Goal: Task Accomplishment & Management: Manage account settings

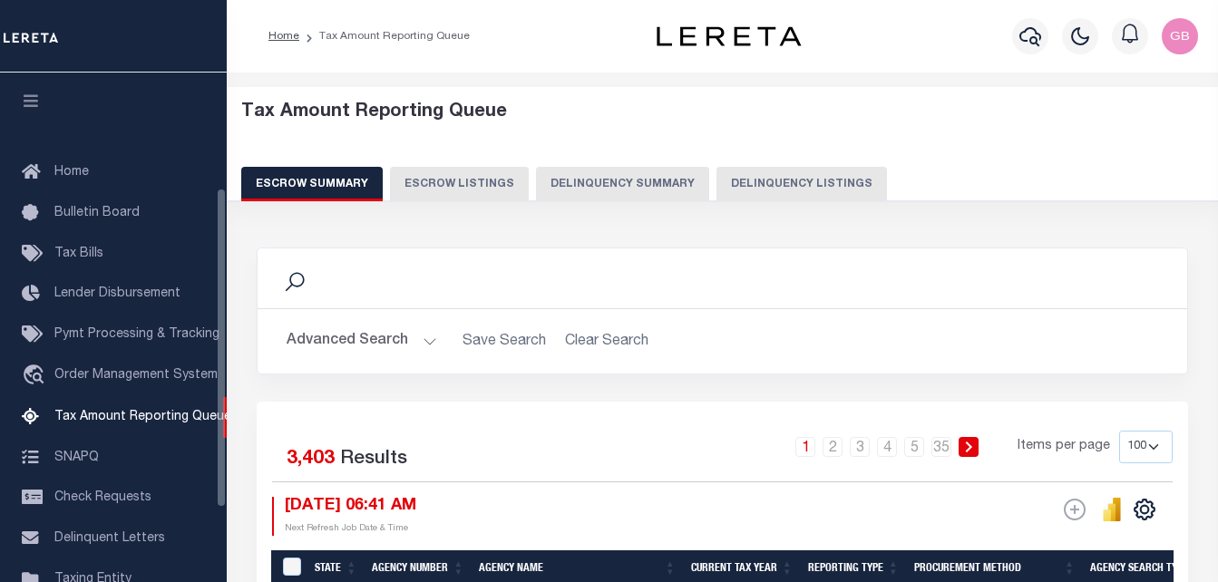
select select "100"
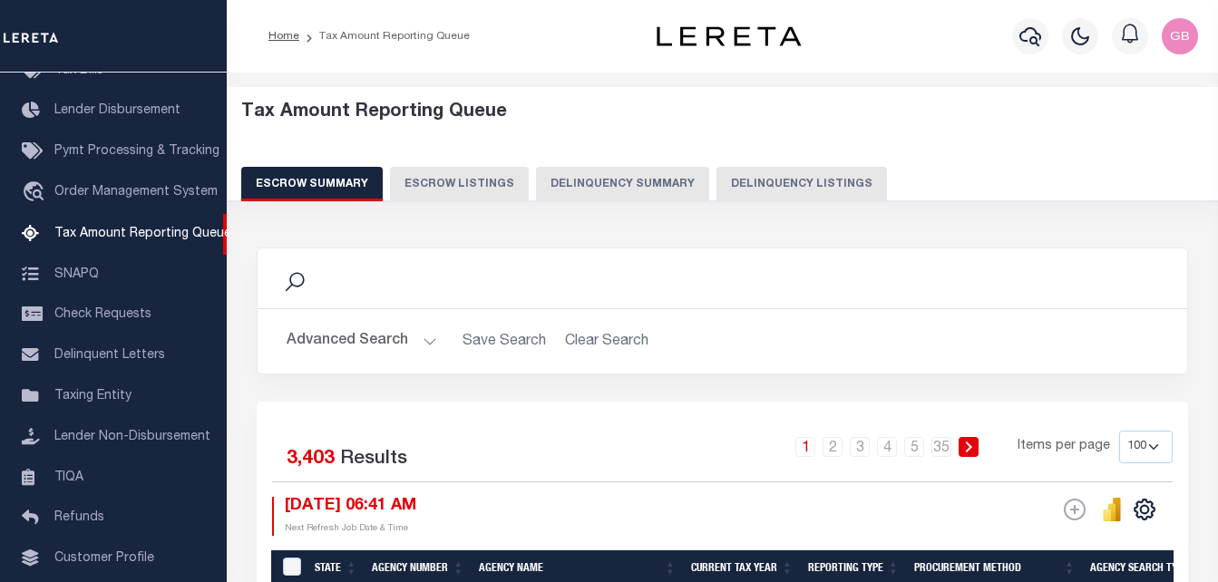
click at [796, 180] on button "Delinquency Listings" at bounding box center [801, 184] width 170 height 34
select select
select select "100"
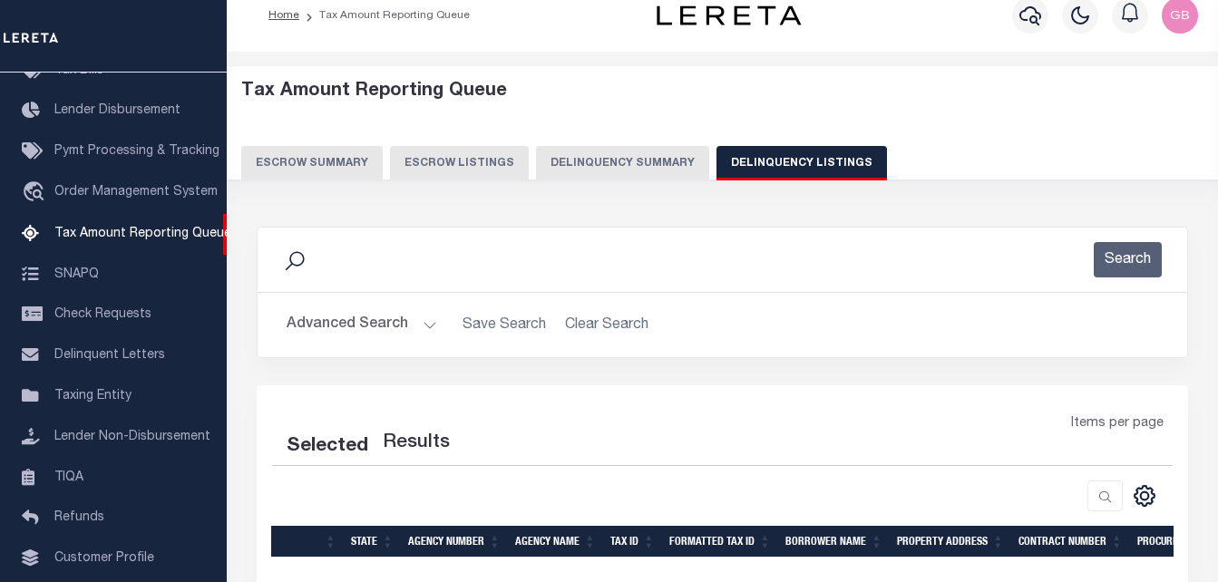
scroll to position [91, 0]
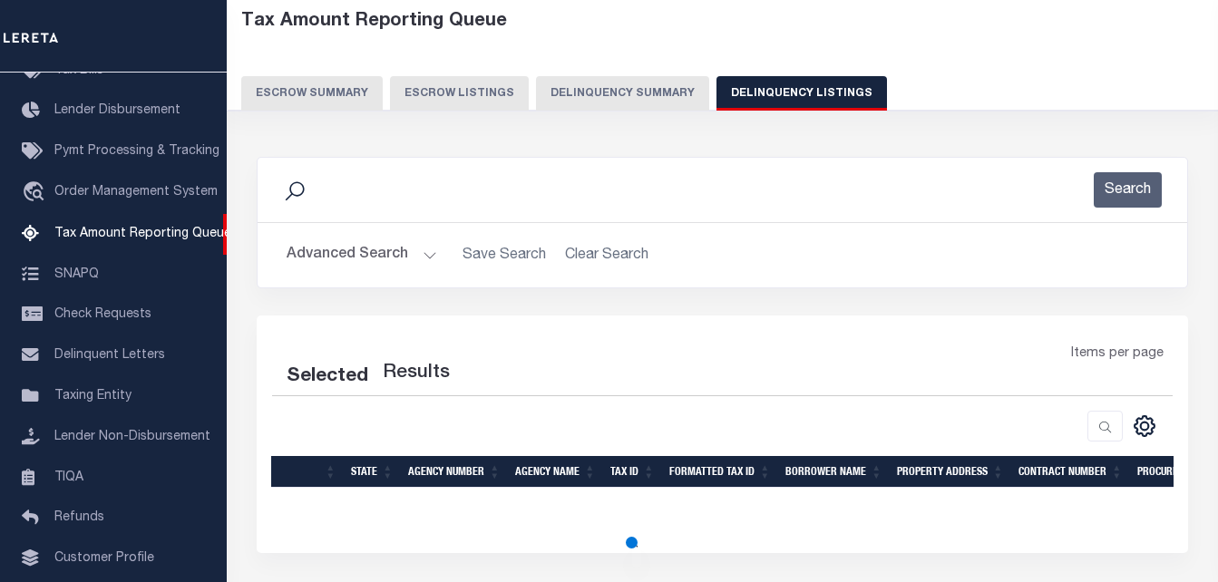
select select "100"
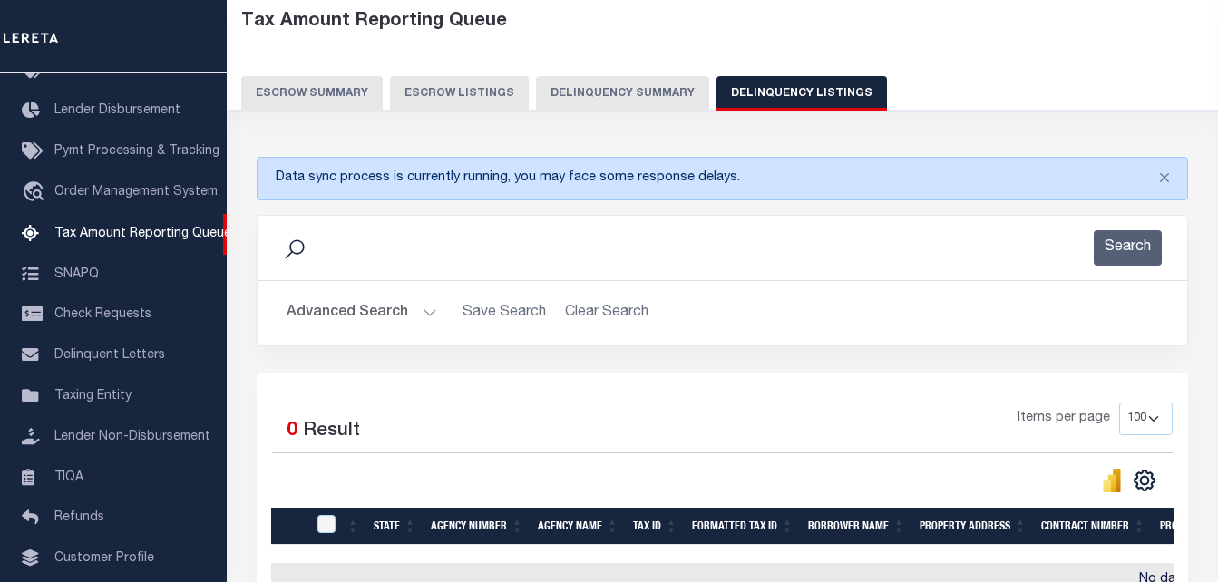
click at [428, 311] on button "Advanced Search" at bounding box center [361, 313] width 151 height 35
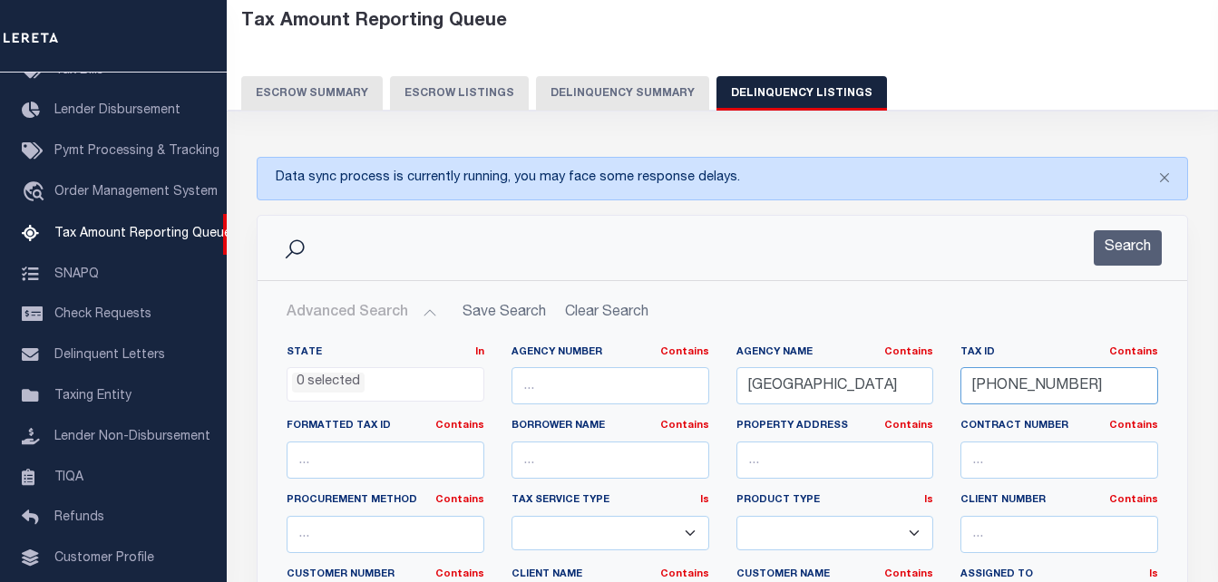
click at [997, 383] on input "250-13-12" at bounding box center [1059, 385] width 198 height 37
paste input "87-18-21"
type input "287-18-21"
click at [1141, 260] on button "Search" at bounding box center [1127, 247] width 68 height 35
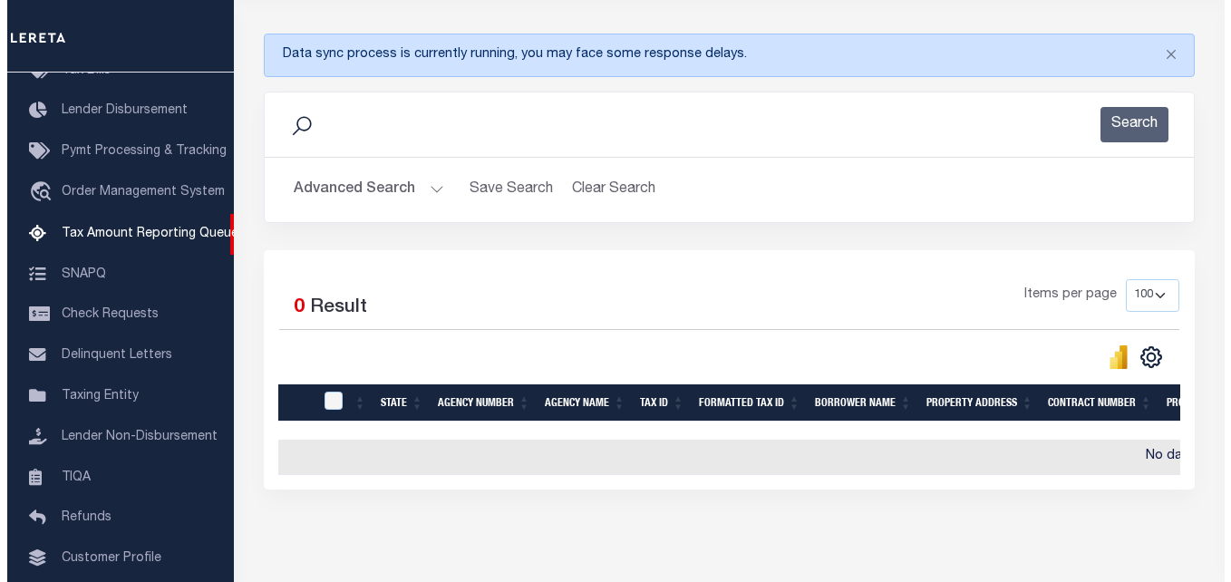
scroll to position [0, 0]
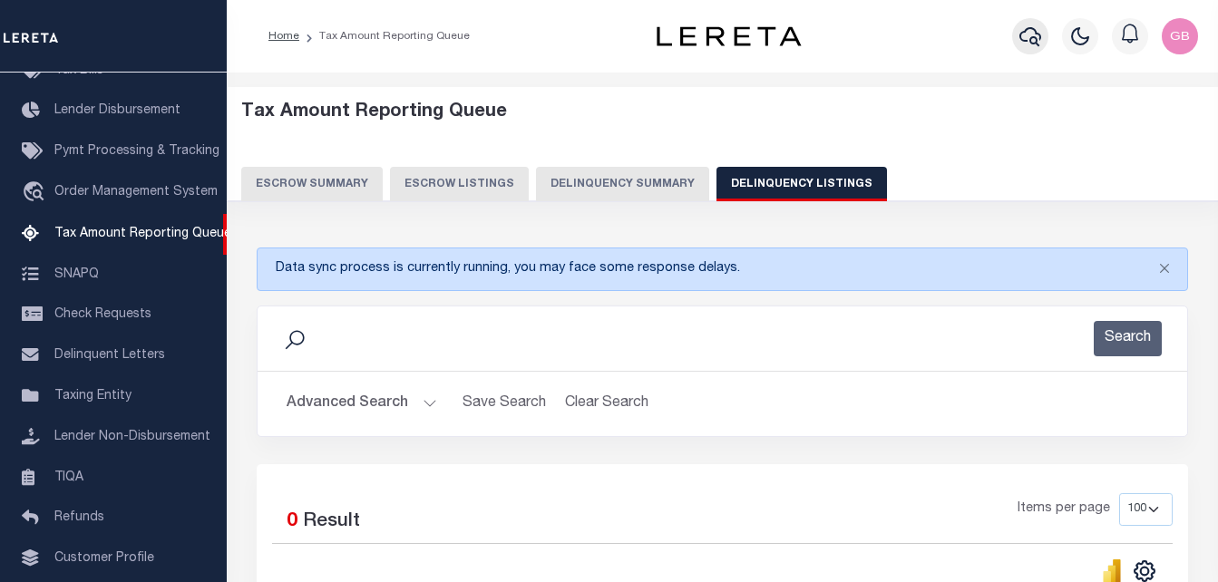
click at [1029, 33] on icon "button" at bounding box center [1030, 36] width 22 height 22
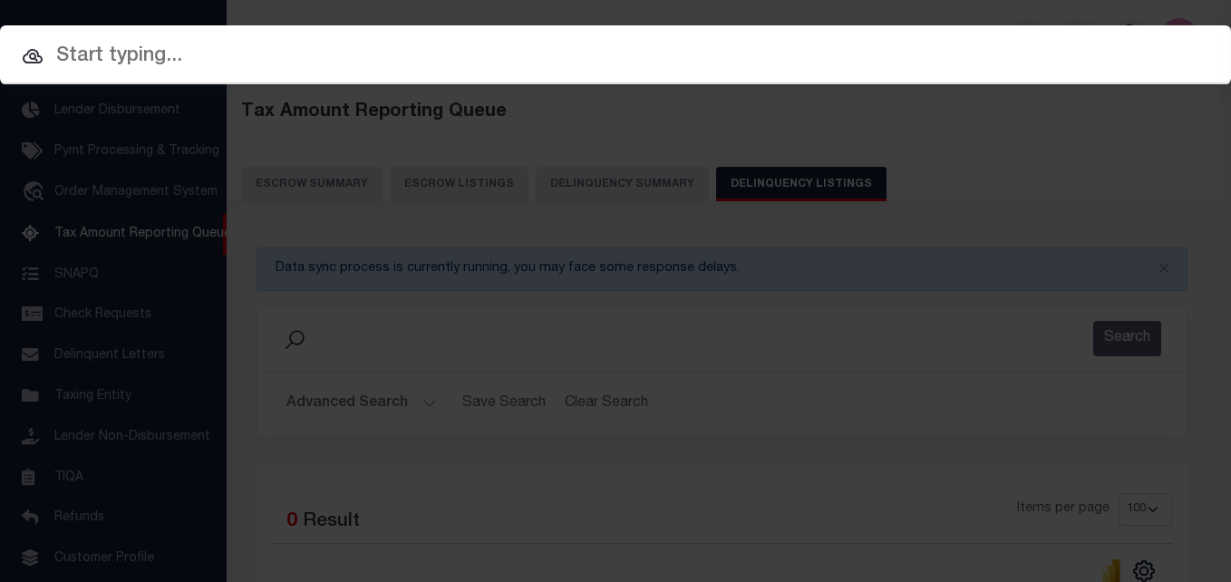
click at [520, 54] on input "text" at bounding box center [615, 57] width 1231 height 32
paste input "287-18-21"
type input "287-18-21"
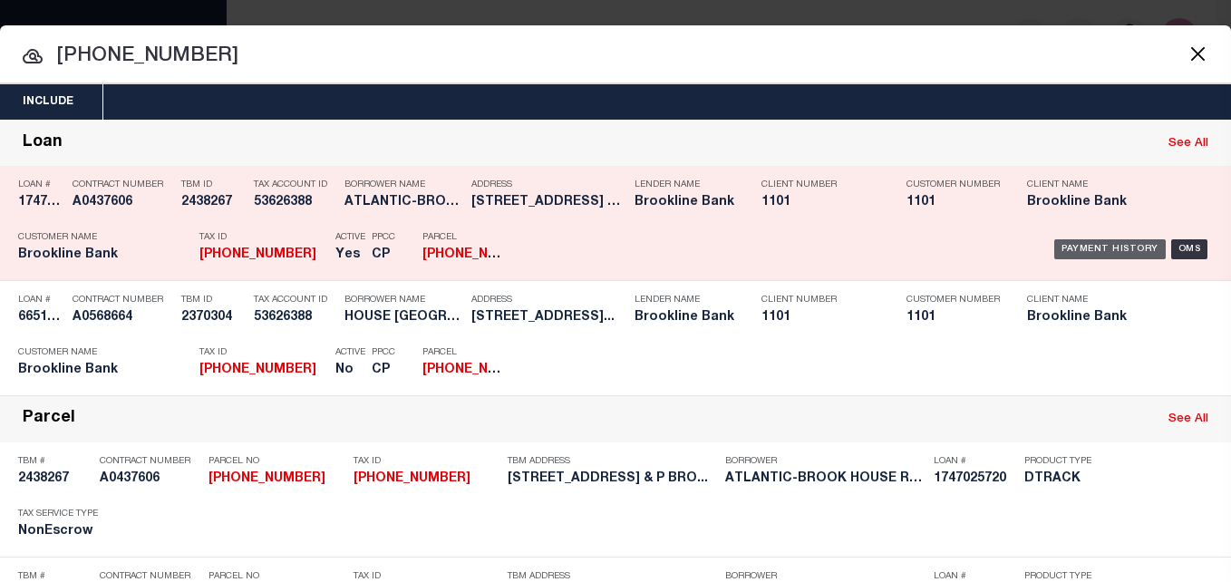
click at [1075, 256] on div "Payment History" at bounding box center [1110, 249] width 112 height 20
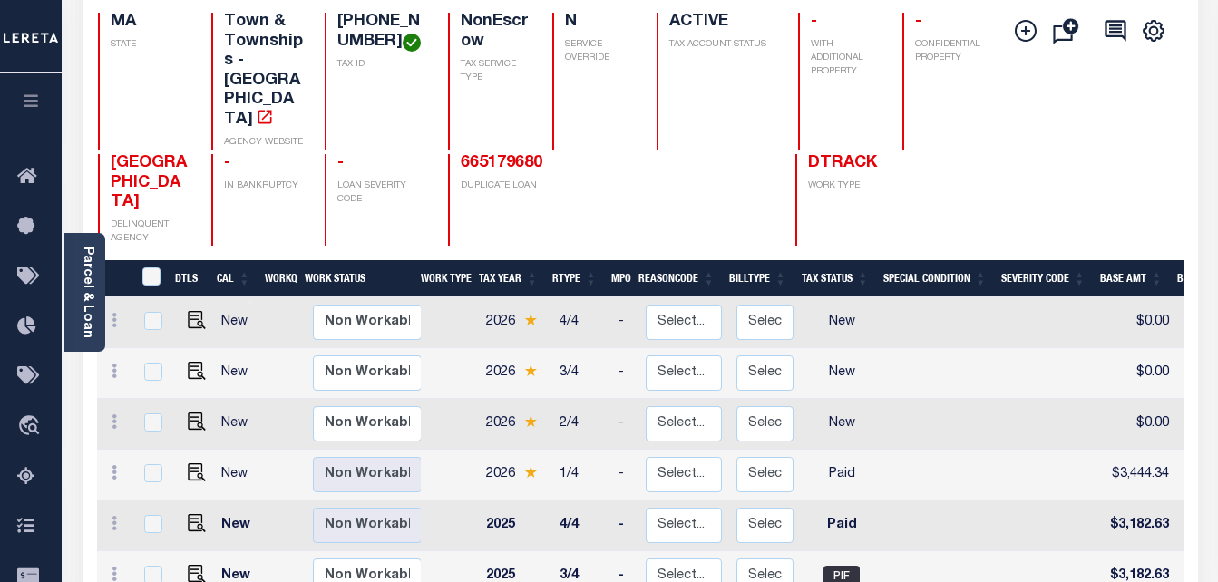
scroll to position [181, 0]
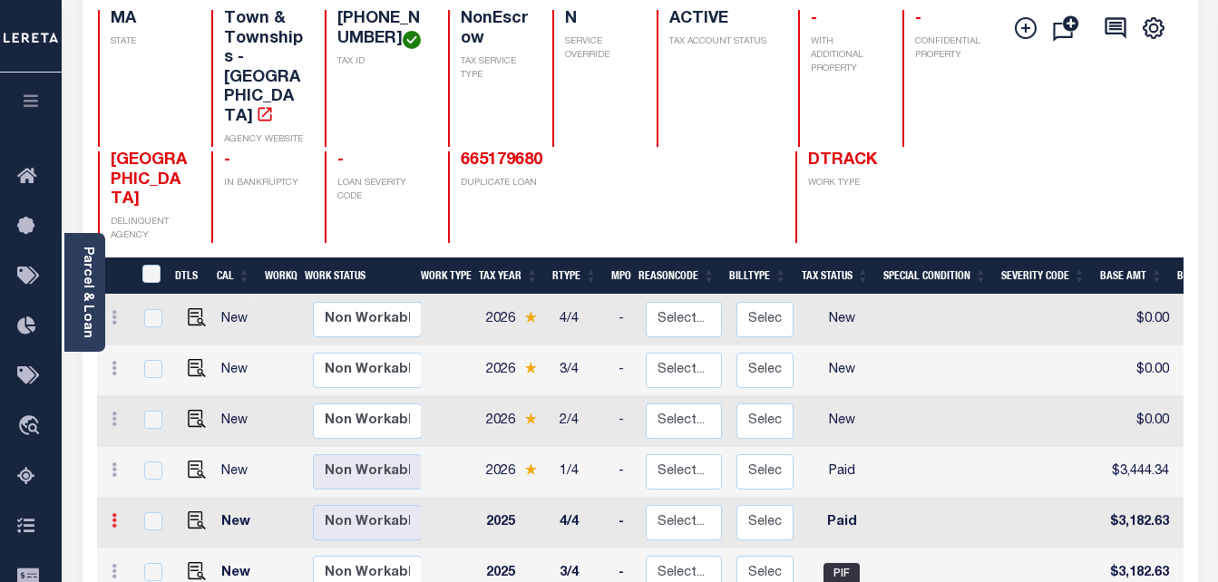
click at [113, 513] on icon at bounding box center [114, 520] width 5 height 15
click at [163, 542] on img at bounding box center [158, 551] width 18 height 18
checkbox input "true"
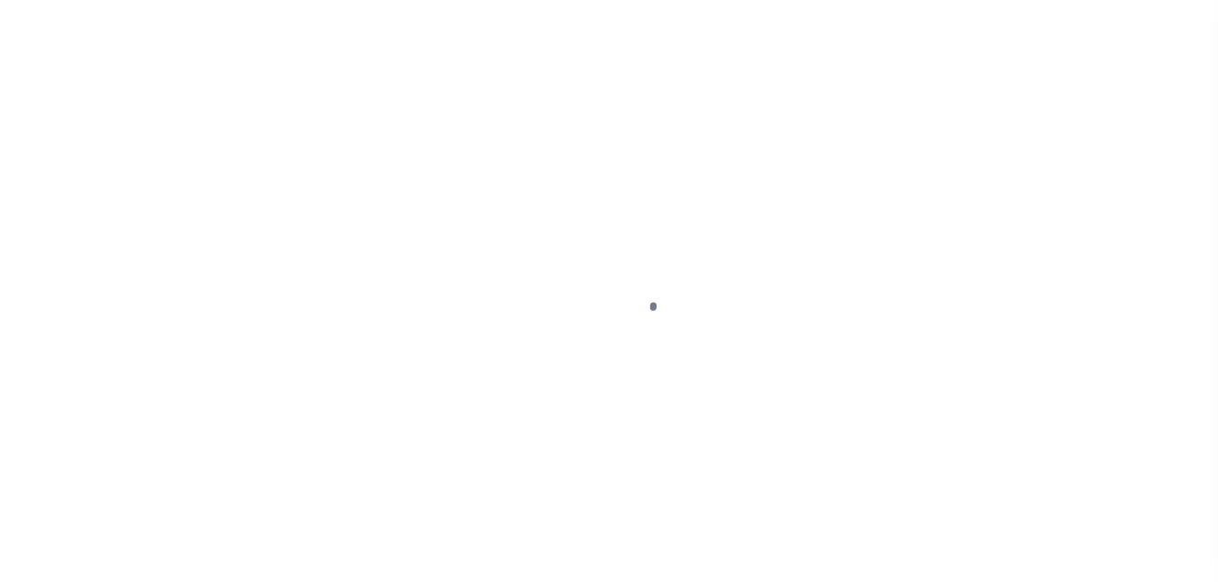
select select "PYD"
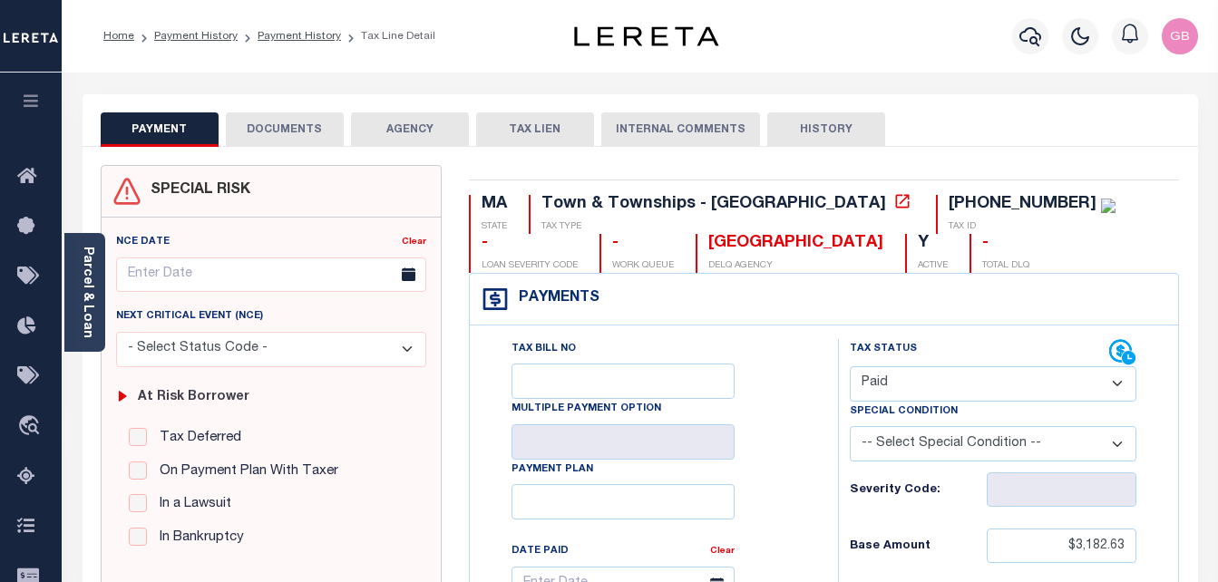
click at [310, 123] on button "DOCUMENTS" at bounding box center [285, 129] width 118 height 34
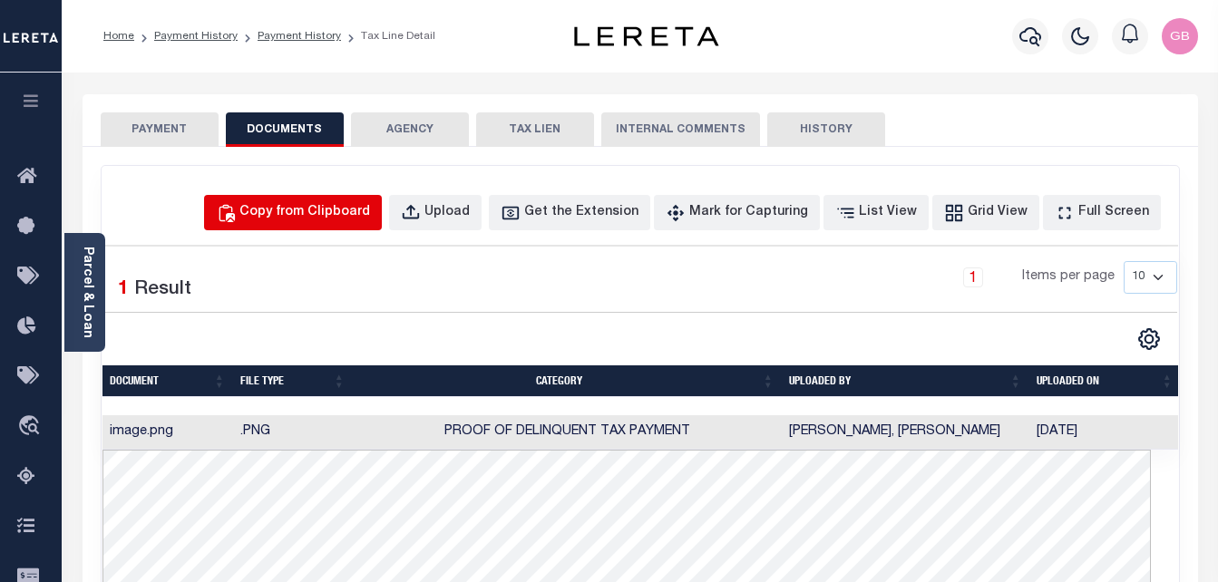
click at [369, 207] on div "Copy from Clipboard" at bounding box center [304, 213] width 131 height 20
select select "POP"
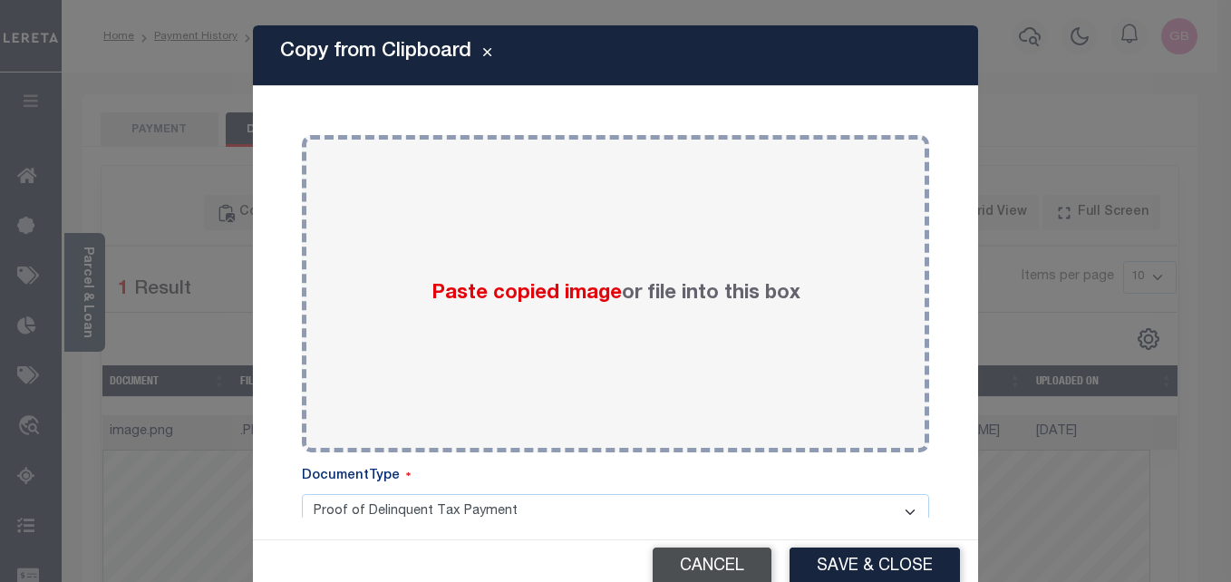
click at [759, 564] on button "Cancel" at bounding box center [712, 567] width 119 height 39
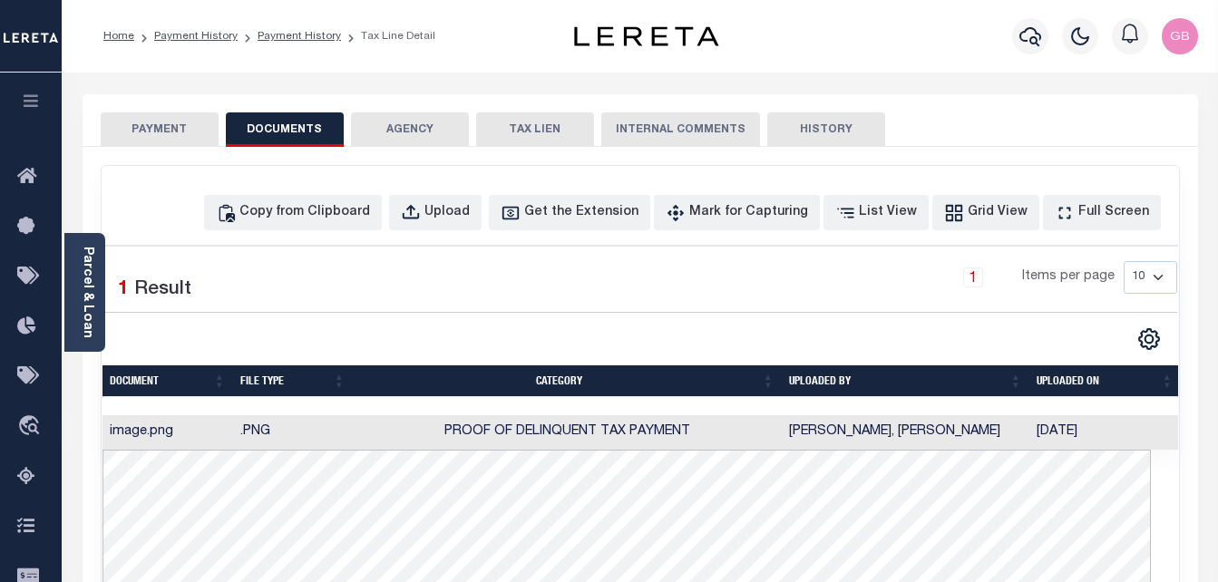
click at [141, 127] on button "PAYMENT" at bounding box center [160, 129] width 118 height 34
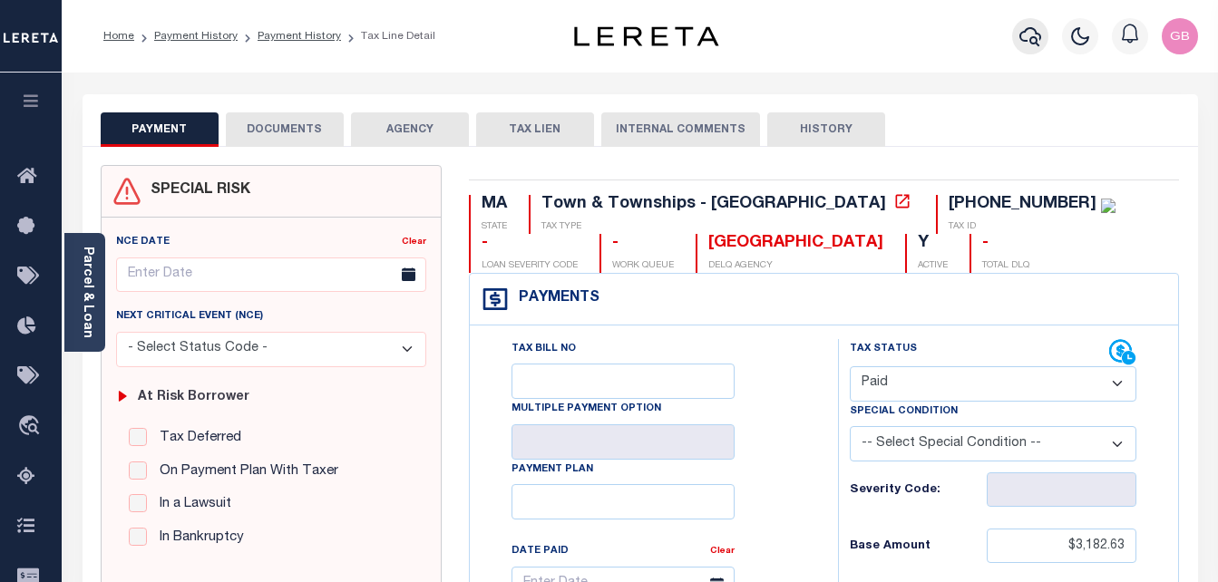
click at [1021, 44] on icon "button" at bounding box center [1030, 36] width 22 height 22
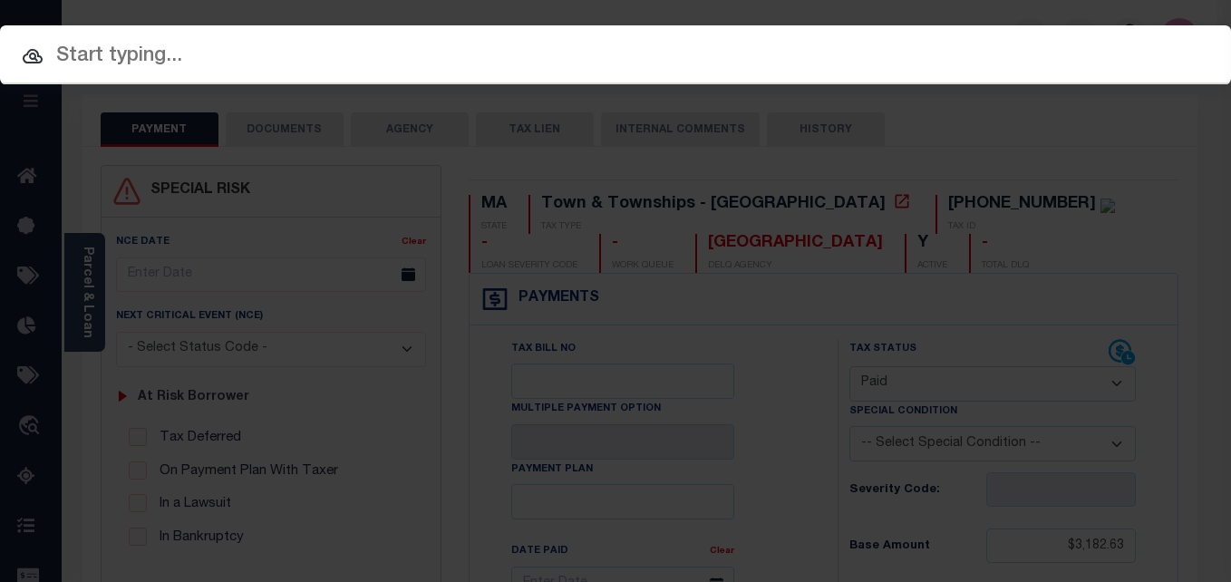
click at [472, 69] on input "text" at bounding box center [615, 57] width 1231 height 32
paste input "[PHONE_NUMBER]"
type input "[PHONE_NUMBER]"
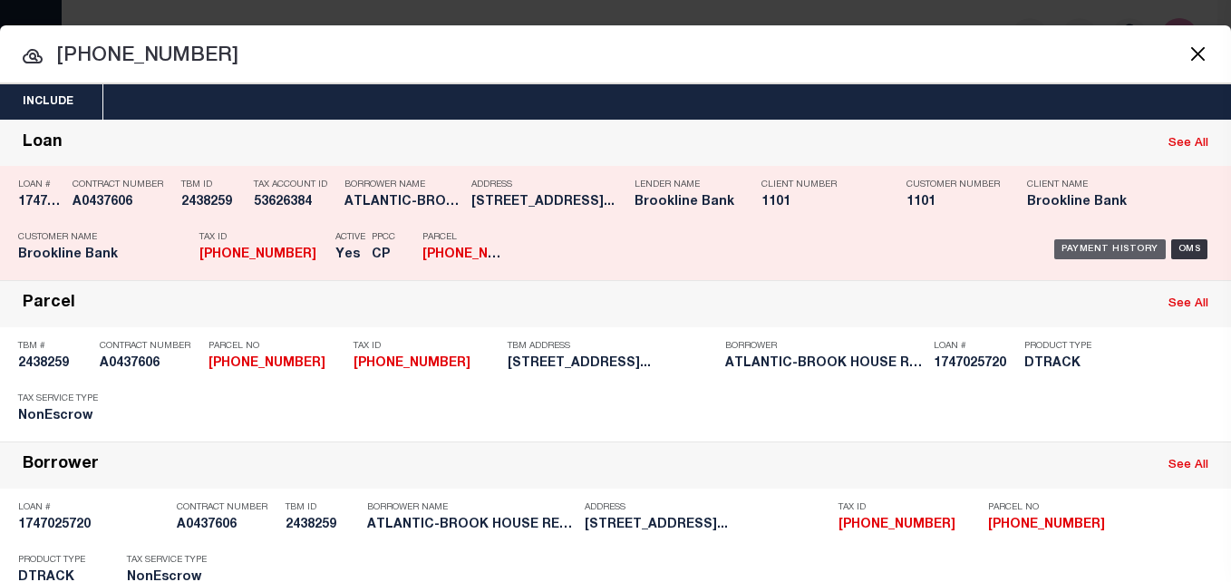
click at [1080, 251] on div "Payment History" at bounding box center [1110, 249] width 112 height 20
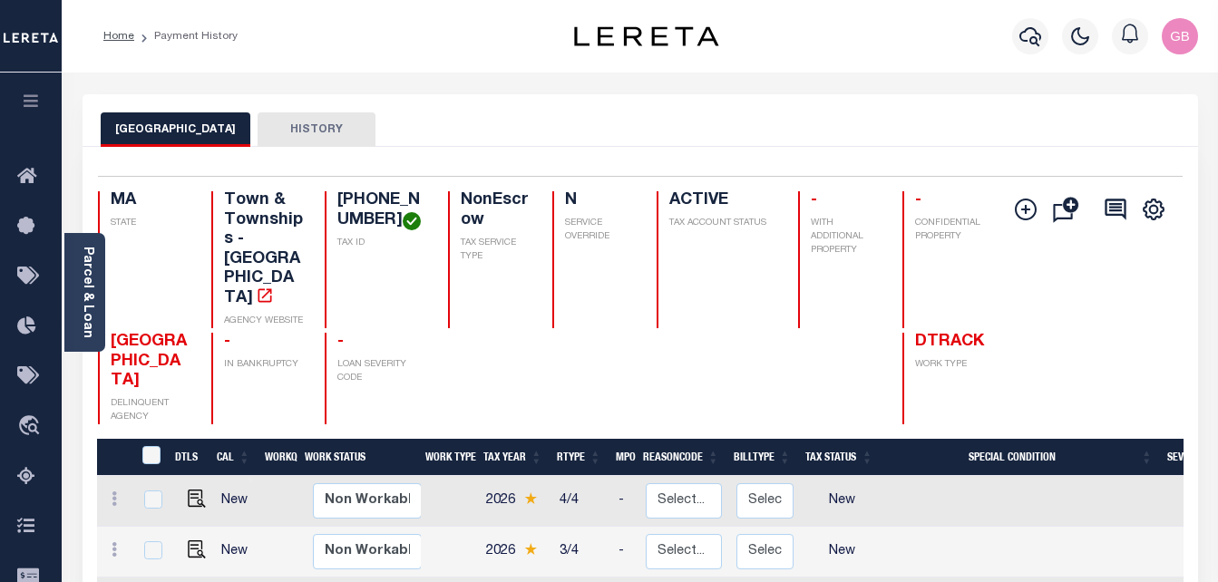
scroll to position [453, 0]
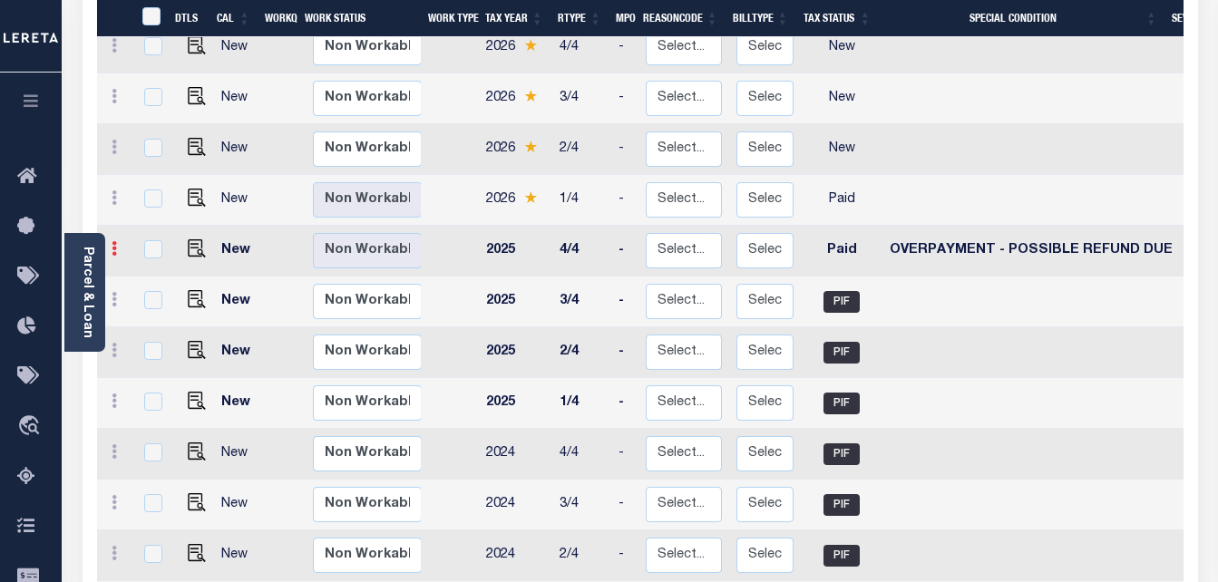
click at [112, 241] on icon at bounding box center [114, 248] width 5 height 15
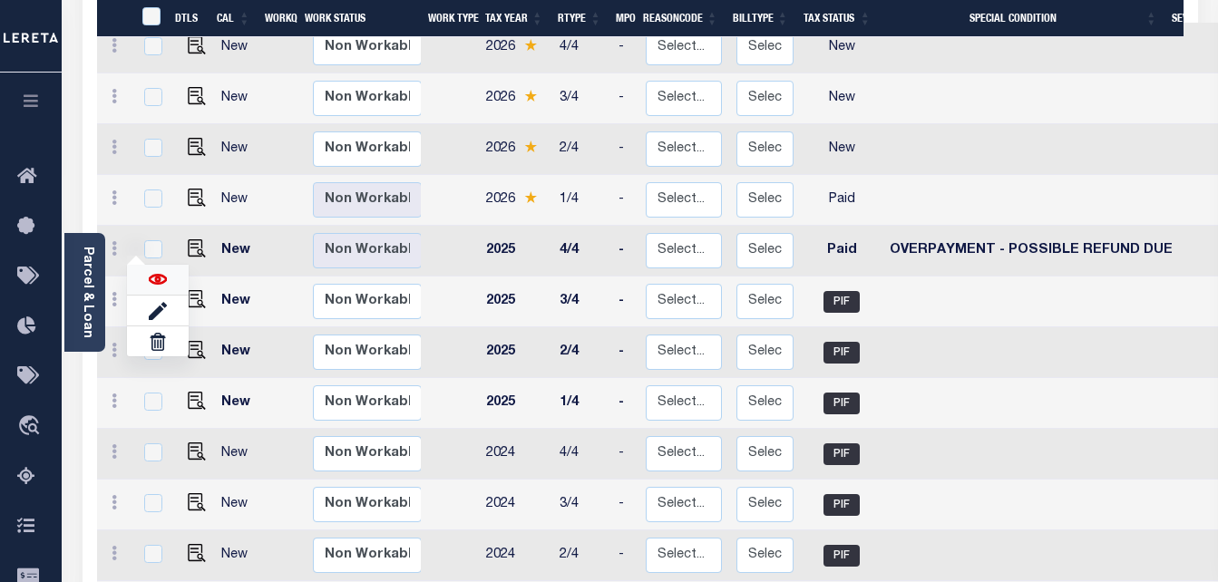
click at [162, 270] on img at bounding box center [158, 279] width 18 height 18
checkbox input "true"
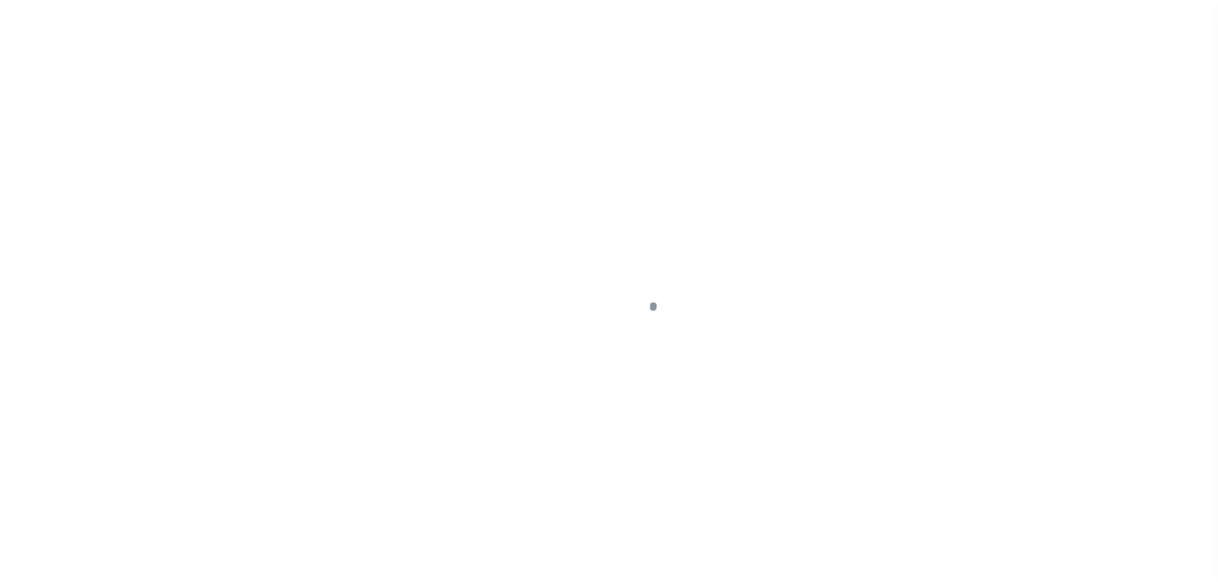
select select "PYD"
select select "13"
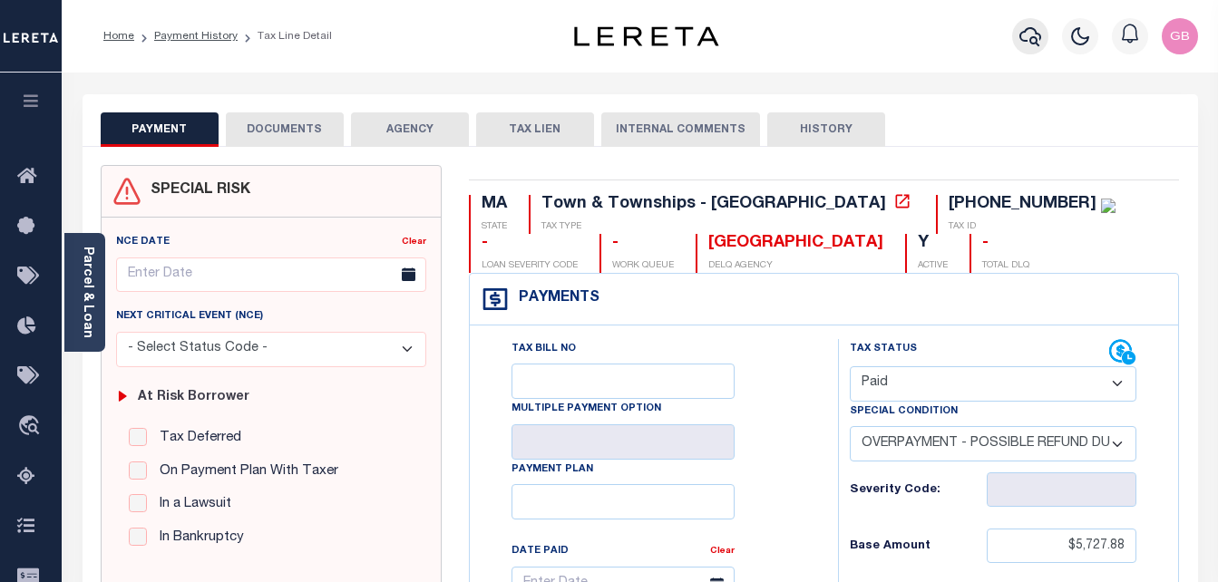
click at [1020, 47] on icon "button" at bounding box center [1030, 36] width 22 height 22
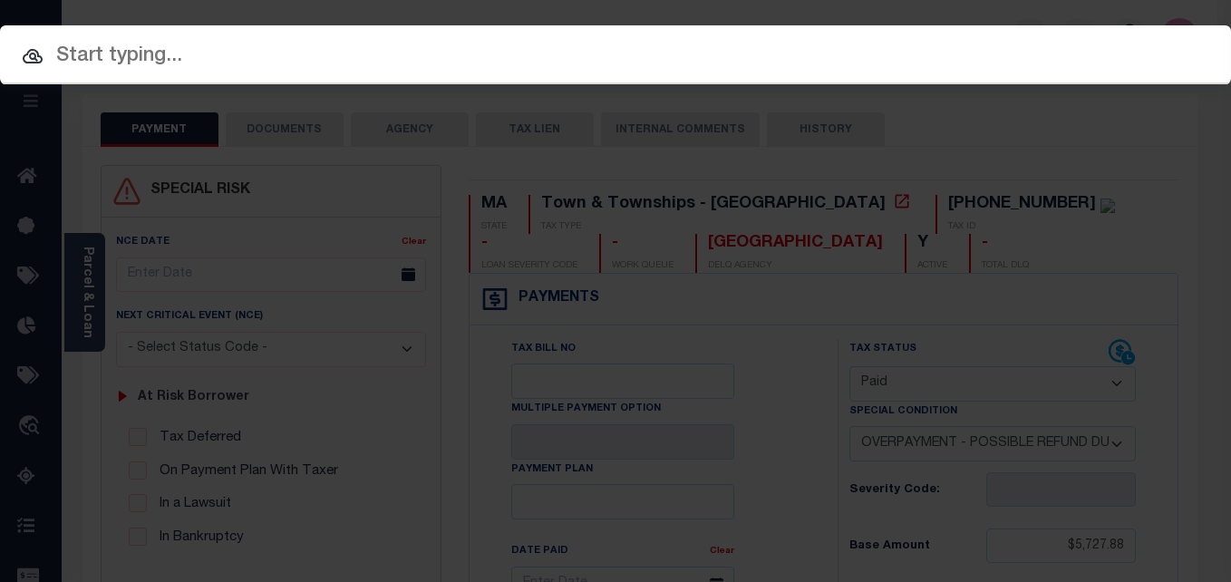
click at [545, 62] on input "text" at bounding box center [615, 57] width 1231 height 32
paste input "[PHONE_NUMBER]"
type input "[PHONE_NUMBER]"
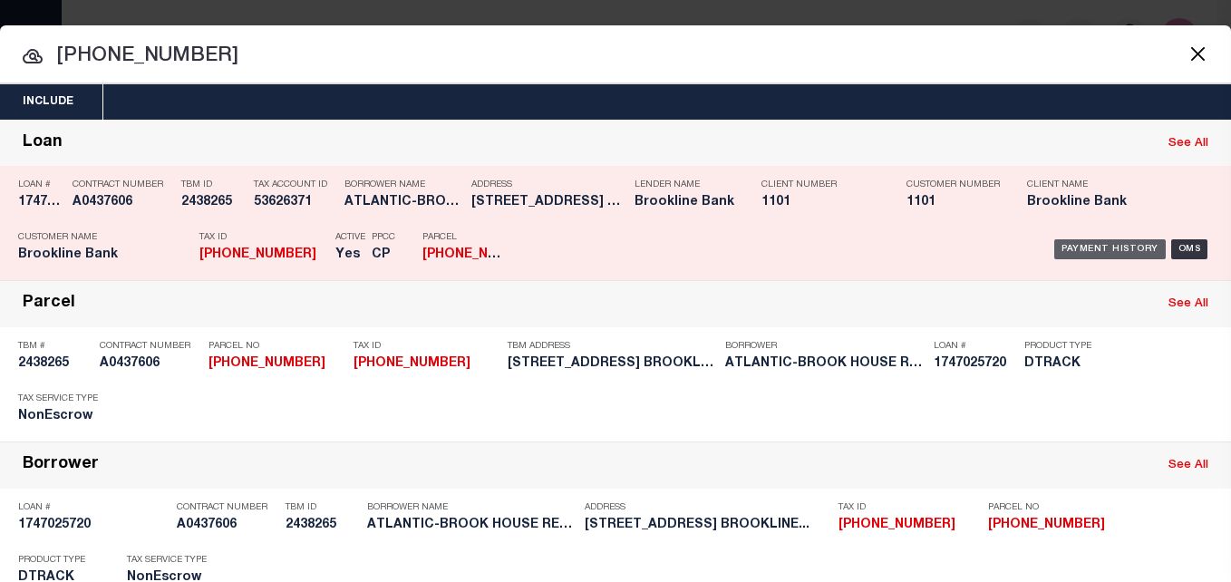
click at [1054, 252] on div "Payment History" at bounding box center [1110, 249] width 112 height 20
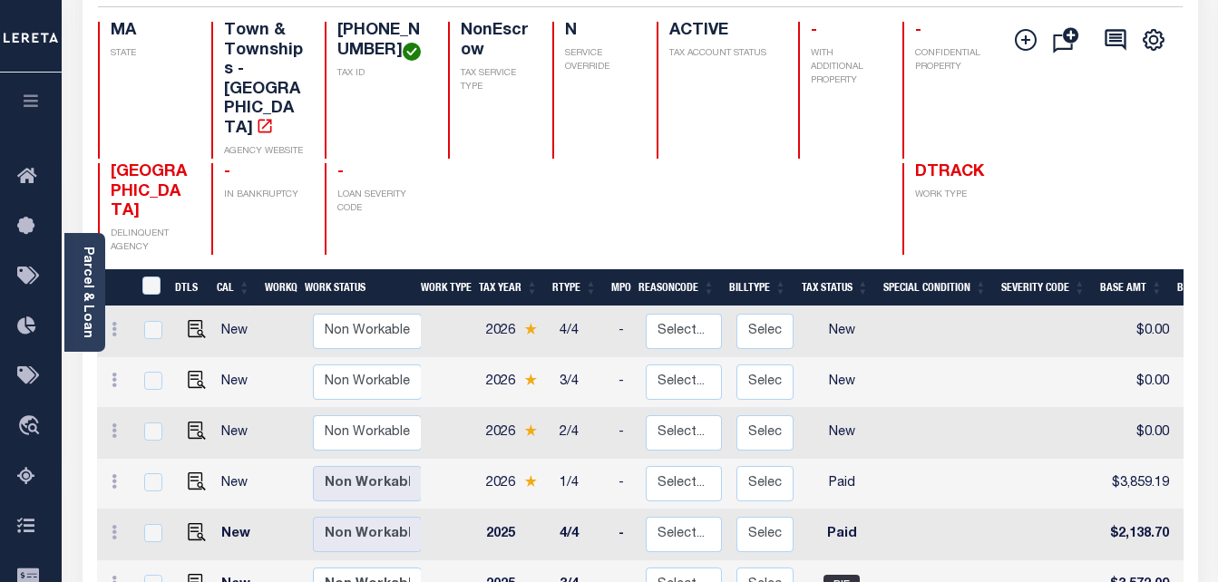
scroll to position [181, 0]
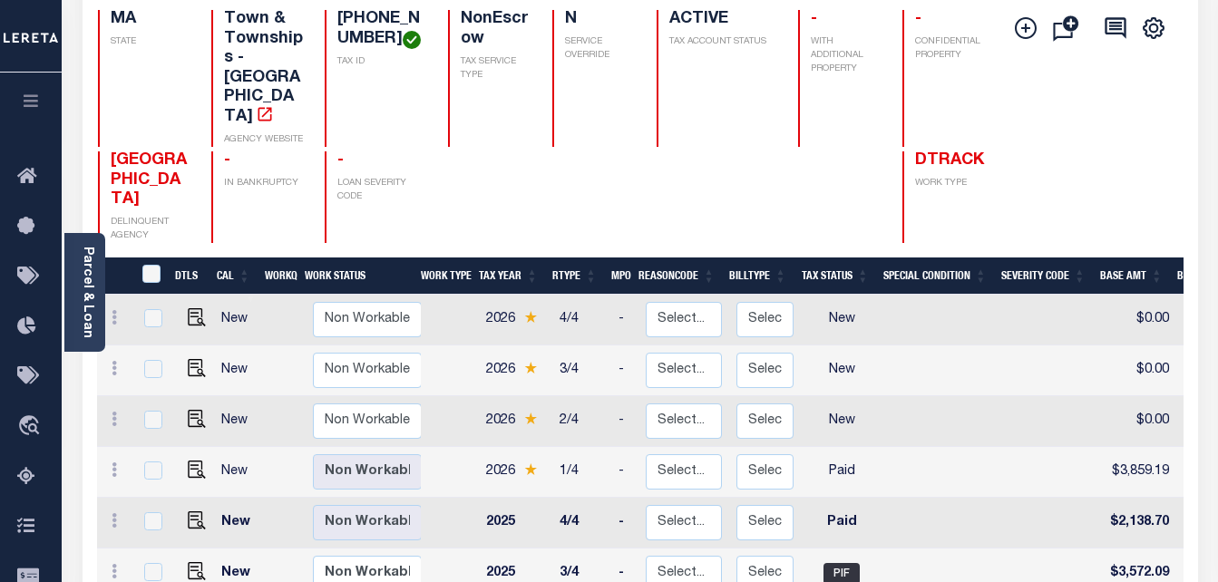
click at [113, 461] on div at bounding box center [115, 472] width 22 height 22
checkbox input "true"
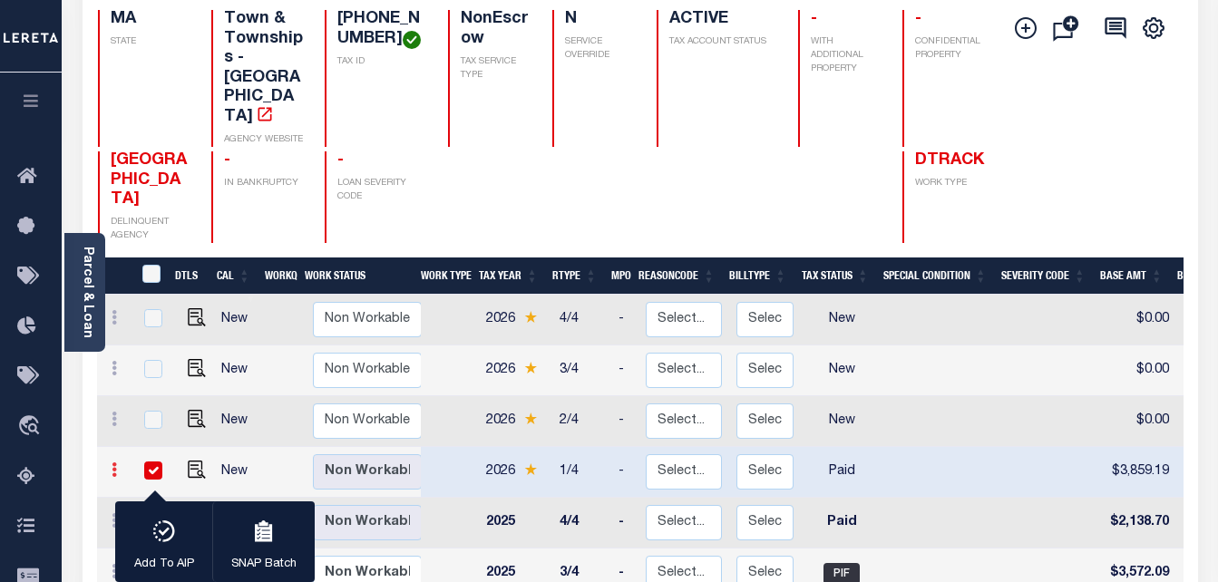
click at [113, 462] on icon at bounding box center [114, 469] width 5 height 15
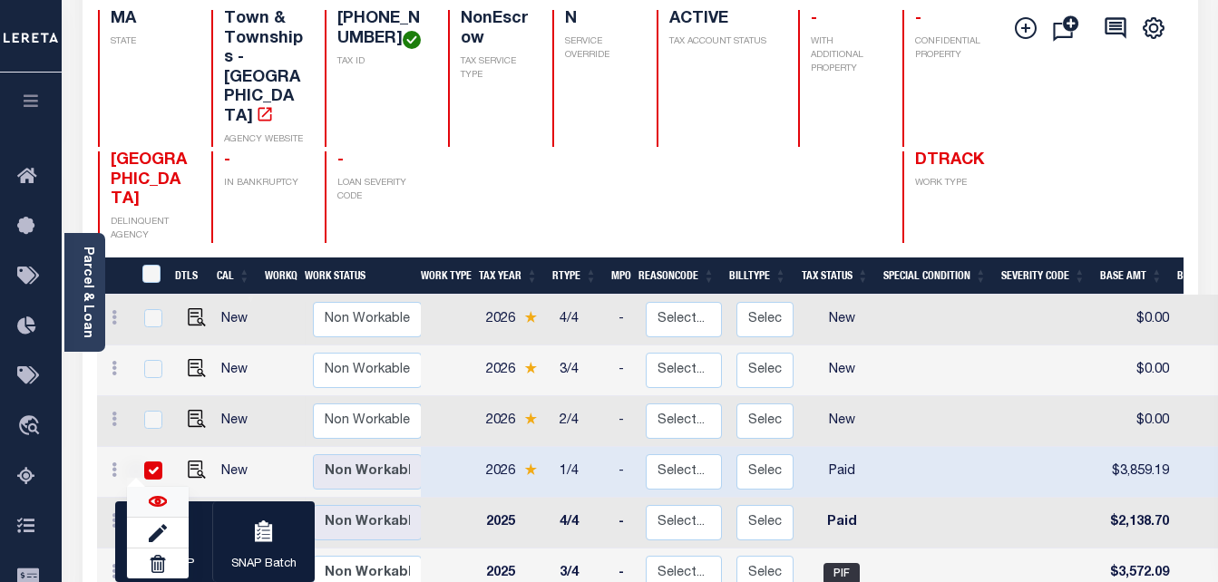
click at [151, 492] on img at bounding box center [158, 501] width 18 height 18
checkbox input "false"
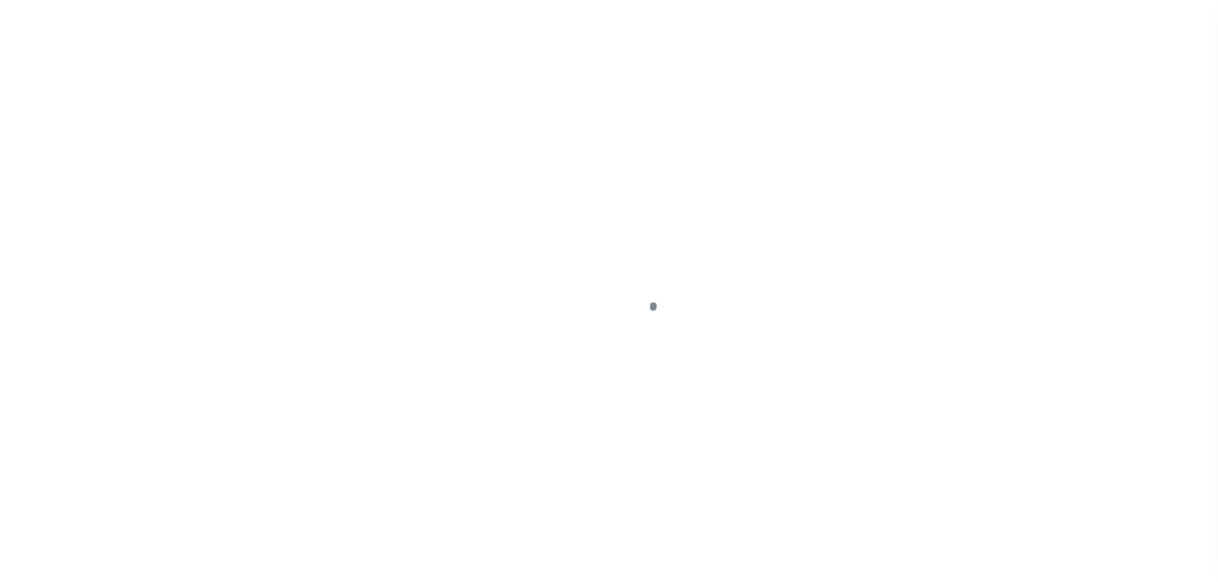
select select "PYD"
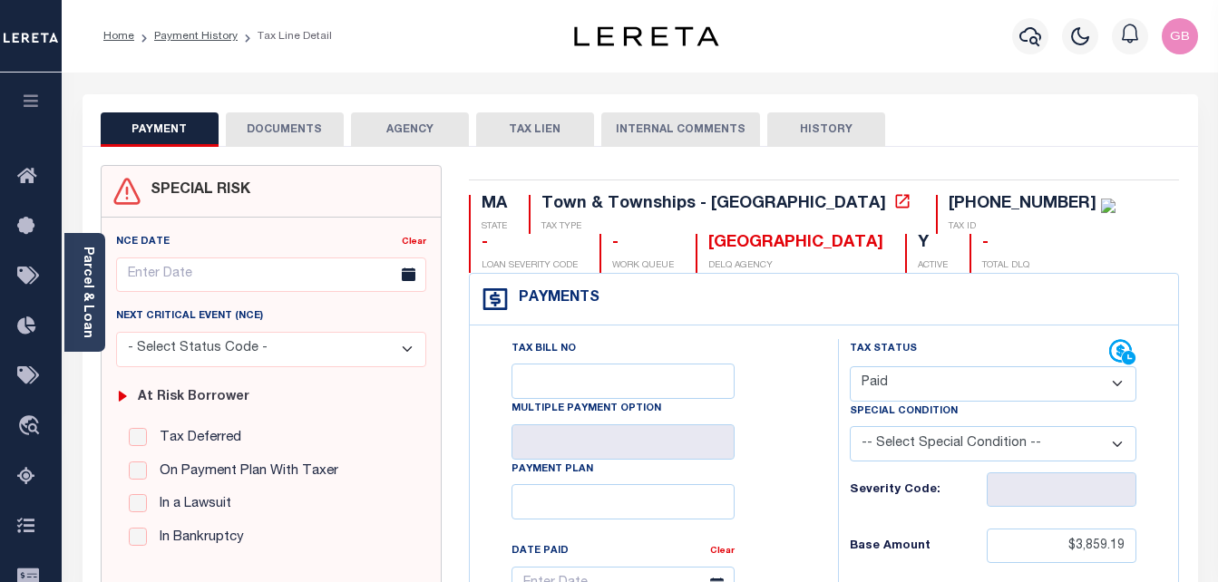
click at [278, 125] on button "DOCUMENTS" at bounding box center [285, 129] width 118 height 34
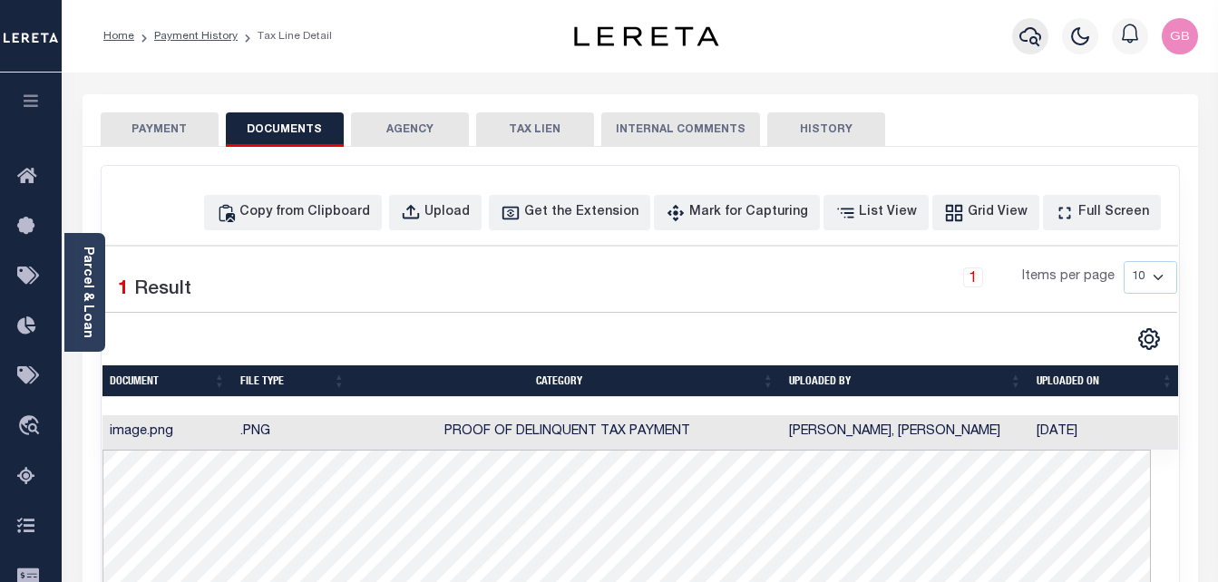
click at [1027, 47] on icon "button" at bounding box center [1030, 36] width 22 height 22
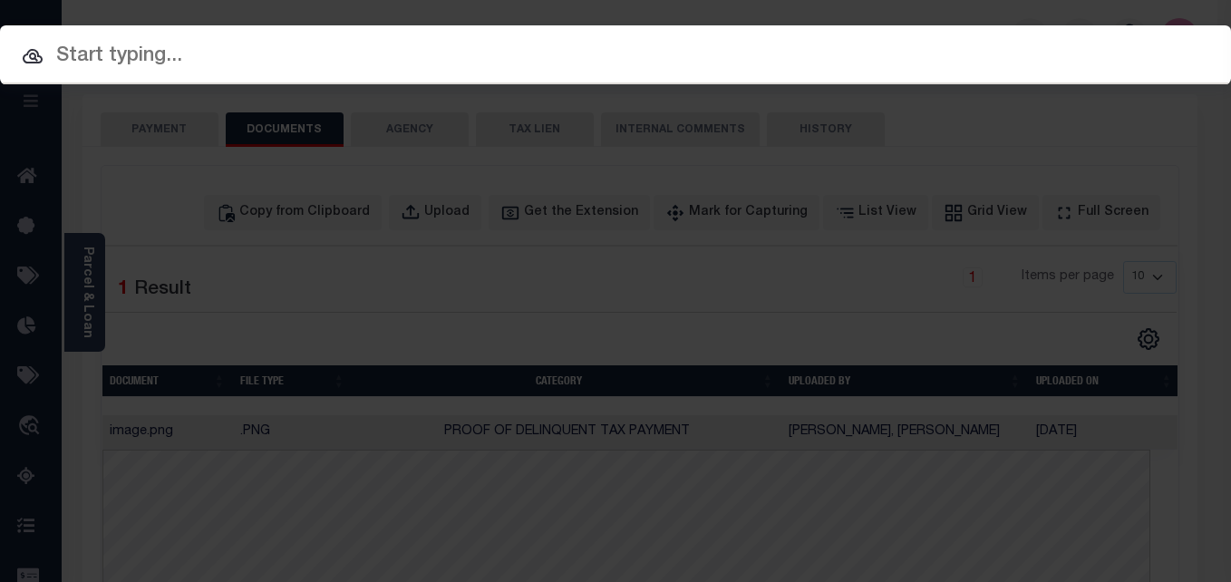
click at [466, 41] on input "text" at bounding box center [615, 57] width 1231 height 32
paste input "[PHONE_NUMBER]"
type input "[PHONE_NUMBER]"
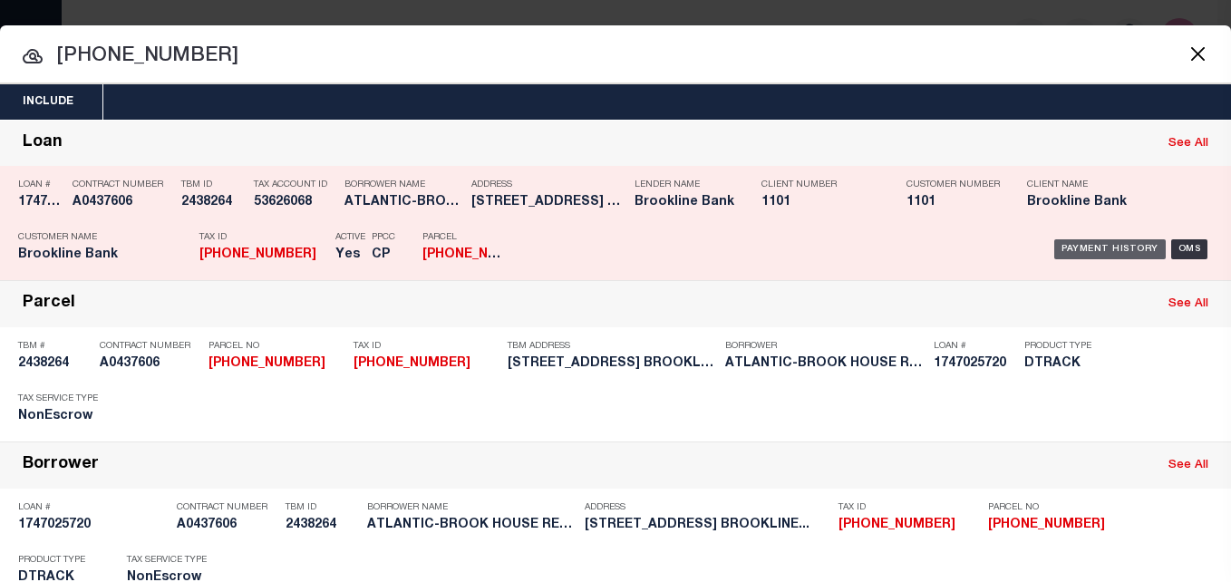
click at [1064, 250] on div "Payment History" at bounding box center [1110, 249] width 112 height 20
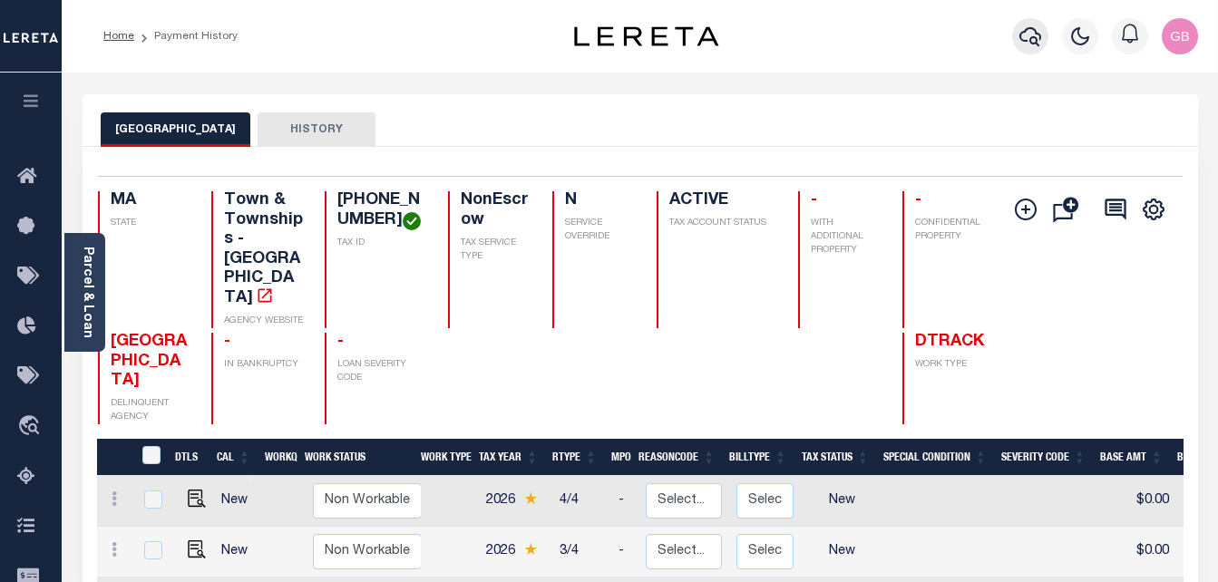
click at [1028, 44] on icon "button" at bounding box center [1030, 36] width 22 height 22
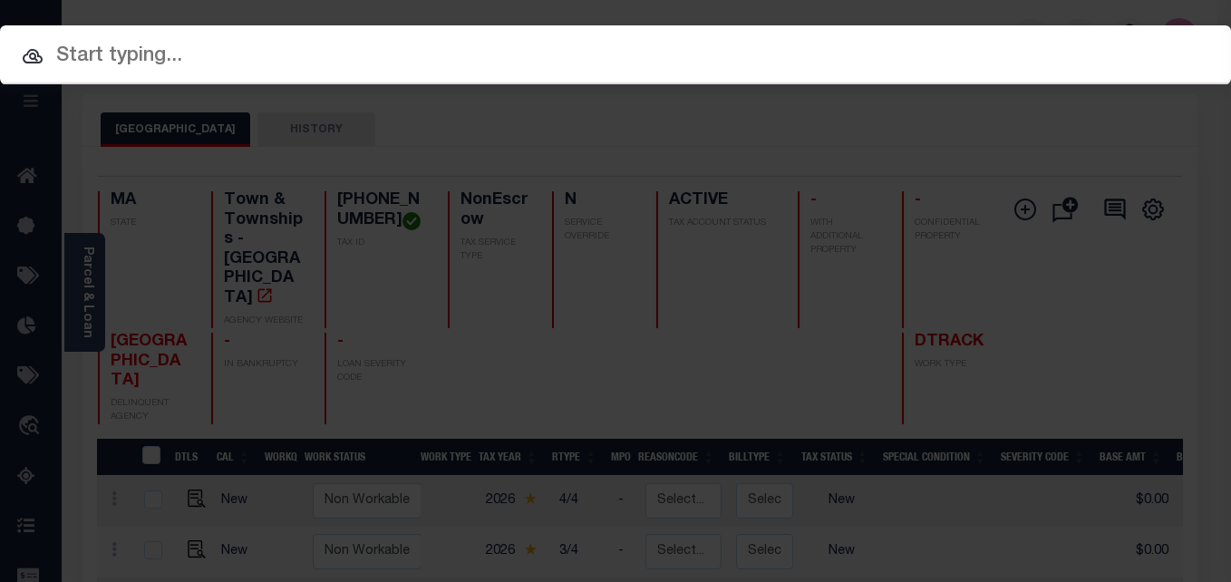
click at [452, 72] on input "text" at bounding box center [615, 57] width 1231 height 32
paste input "[PHONE_NUMBER]"
type input "[PHONE_NUMBER]"
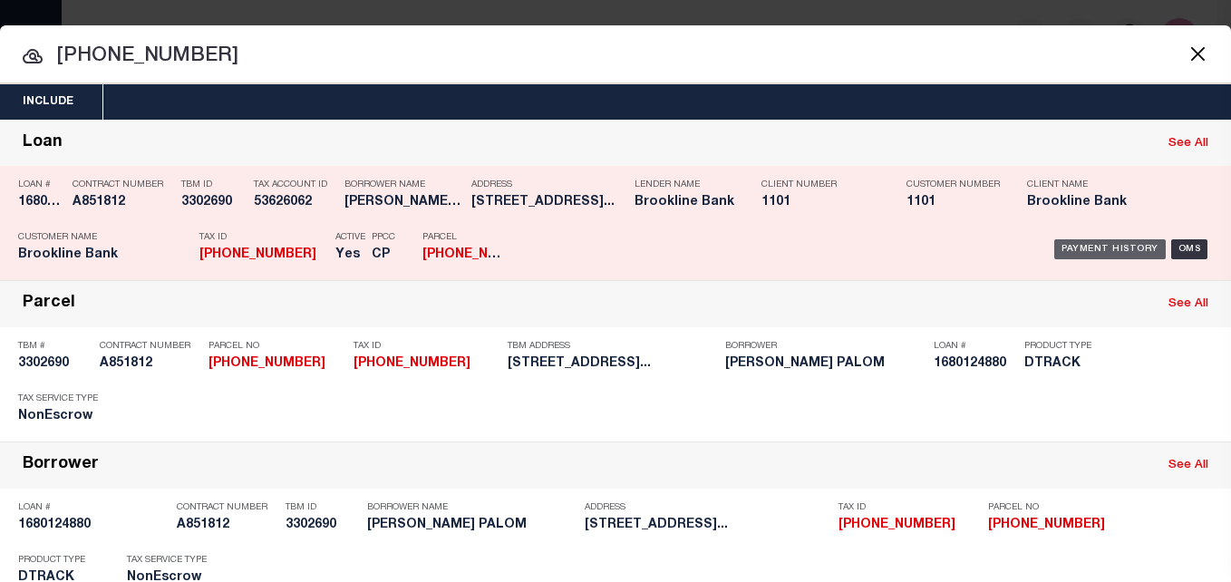
click at [1100, 247] on div "Payment History" at bounding box center [1110, 249] width 112 height 20
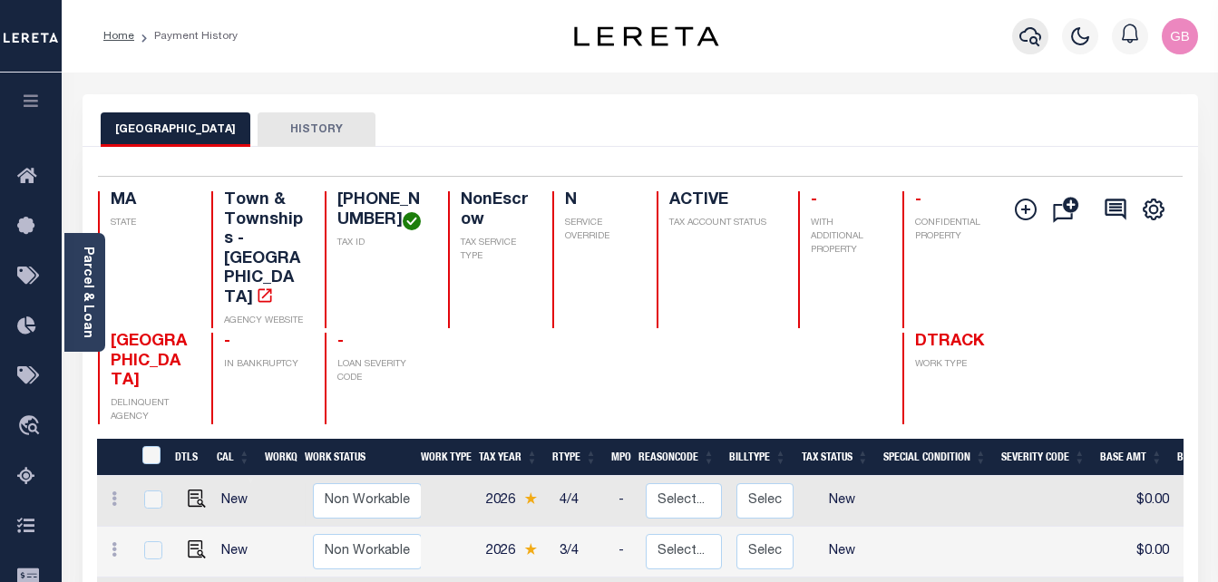
click at [1024, 36] on icon "button" at bounding box center [1030, 36] width 22 height 22
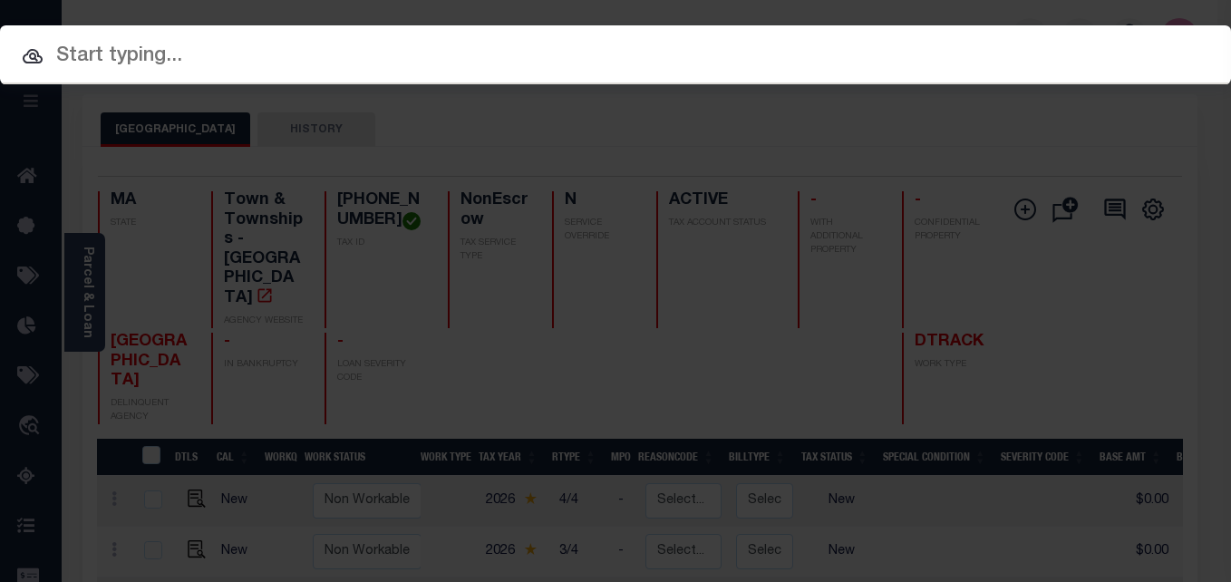
click at [372, 60] on input "text" at bounding box center [615, 57] width 1231 height 32
paste input "[PHONE_NUMBER]"
type input "[PHONE_NUMBER]"
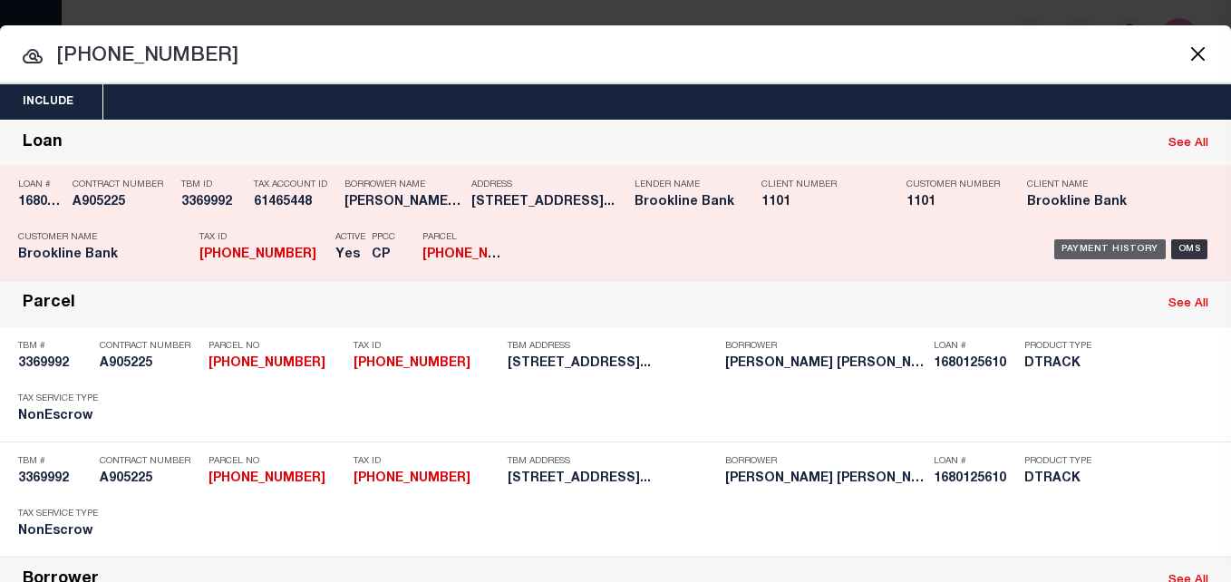
click at [1109, 252] on div "Payment History" at bounding box center [1110, 249] width 112 height 20
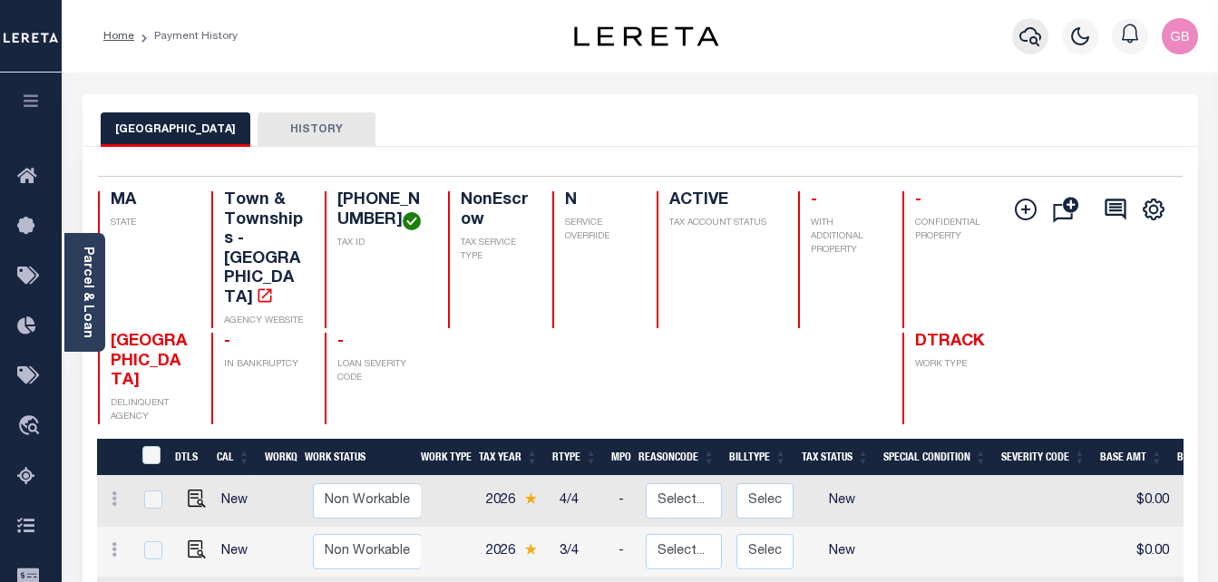
click at [1044, 39] on button "button" at bounding box center [1030, 36] width 36 height 36
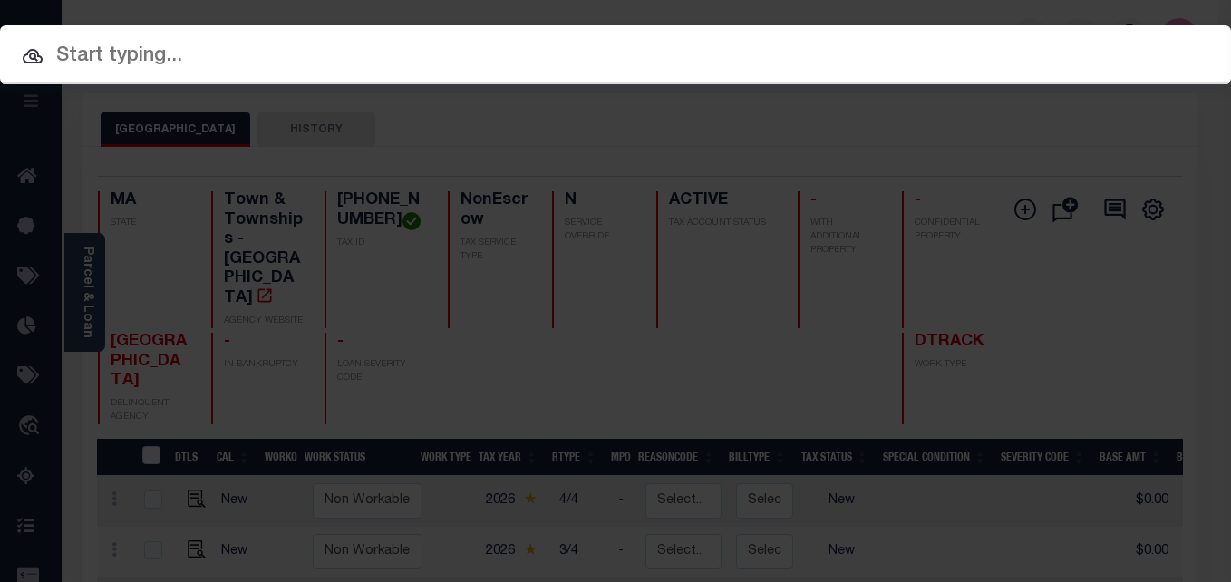
click at [464, 63] on input "text" at bounding box center [615, 57] width 1231 height 32
paste input "[PHONE_NUMBER]"
type input "[PHONE_NUMBER]"
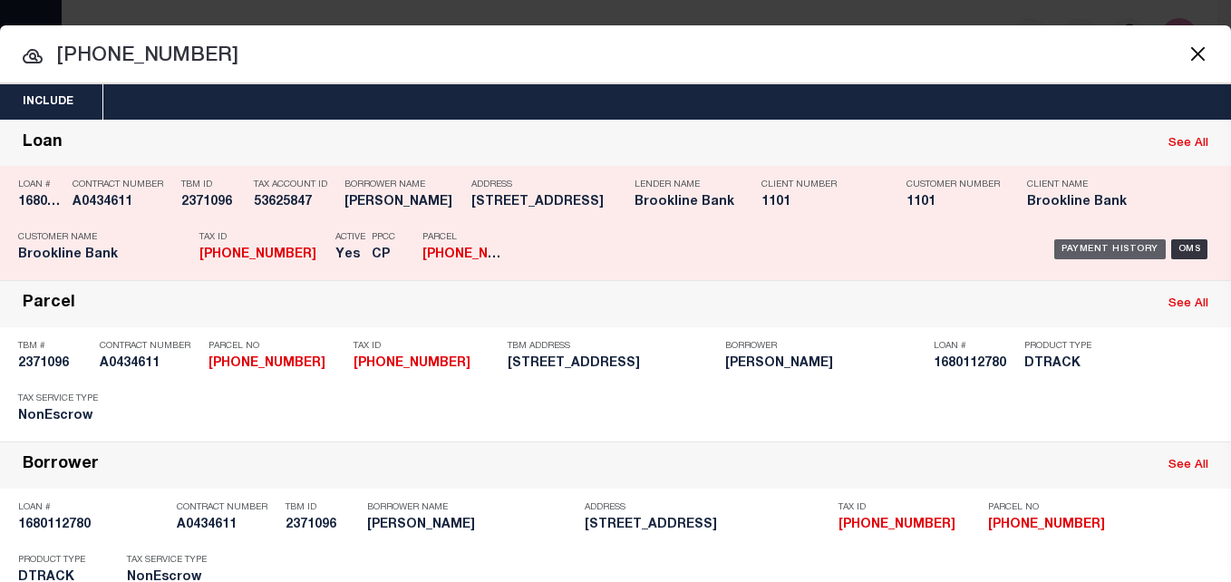
click at [1097, 251] on div "Payment History" at bounding box center [1110, 249] width 112 height 20
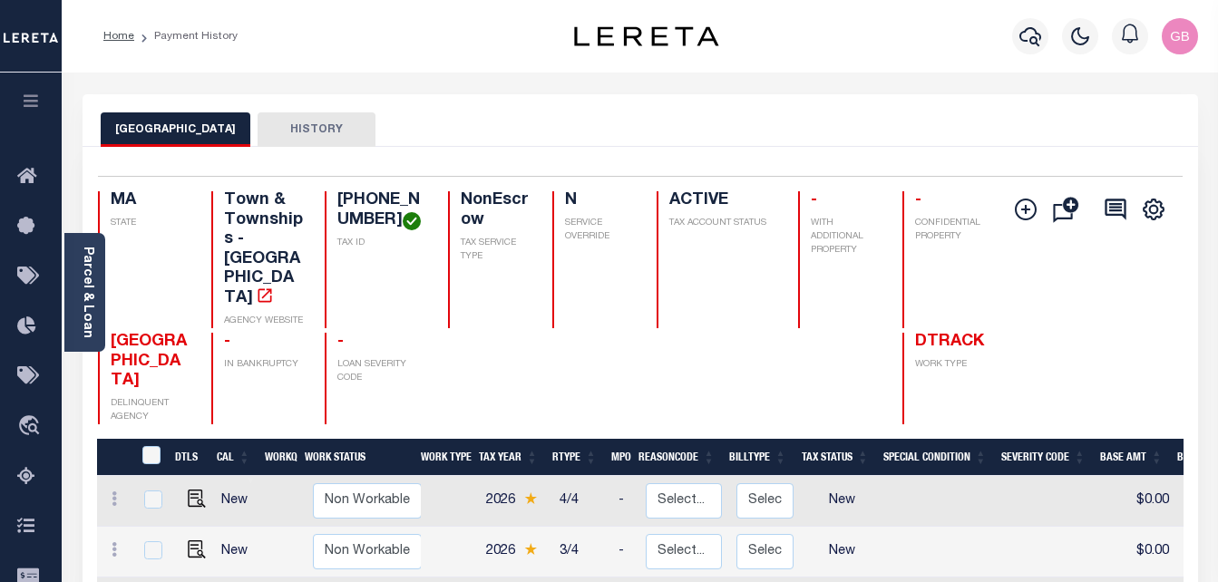
scroll to position [272, 0]
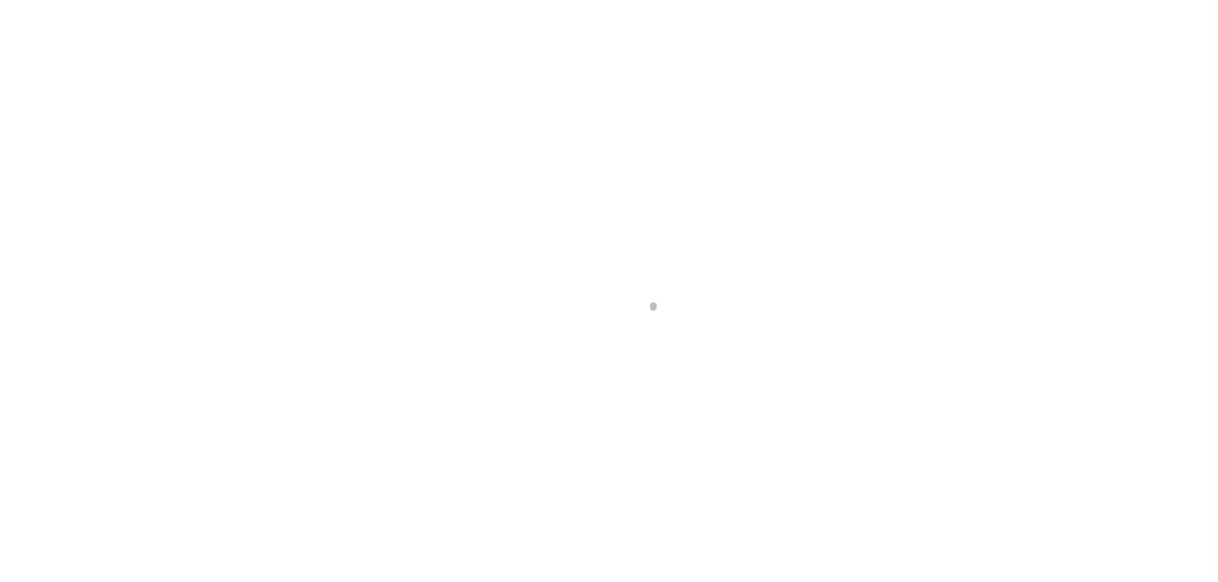
scroll to position [327, 0]
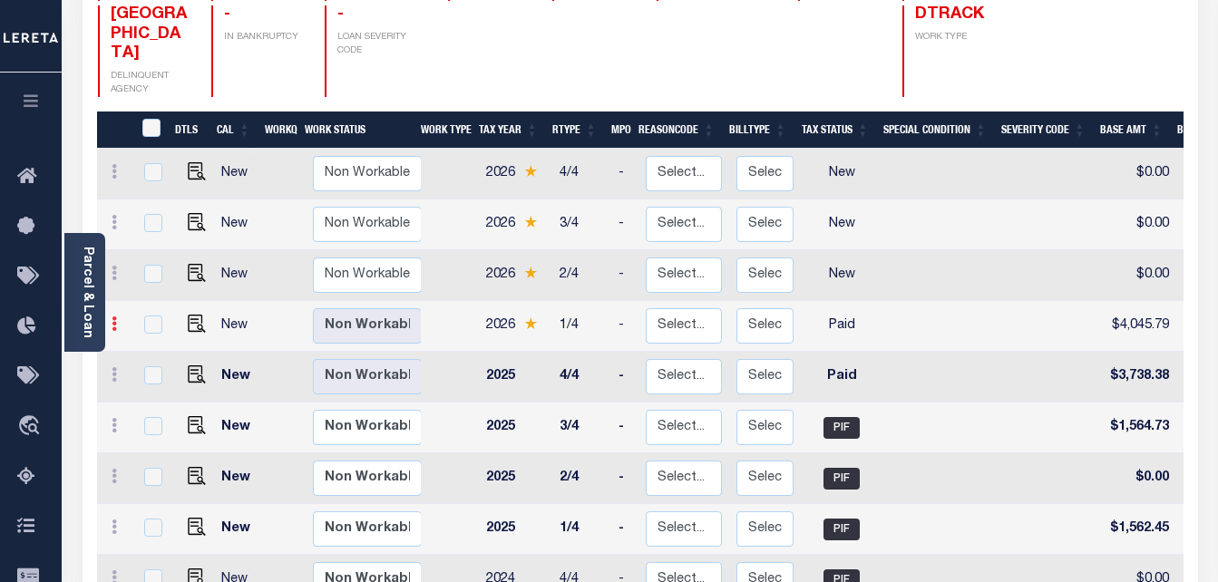
click at [114, 316] on icon at bounding box center [114, 323] width 5 height 15
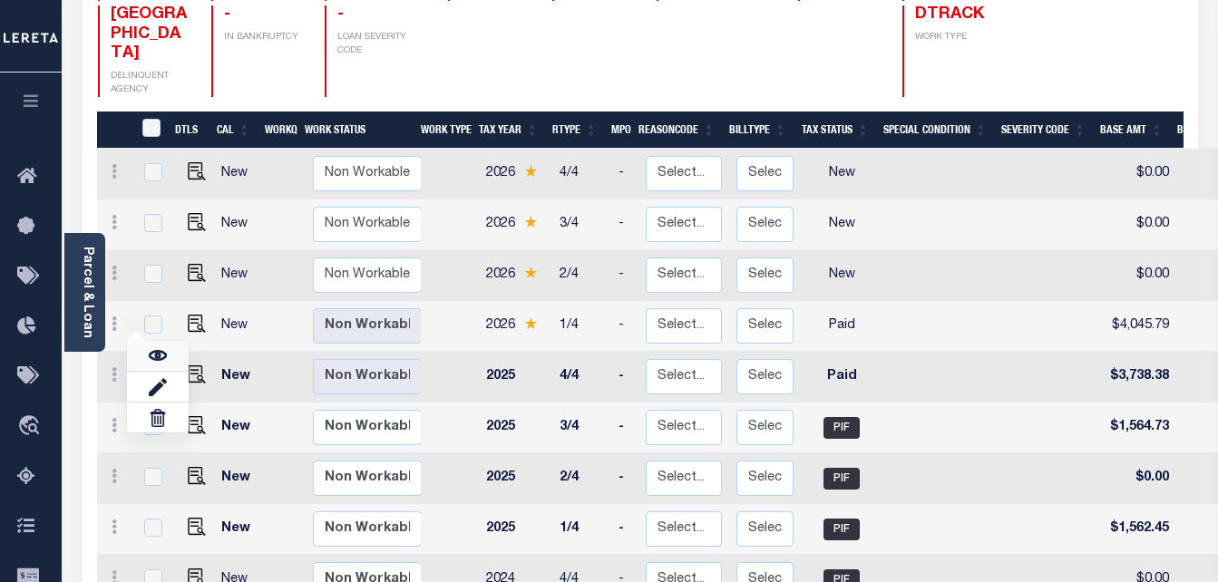
click at [149, 346] on img at bounding box center [158, 355] width 18 height 18
checkbox input "true"
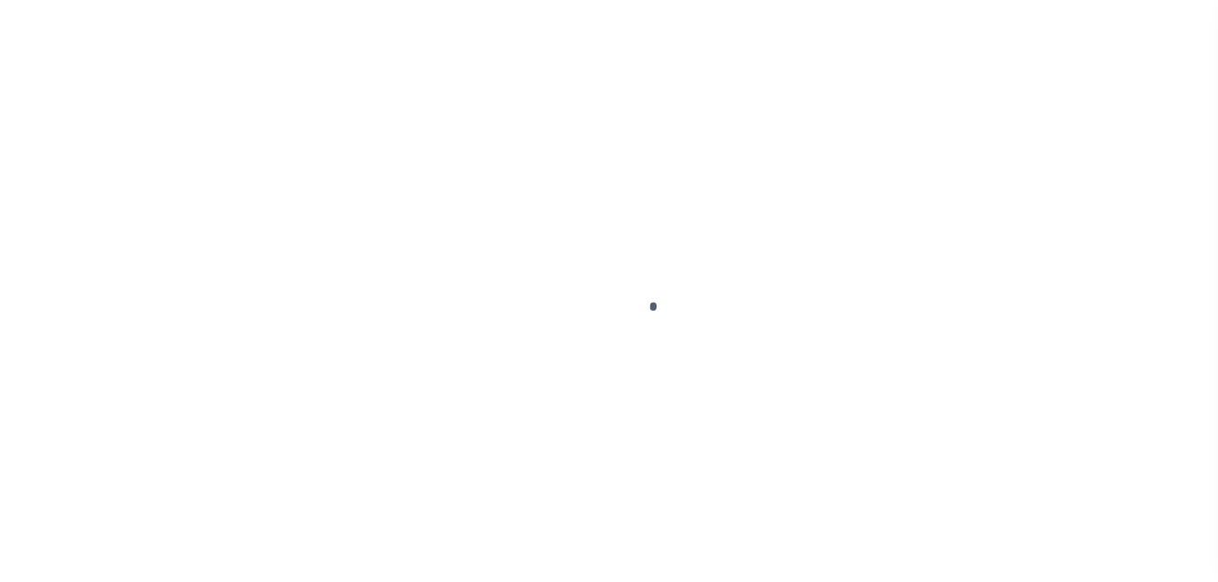
select select "PYD"
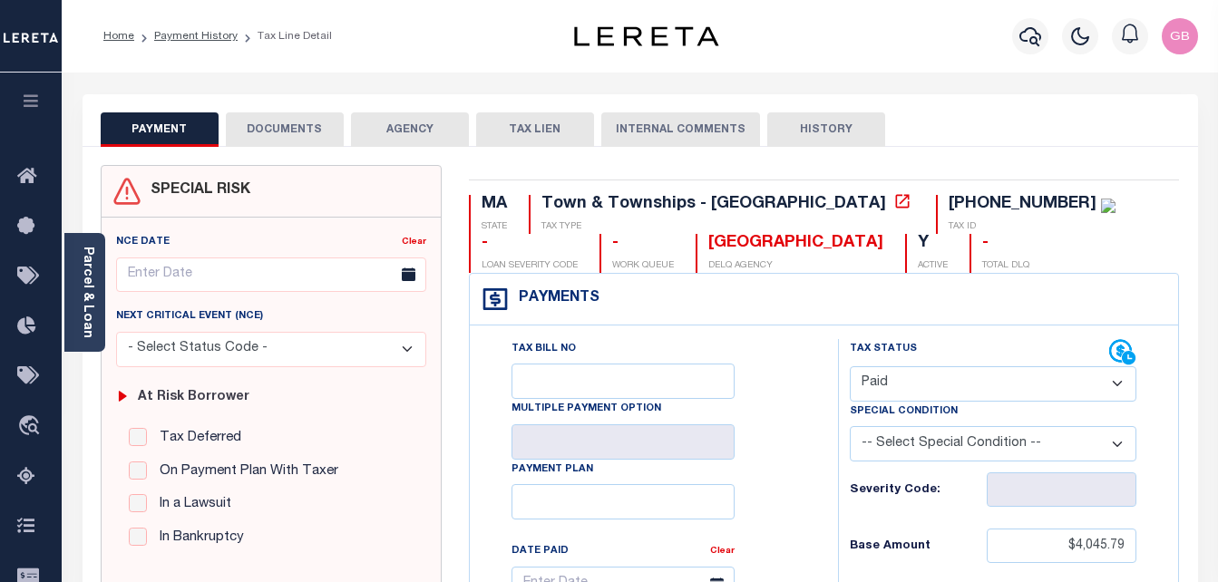
click at [268, 141] on button "DOCUMENTS" at bounding box center [285, 129] width 118 height 34
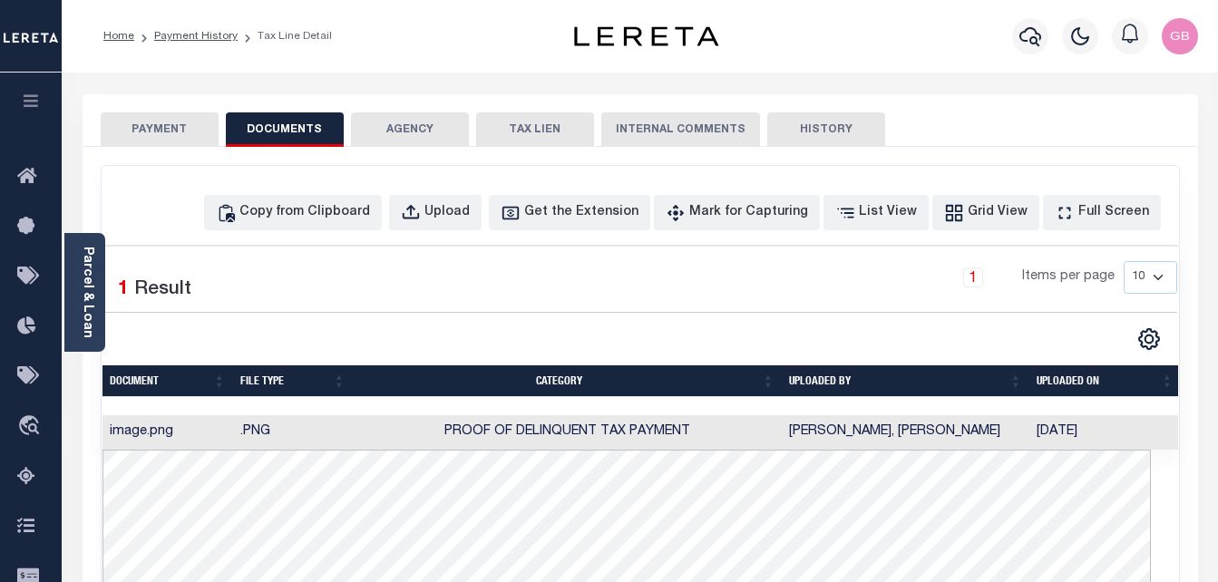
click at [174, 132] on button "PAYMENT" at bounding box center [160, 129] width 118 height 34
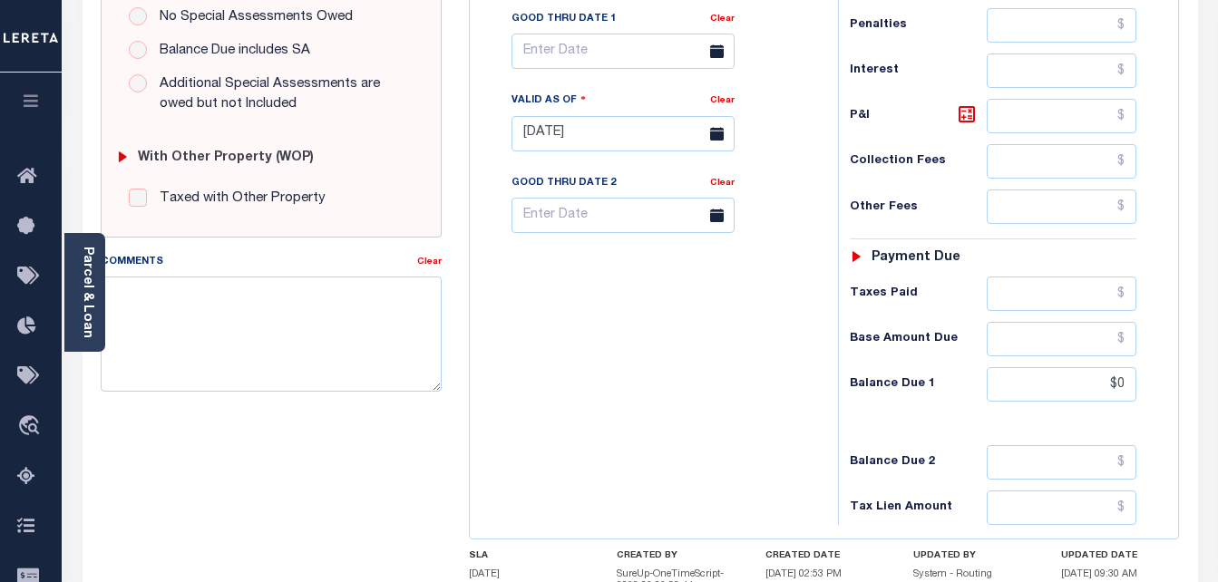
scroll to position [725, 0]
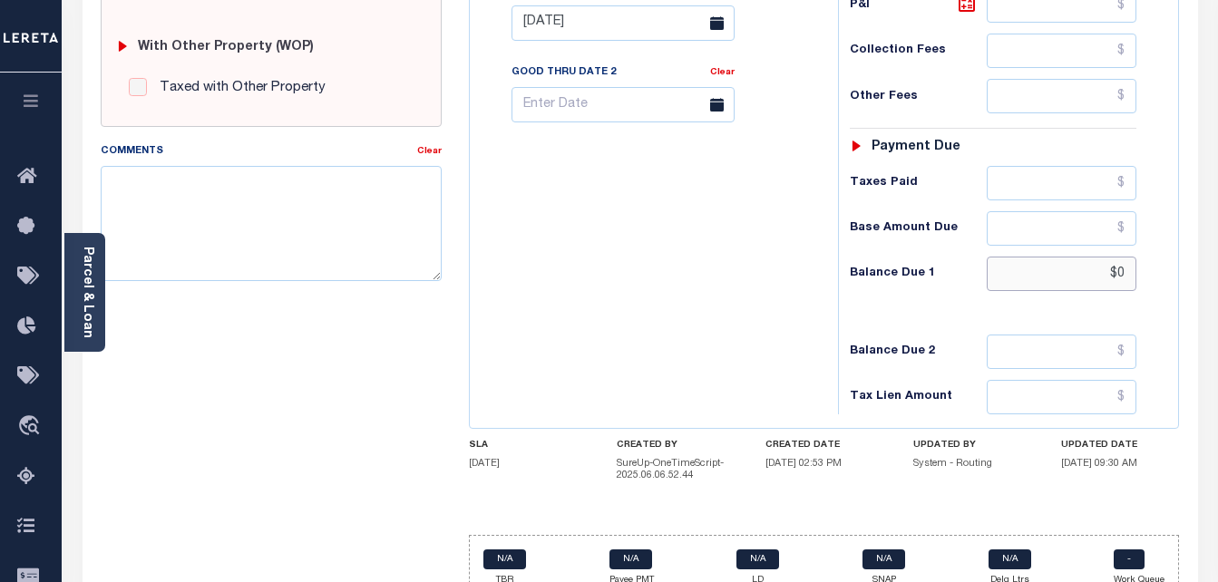
click at [1127, 277] on input "$0" at bounding box center [1061, 274] width 150 height 34
type input "$0.00"
type input "[DATE]"
click at [758, 360] on div "Tax Bill No Multiple Payment Option Payment Plan Clear" at bounding box center [649, 14] width 350 height 801
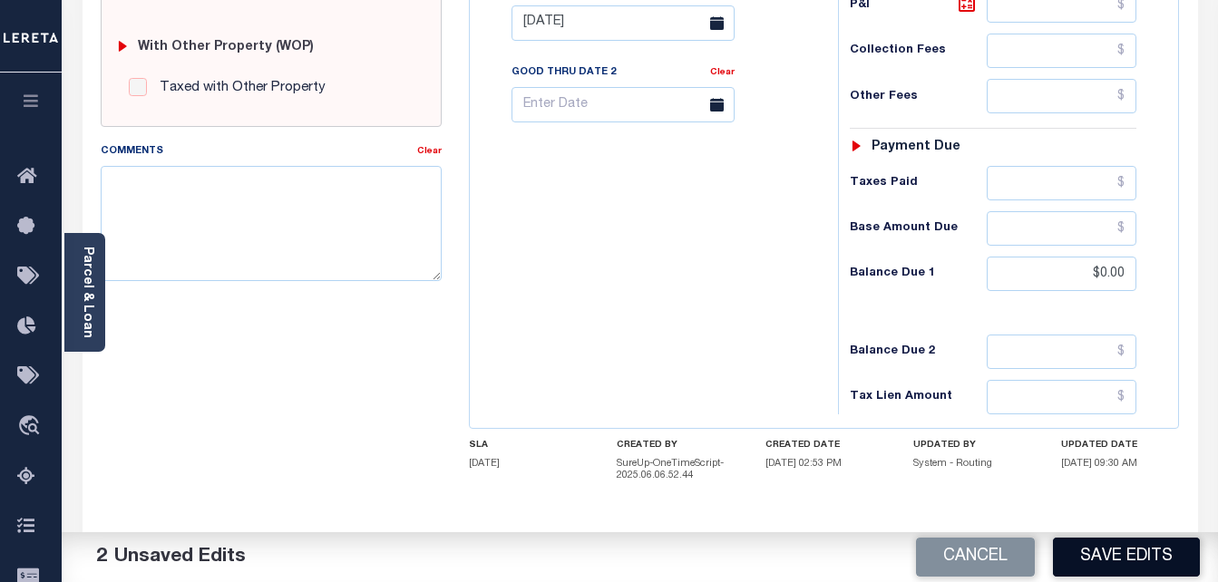
drag, startPoint x: 1142, startPoint y: 569, endPoint x: 1131, endPoint y: 566, distance: 12.3
click at [1141, 569] on button "Save Edits" at bounding box center [1126, 557] width 147 height 39
checkbox input "false"
type input "$4,045.79"
type input "$0"
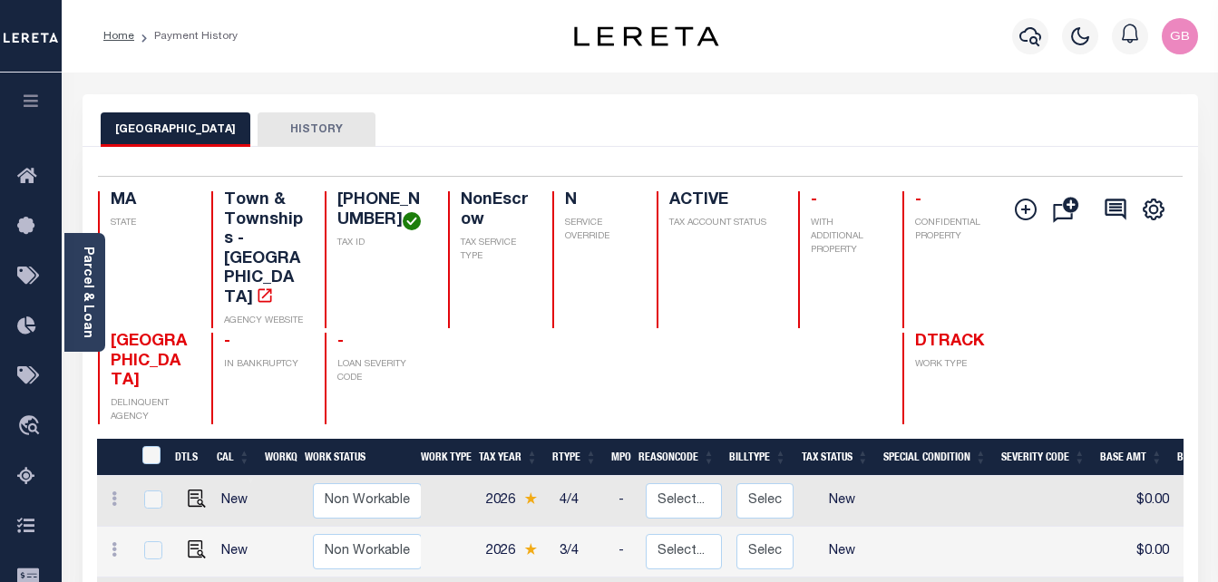
scroll to position [272, 0]
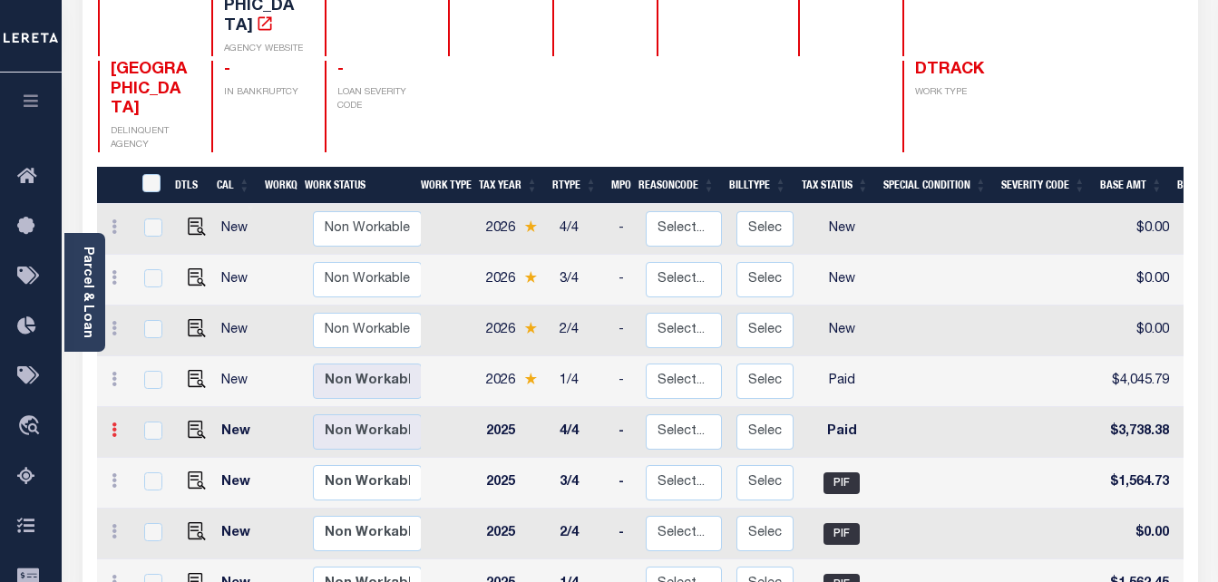
click at [112, 422] on icon at bounding box center [114, 429] width 5 height 15
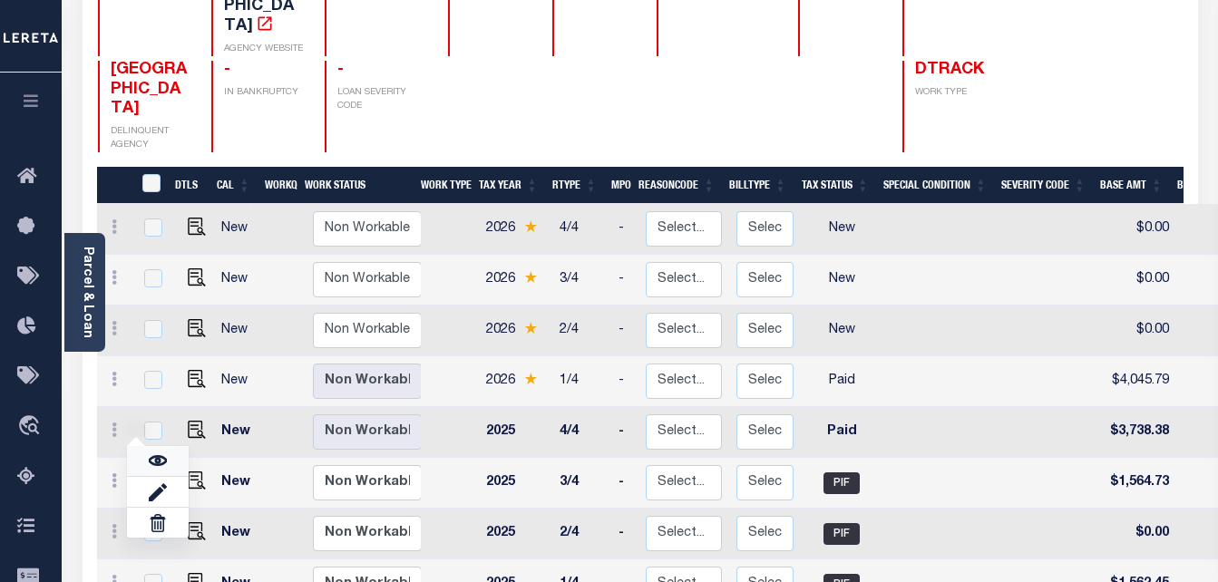
click at [145, 446] on link at bounding box center [158, 461] width 62 height 30
checkbox input "true"
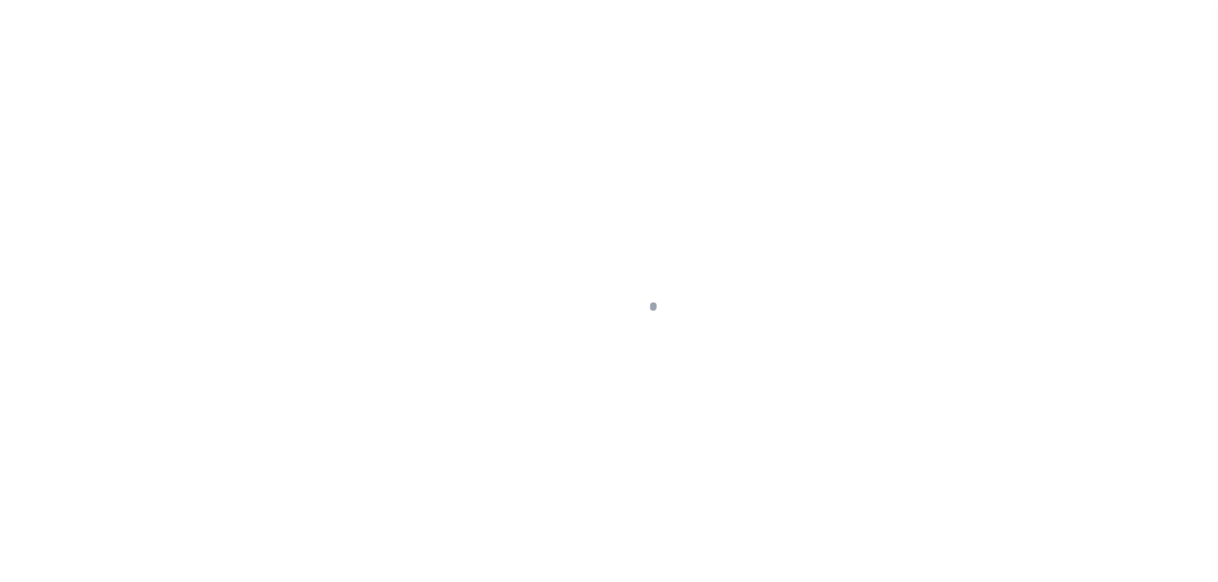
select select "PYD"
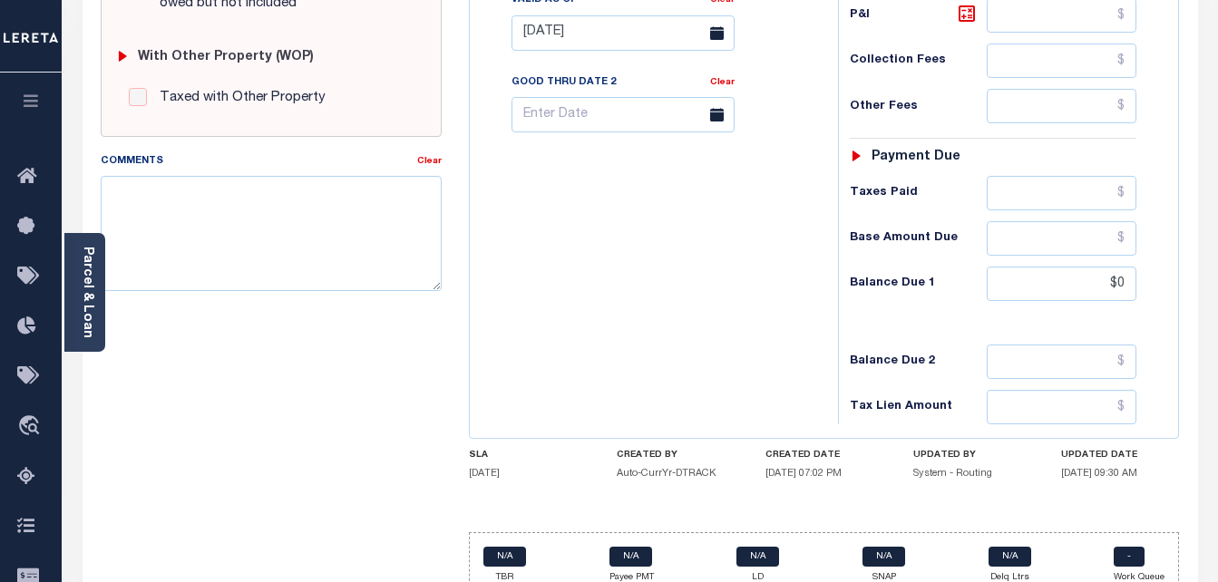
scroll to position [791, 0]
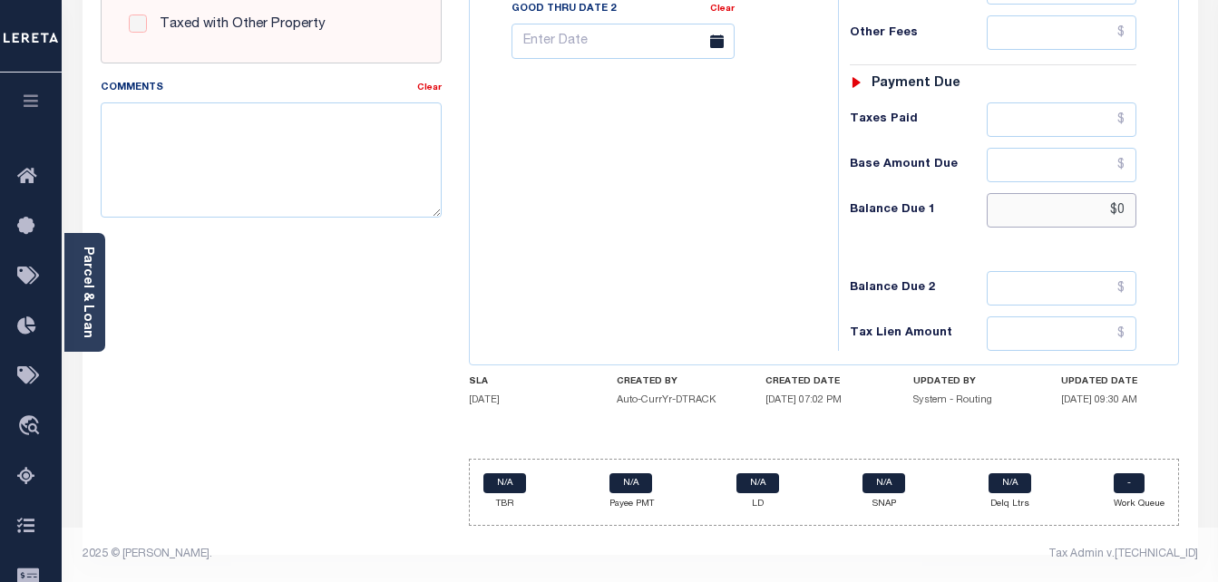
click at [1122, 213] on input "$0" at bounding box center [1061, 210] width 150 height 34
type input "$0.00"
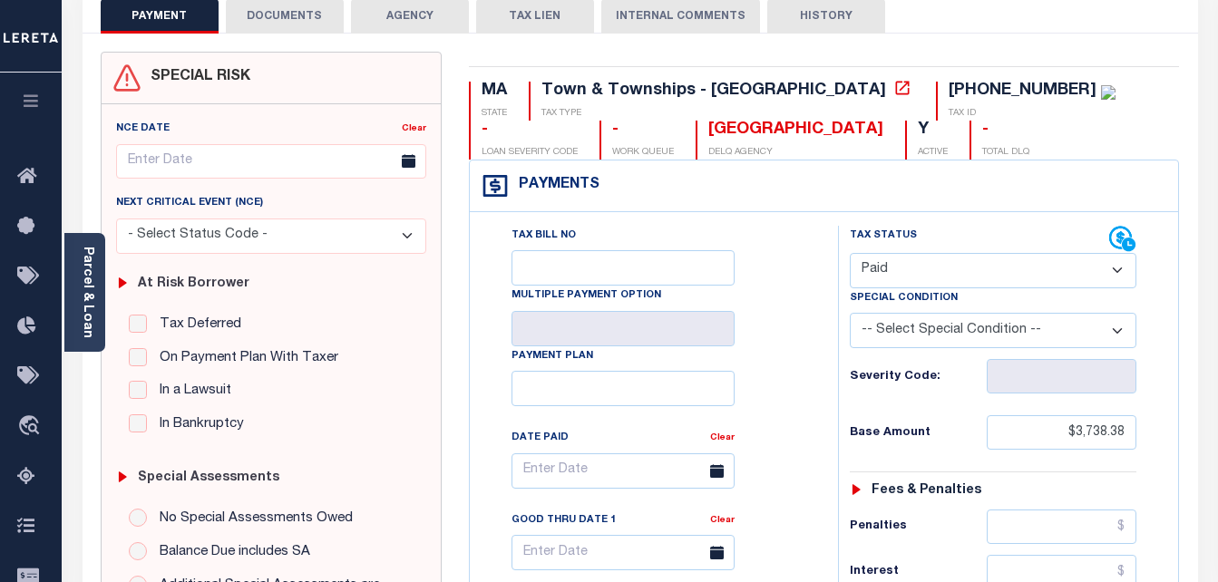
scroll to position [0, 0]
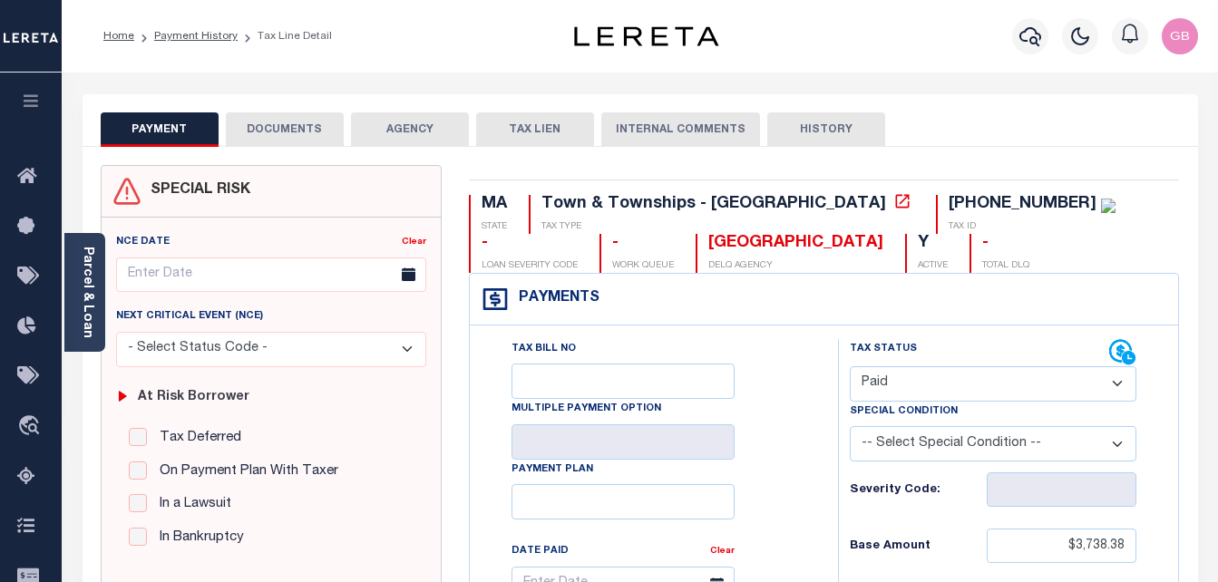
click at [304, 132] on button "DOCUMENTS" at bounding box center [285, 129] width 118 height 34
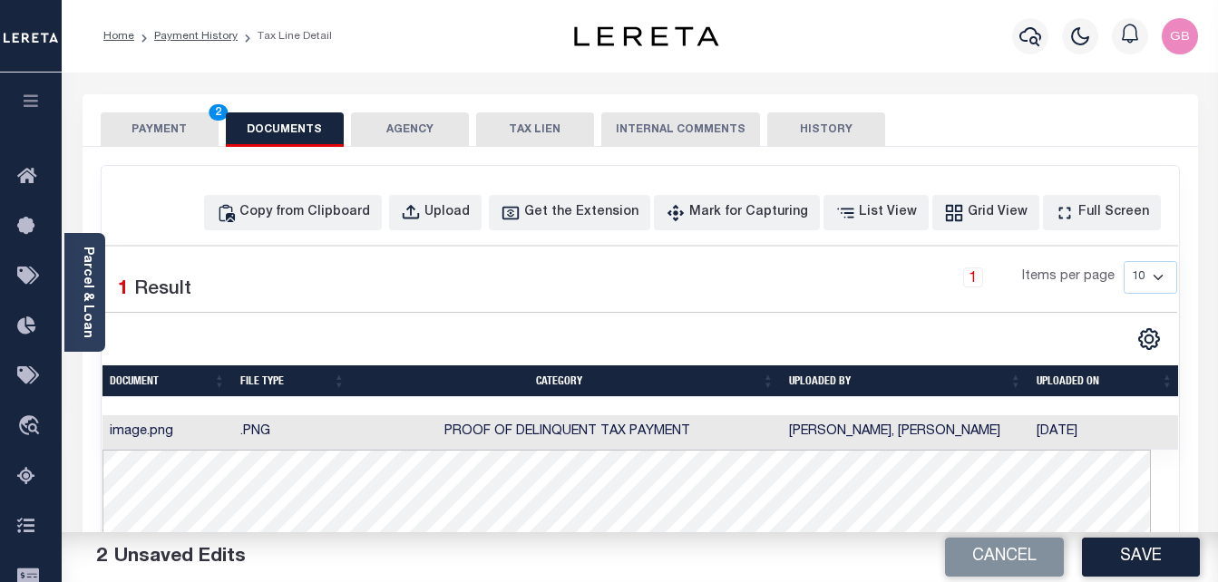
click at [267, 433] on td ".PNG" at bounding box center [293, 432] width 120 height 35
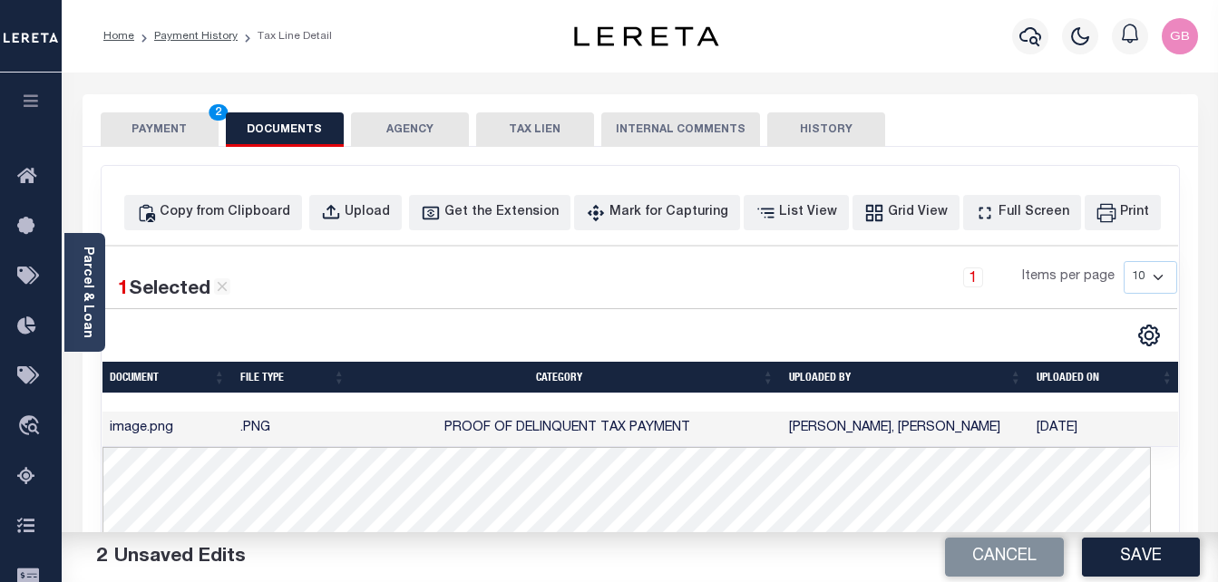
click at [718, 424] on td "Proof of Delinquent Tax Payment" at bounding box center [567, 429] width 429 height 35
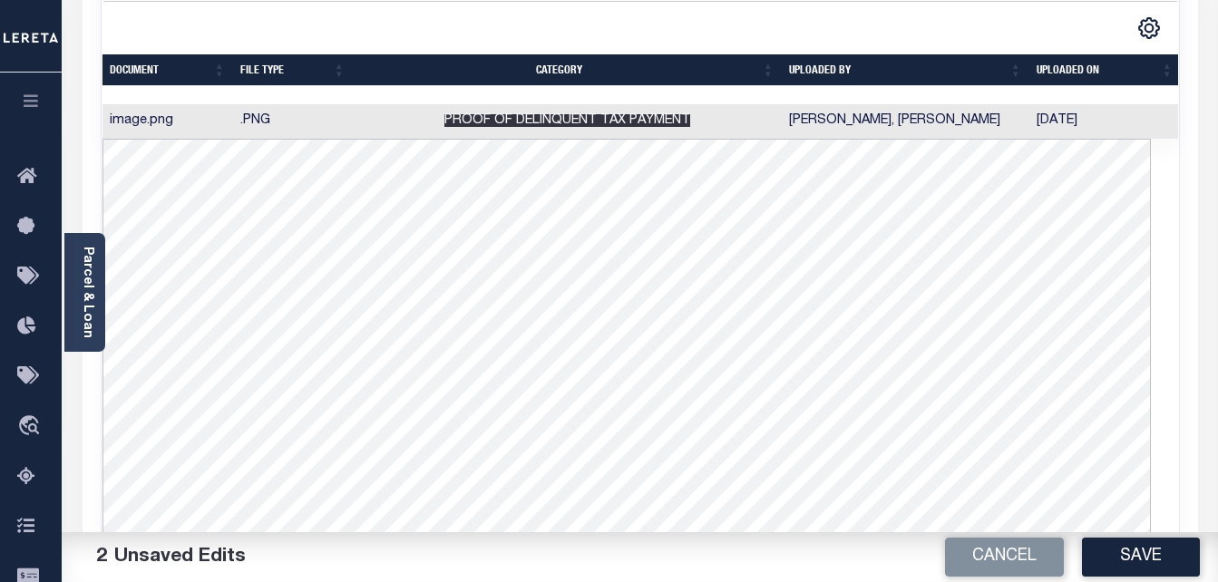
scroll to position [91, 0]
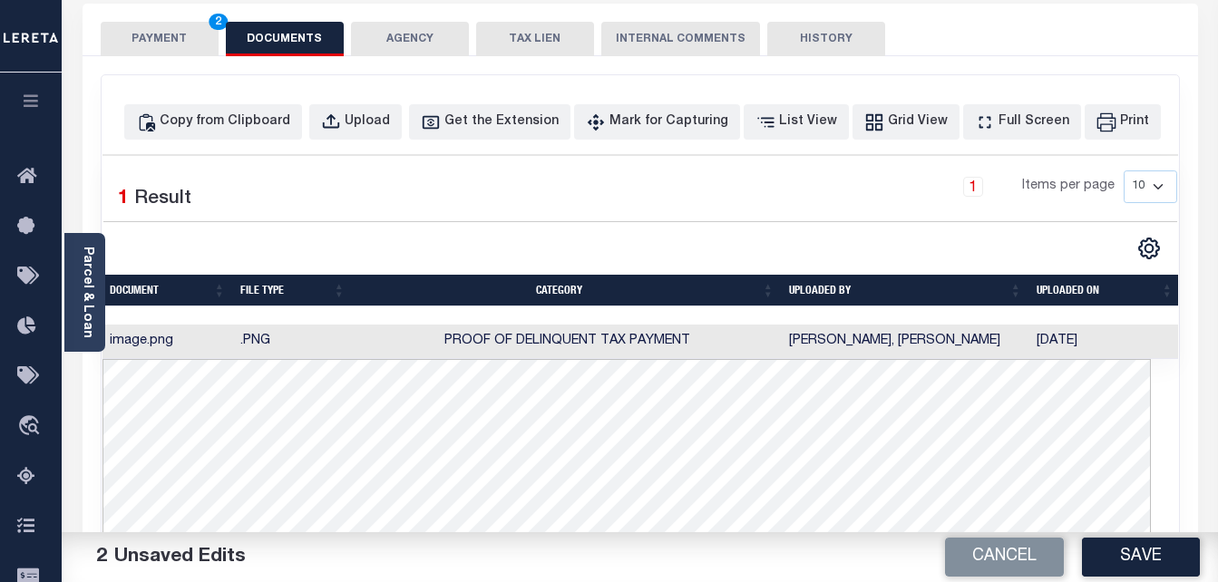
click at [172, 34] on button "PAYMENT 2" at bounding box center [160, 39] width 118 height 34
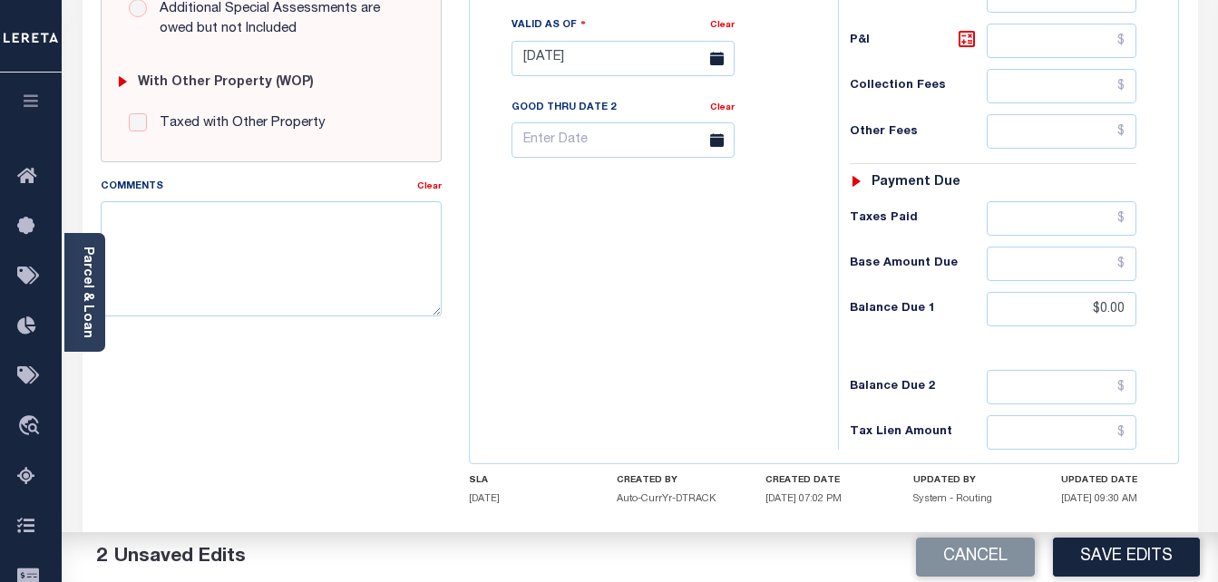
scroll to position [786, 0]
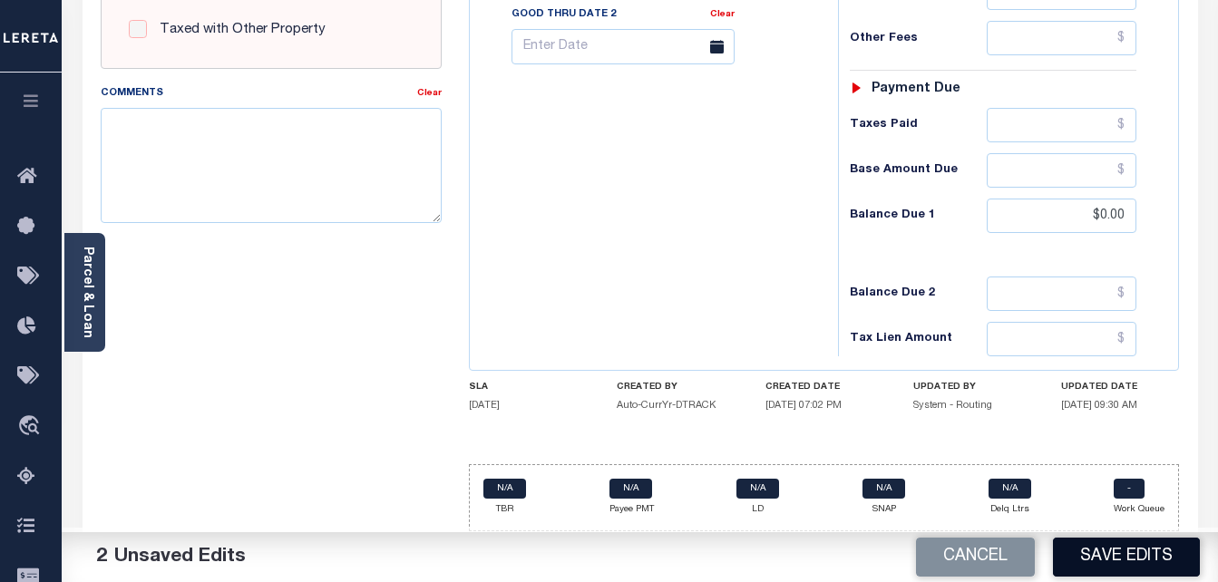
click at [1128, 556] on button "Save Edits" at bounding box center [1126, 557] width 147 height 39
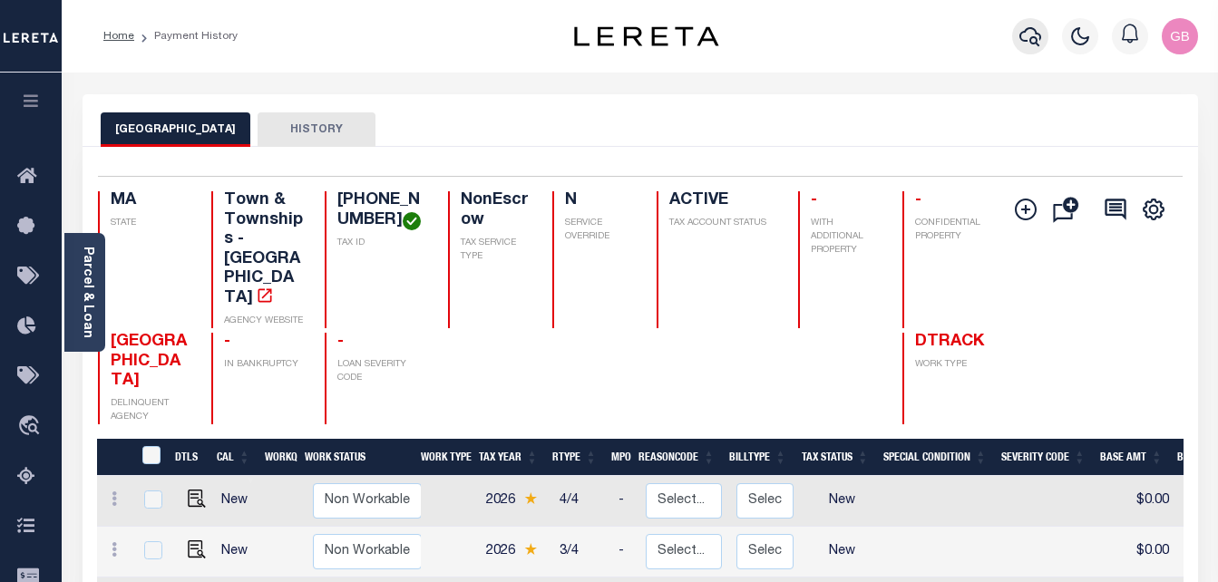
click at [1038, 43] on icon "button" at bounding box center [1030, 36] width 22 height 22
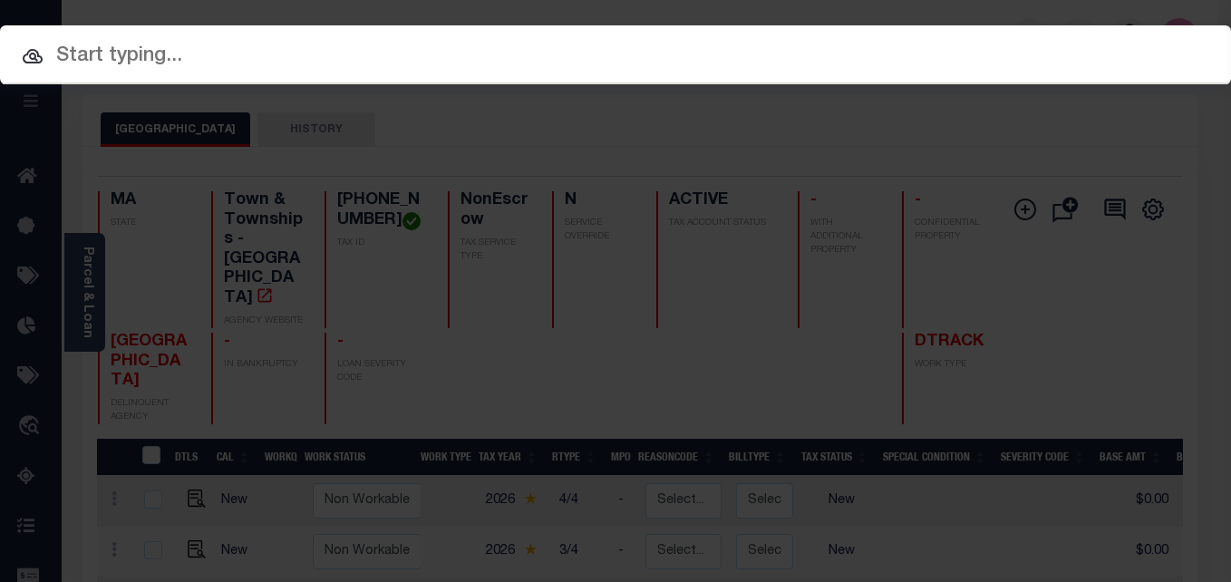
click at [510, 66] on input "text" at bounding box center [615, 57] width 1231 height 32
paste input "[PHONE_NUMBER]"
type input "[PHONE_NUMBER]"
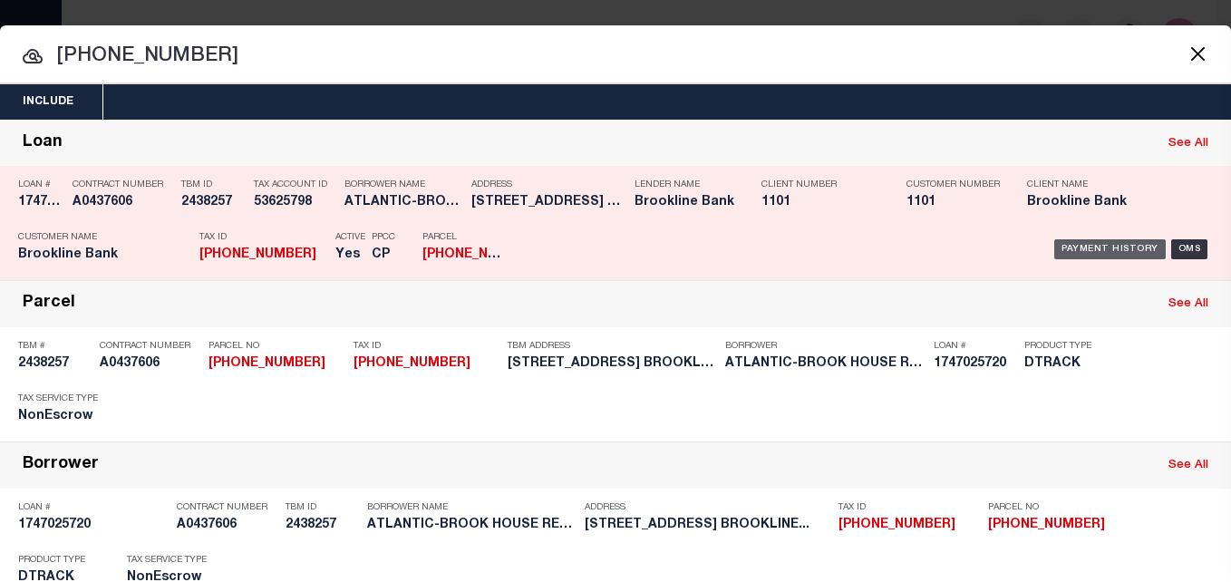
click at [1083, 248] on div "Payment History" at bounding box center [1110, 249] width 112 height 20
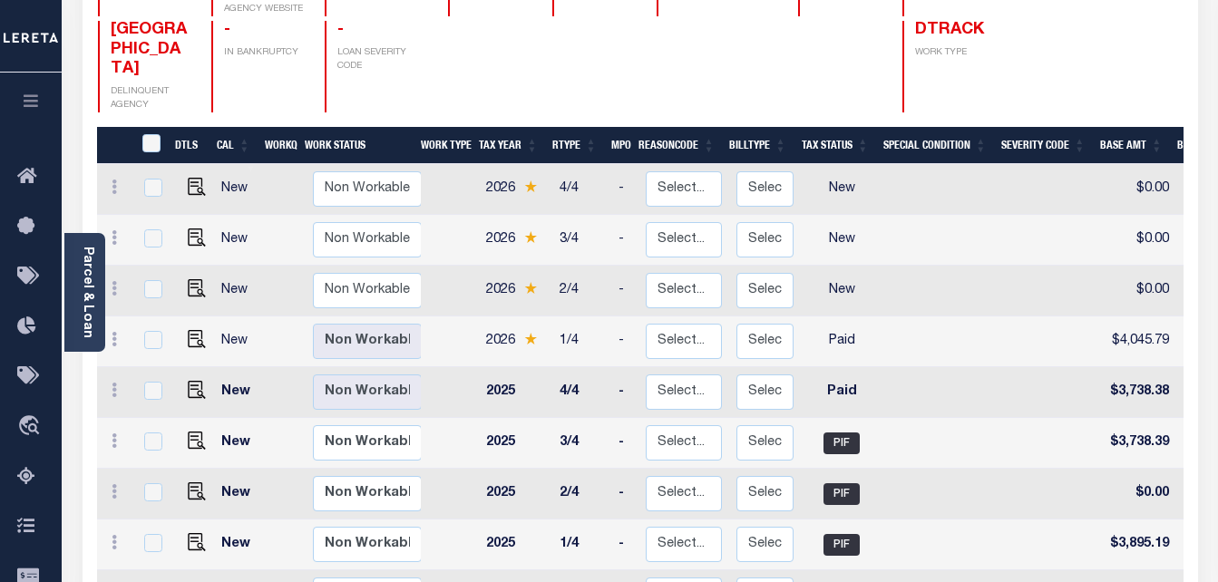
scroll to position [363, 0]
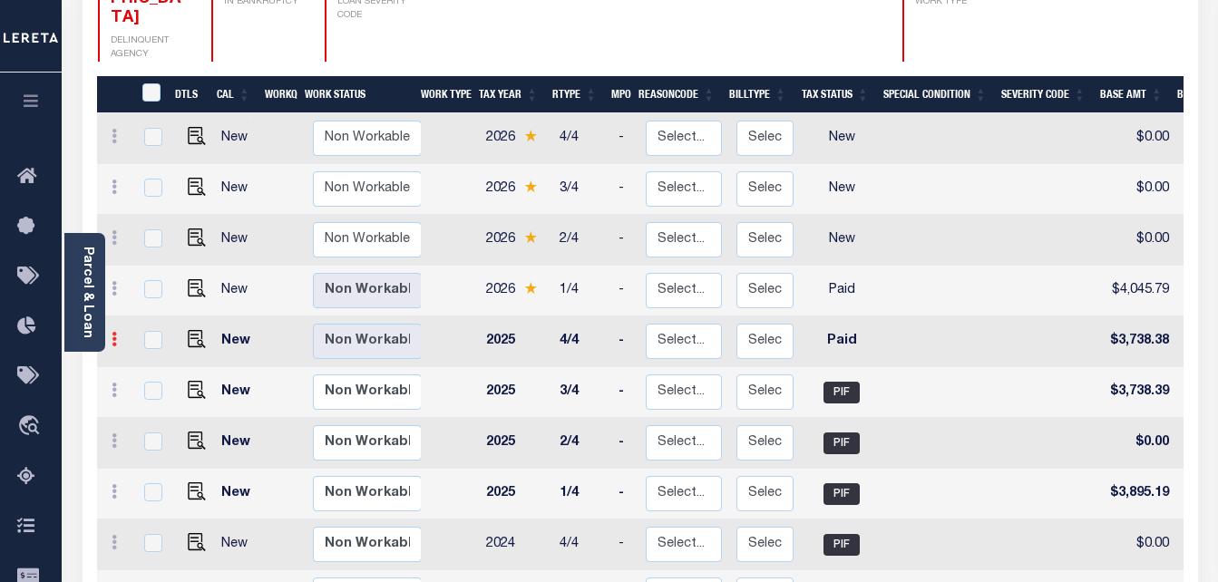
click at [115, 332] on icon at bounding box center [114, 339] width 5 height 15
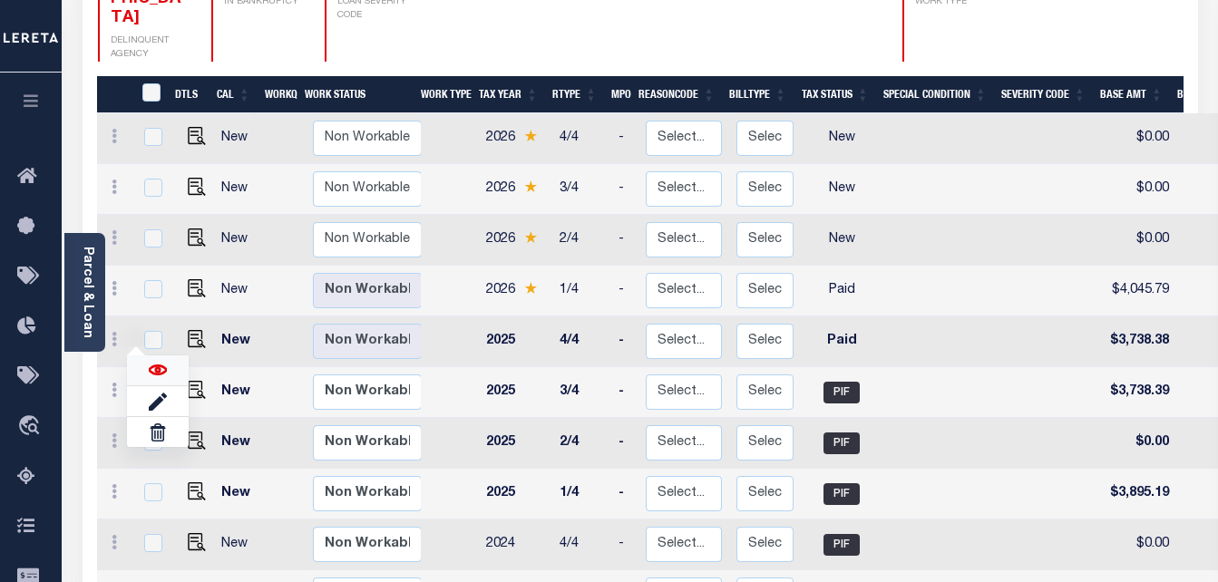
click at [152, 361] on img at bounding box center [158, 370] width 18 height 18
checkbox input "true"
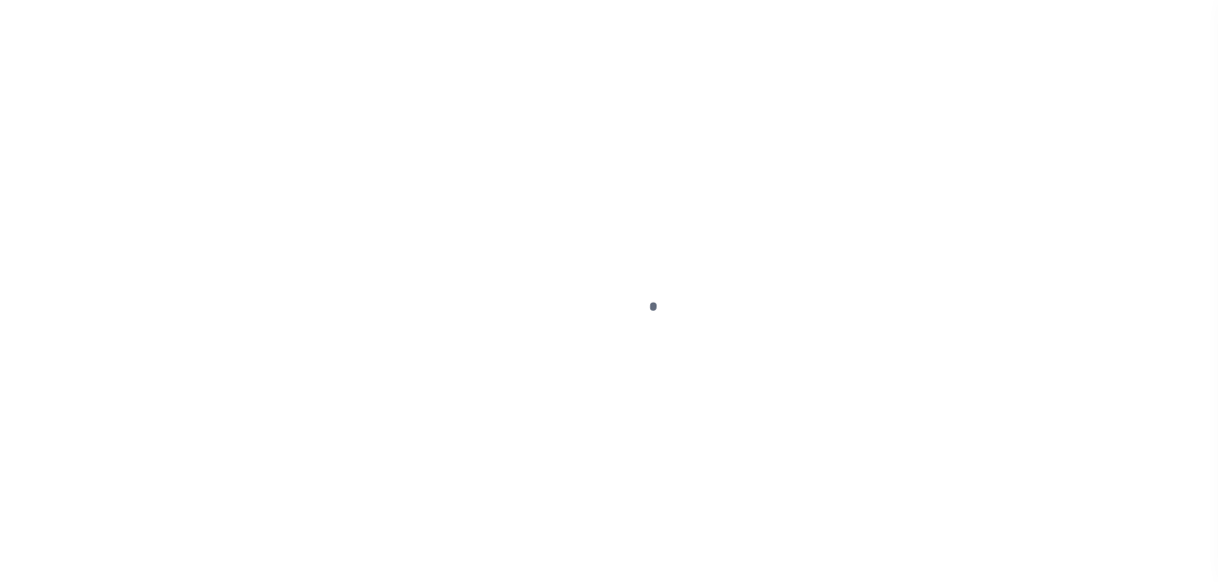
select select "PYD"
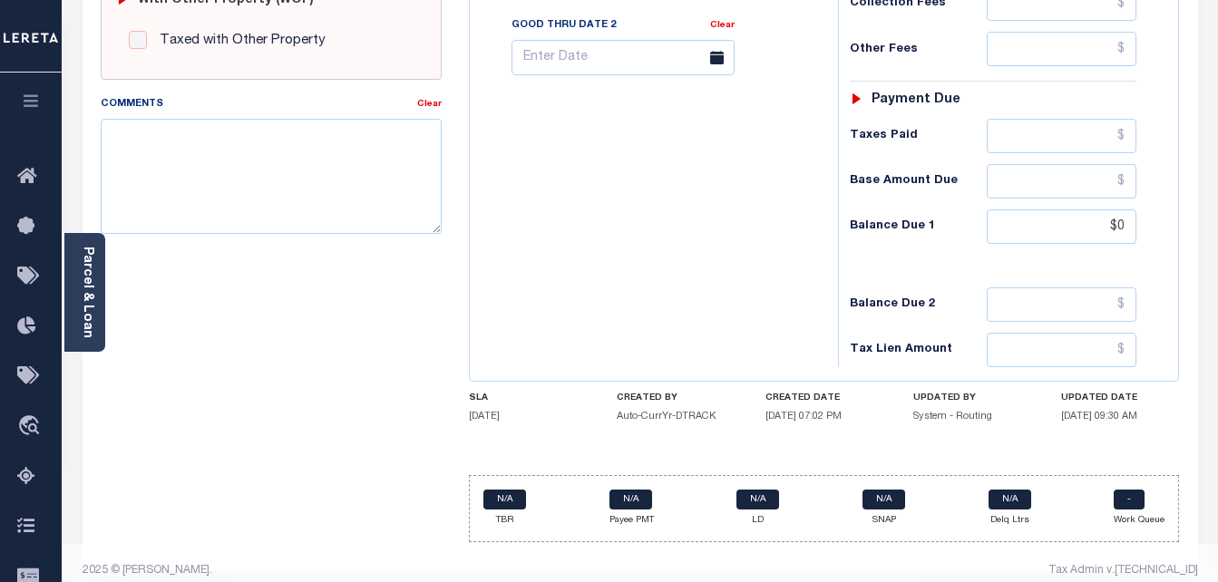
scroll to position [791, 0]
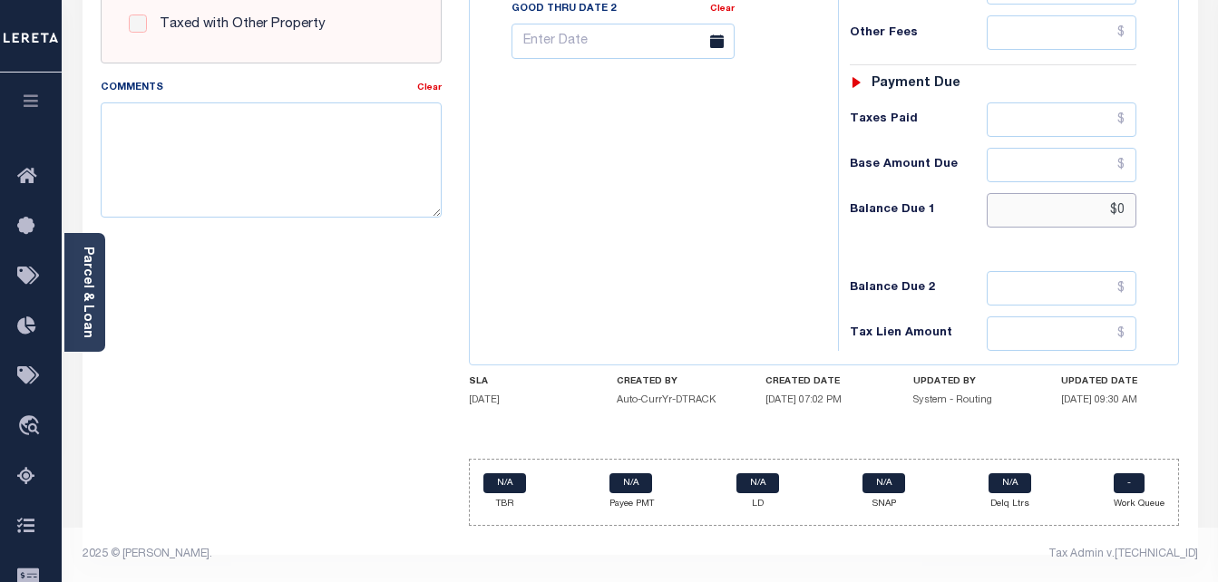
click at [1124, 210] on input "$0" at bounding box center [1061, 210] width 150 height 34
type input "$0.00"
type input "[DATE]"
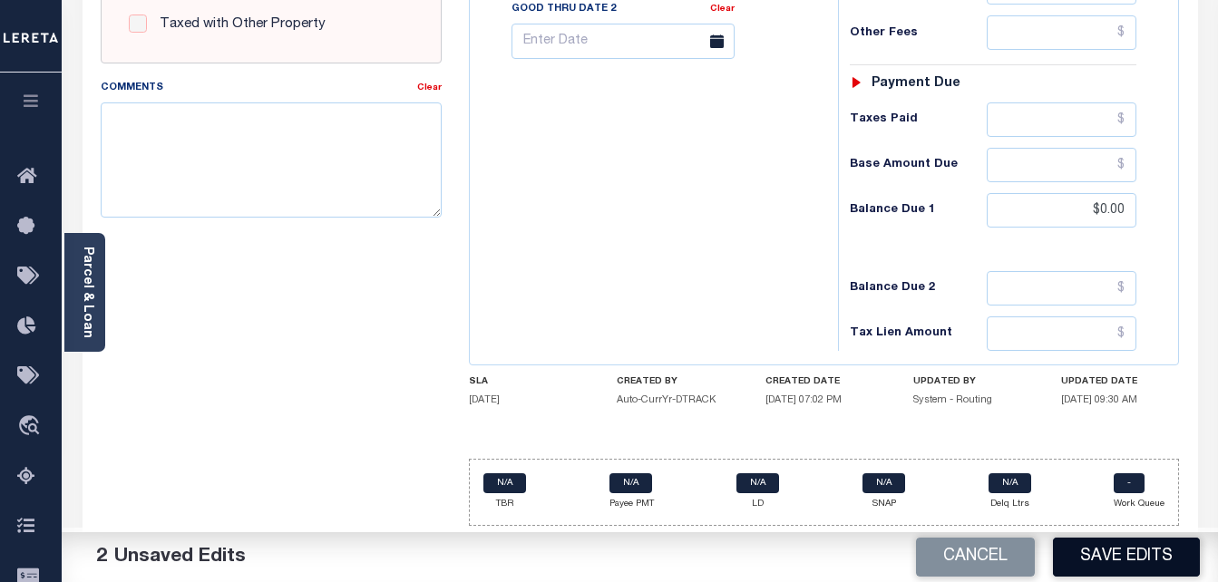
click at [1129, 559] on button "Save Edits" at bounding box center [1126, 557] width 147 height 39
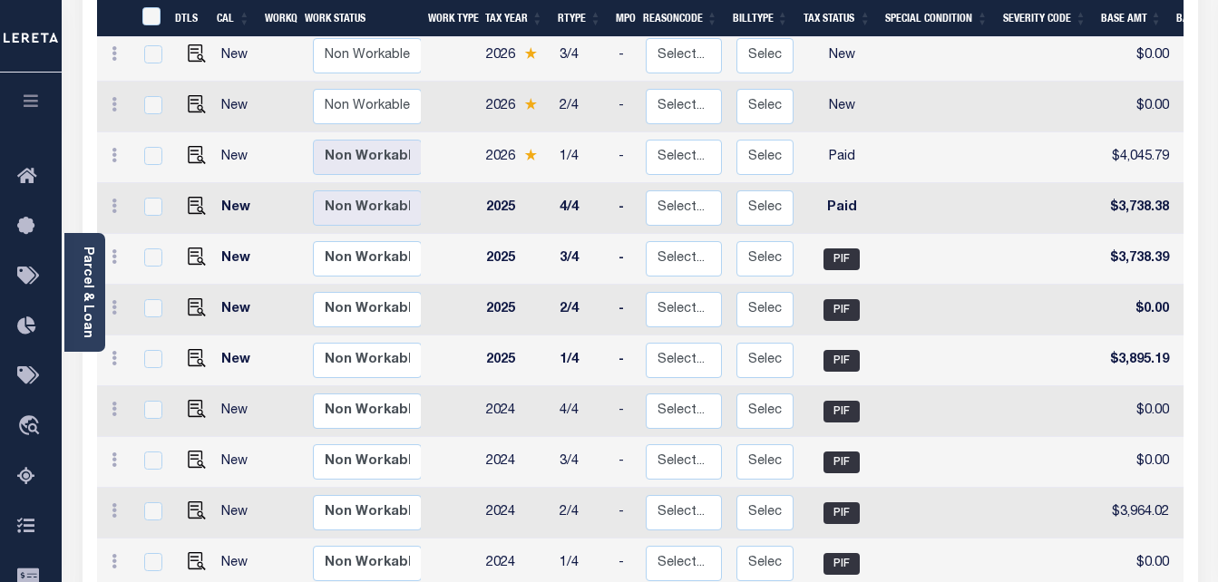
scroll to position [448, 0]
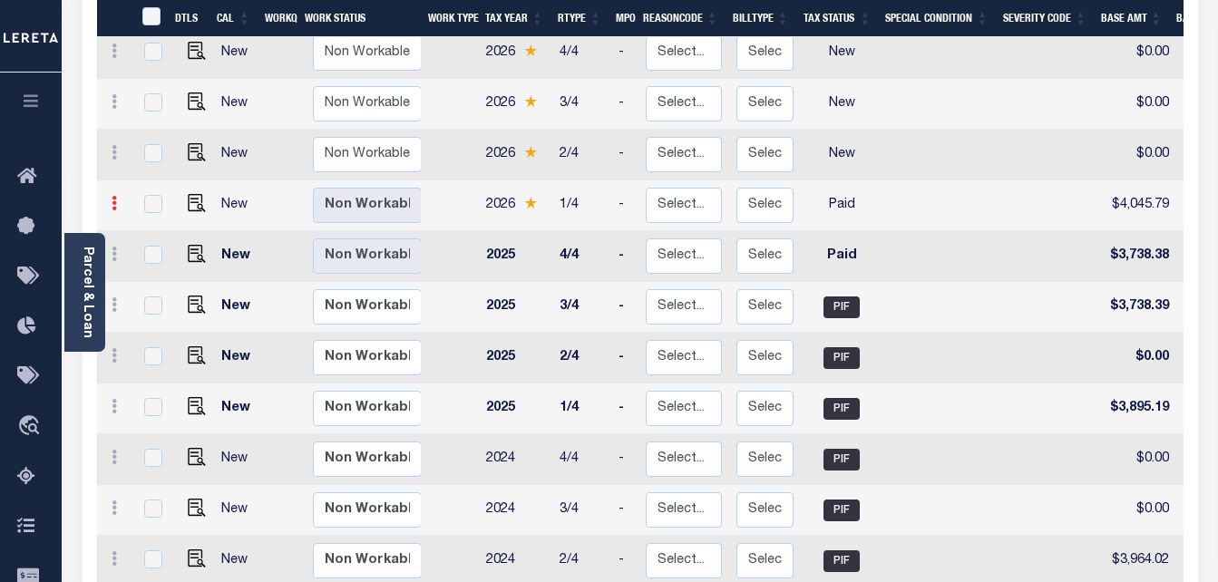
click at [112, 196] on icon at bounding box center [114, 203] width 5 height 15
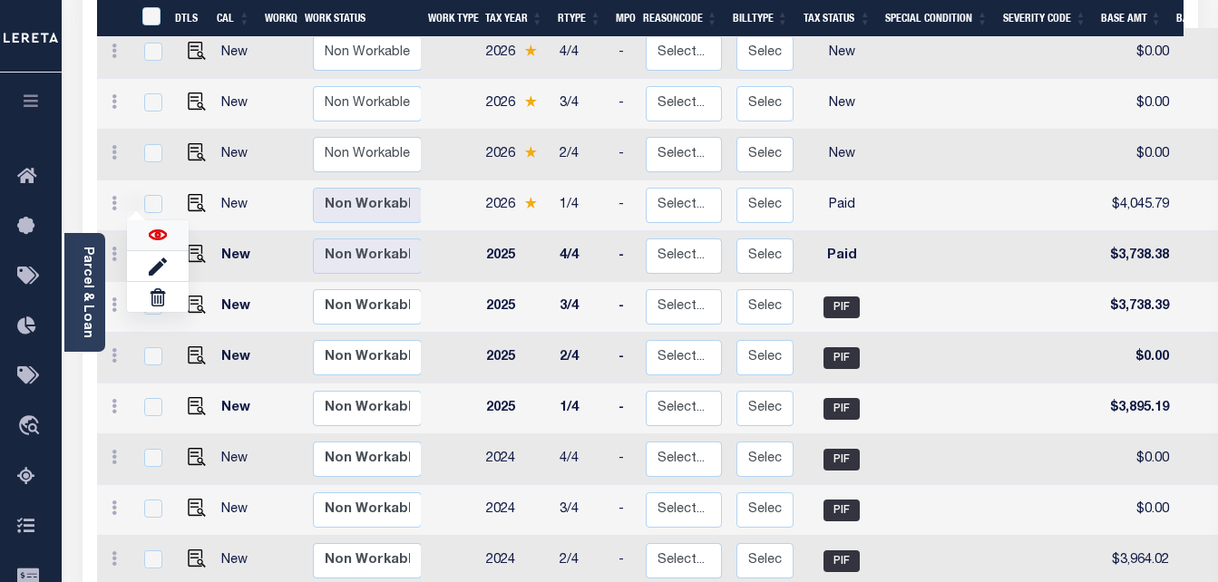
click at [149, 226] on img at bounding box center [158, 235] width 18 height 18
checkbox input "true"
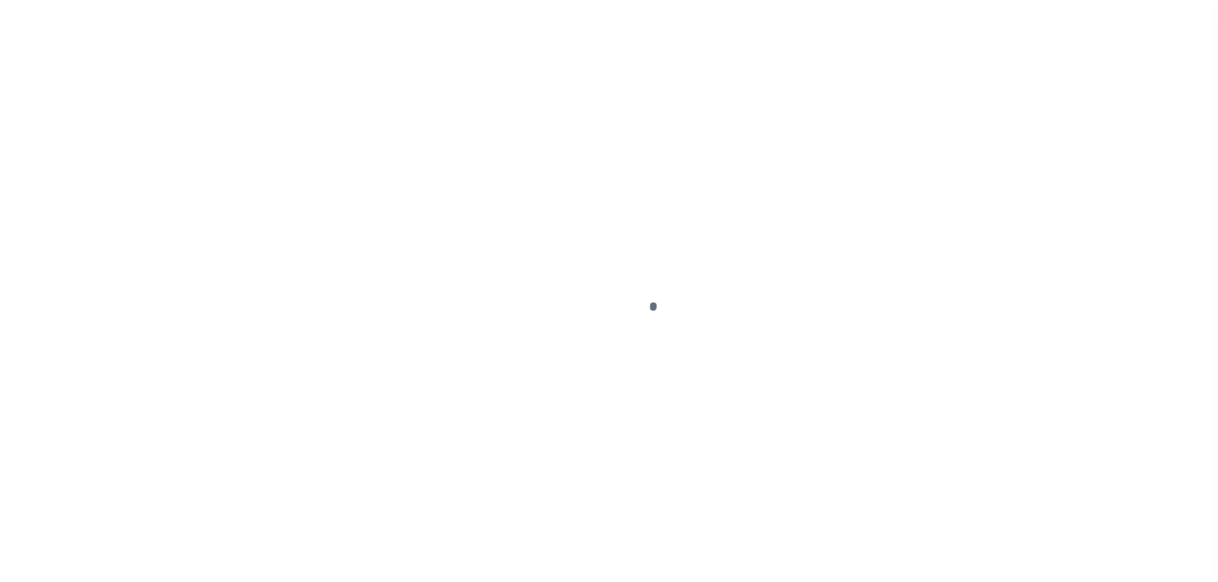
select select "PYD"
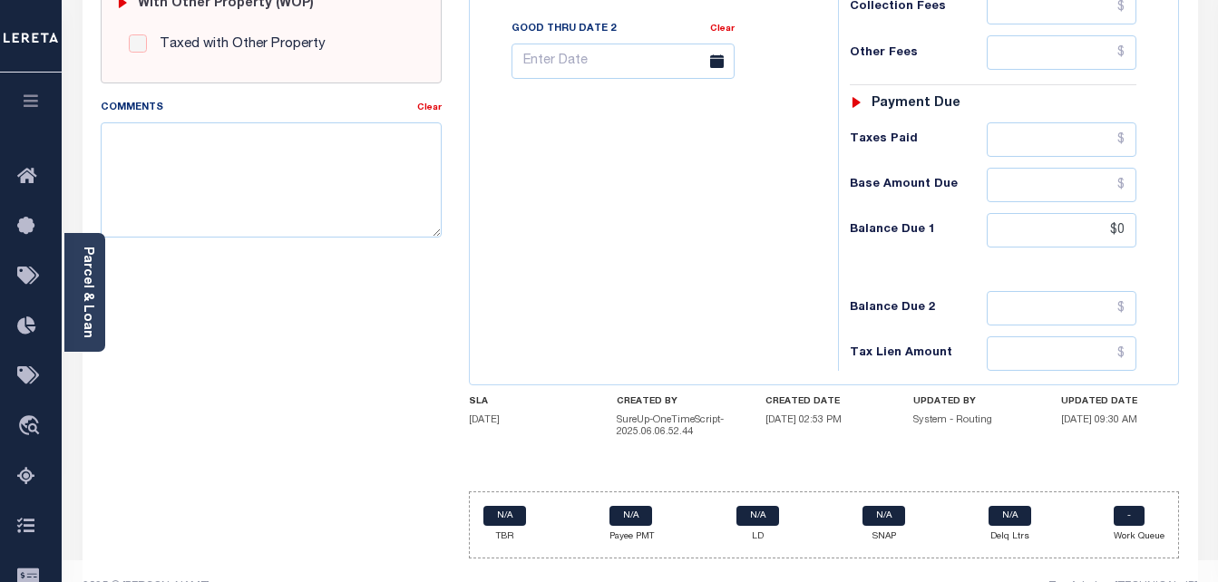
scroll to position [803, 0]
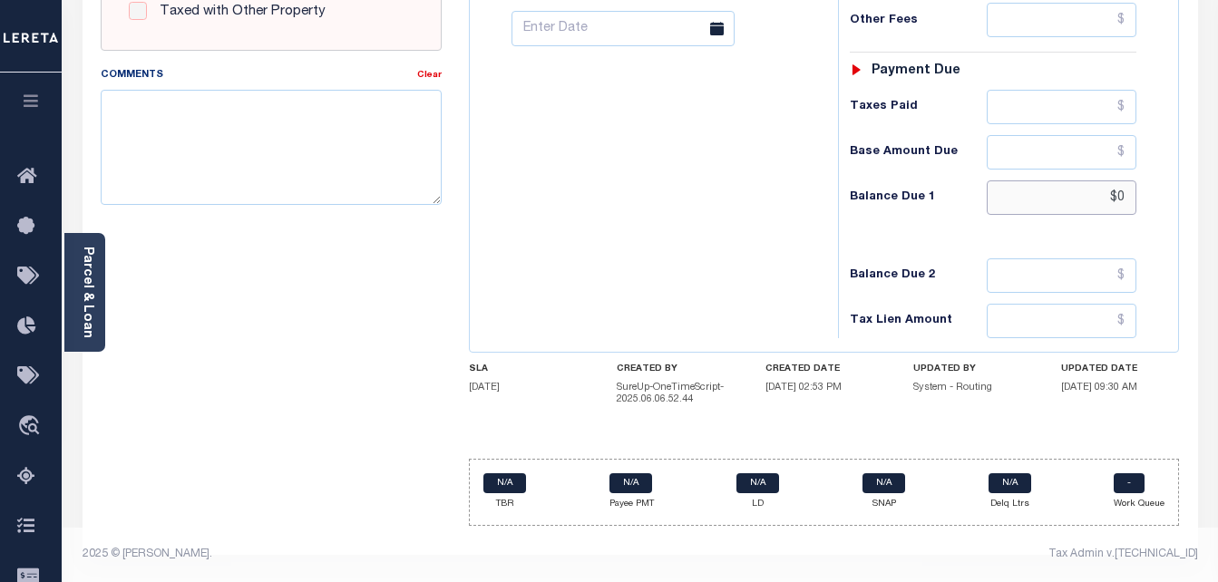
click at [1124, 196] on input "$0" at bounding box center [1061, 197] width 150 height 34
type input "$0.00"
type input "09/11/2025"
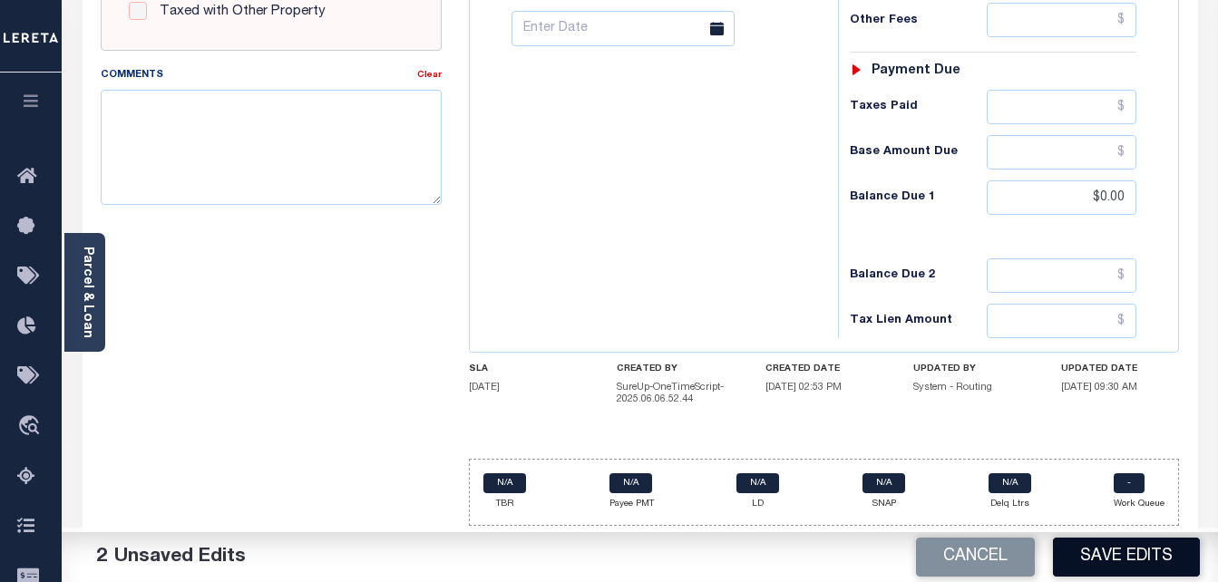
click at [1139, 551] on button "Save Edits" at bounding box center [1126, 557] width 147 height 39
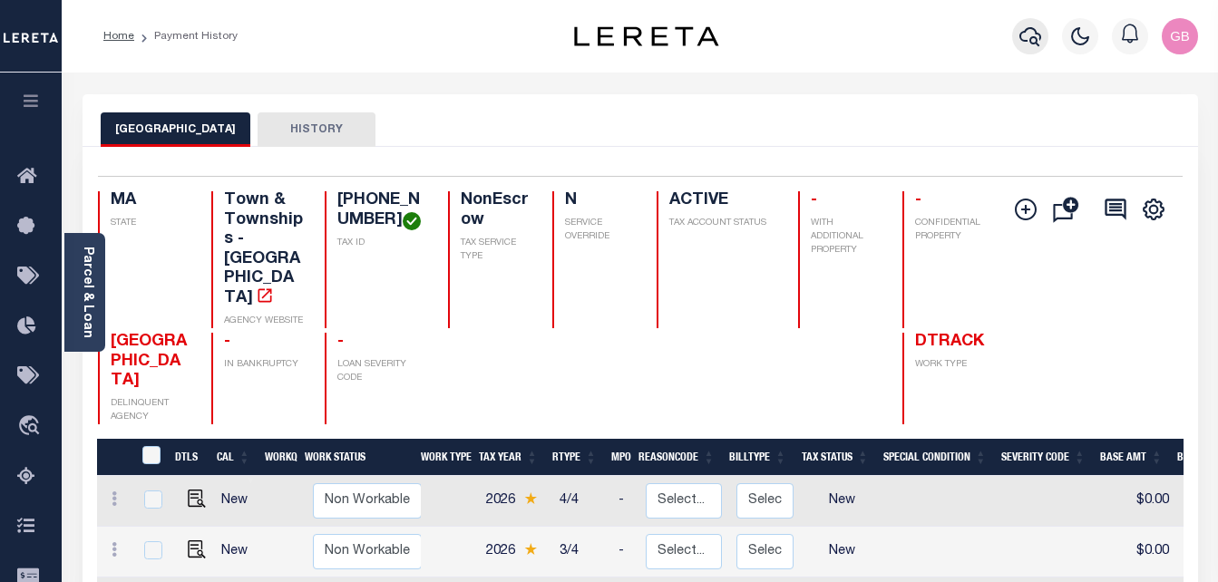
click at [1046, 34] on button "button" at bounding box center [1030, 36] width 36 height 36
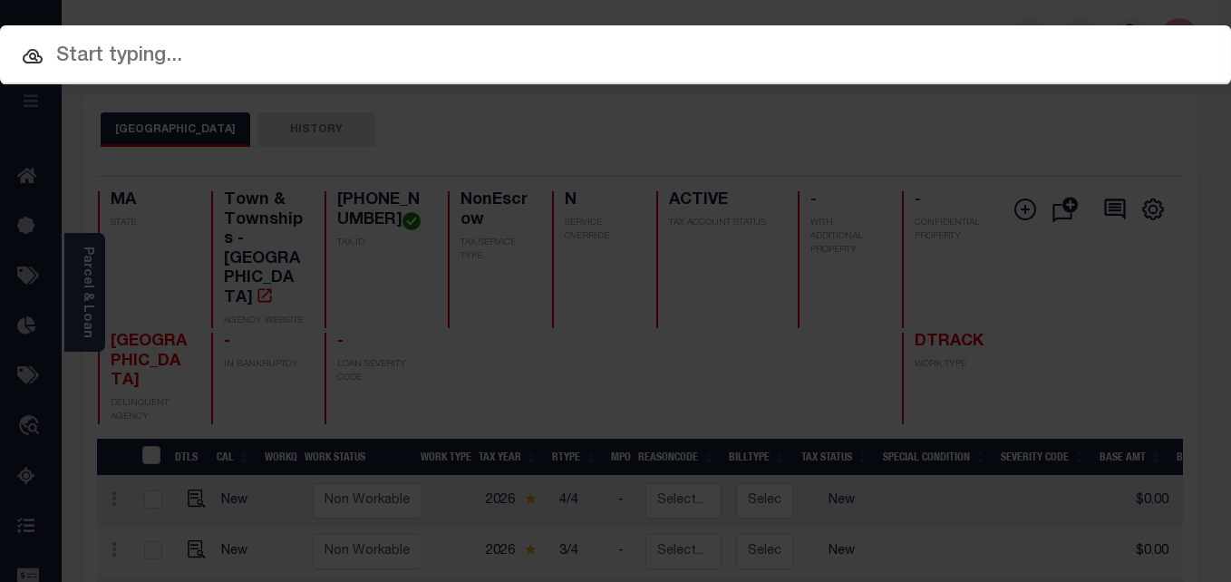
click at [471, 72] on input "text" at bounding box center [615, 57] width 1231 height 32
paste input "[PHONE_NUMBER]"
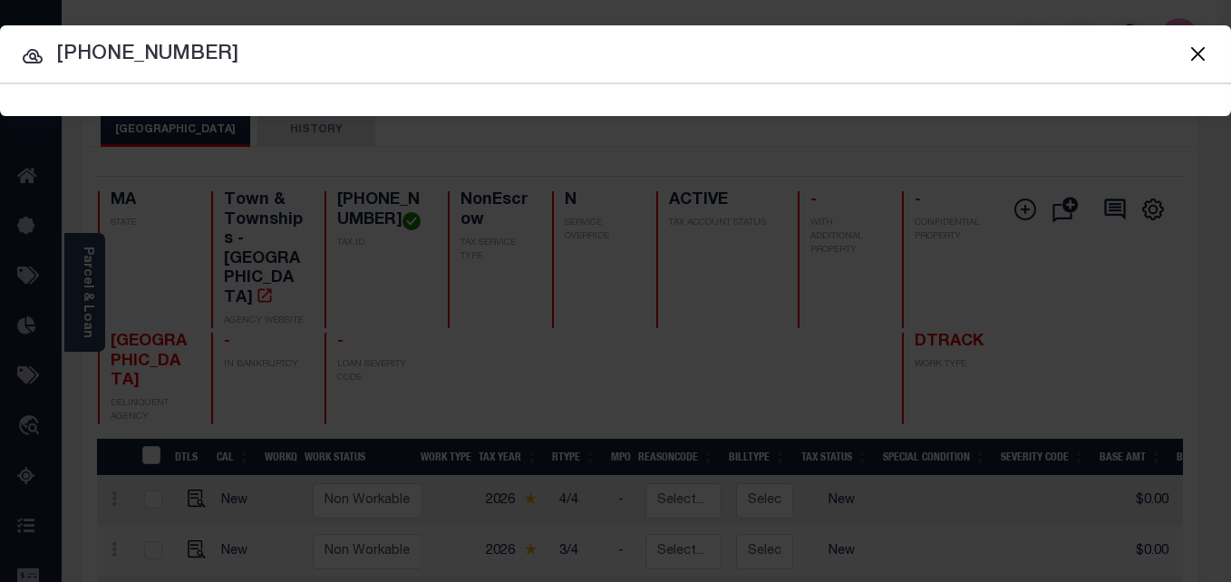
type input "[PHONE_NUMBER]"
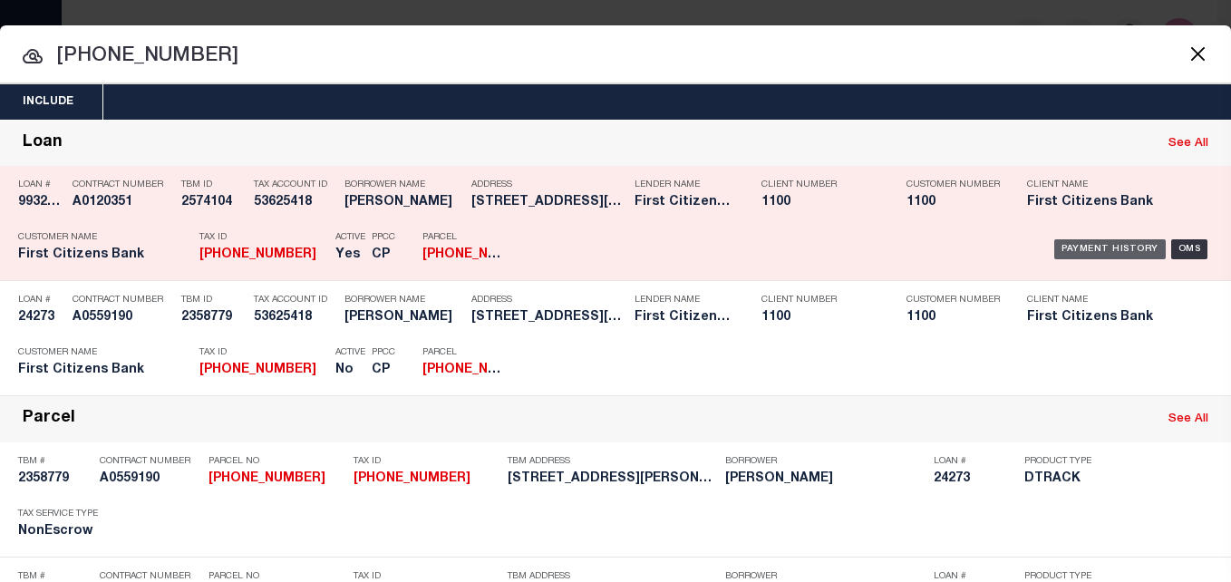
click at [1059, 258] on div "Payment History" at bounding box center [1110, 249] width 112 height 20
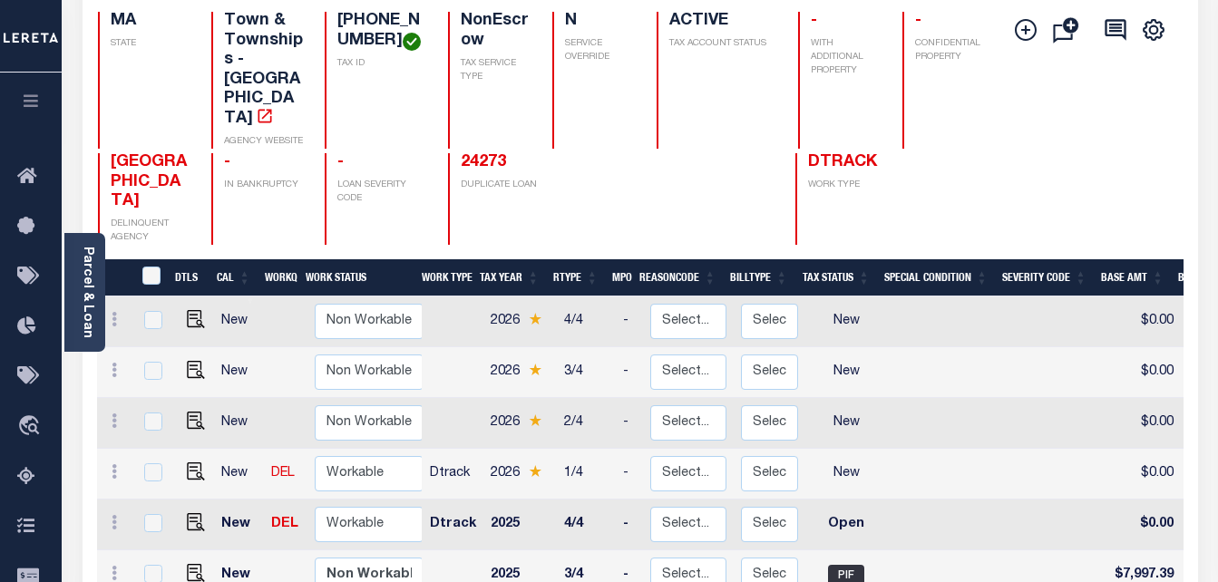
scroll to position [181, 0]
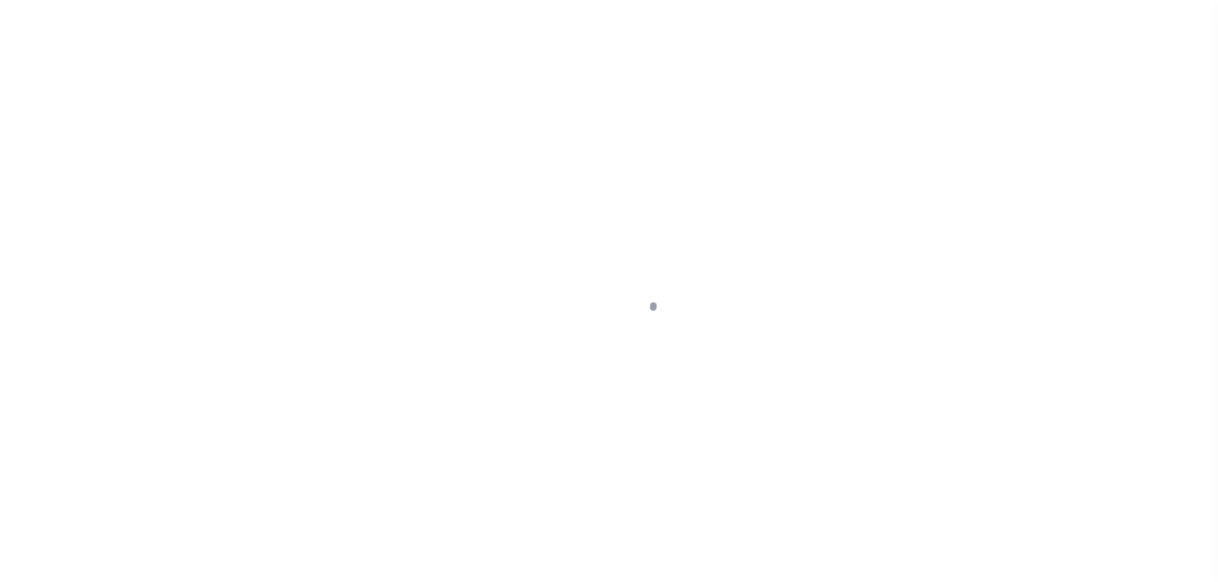
select select "OP2"
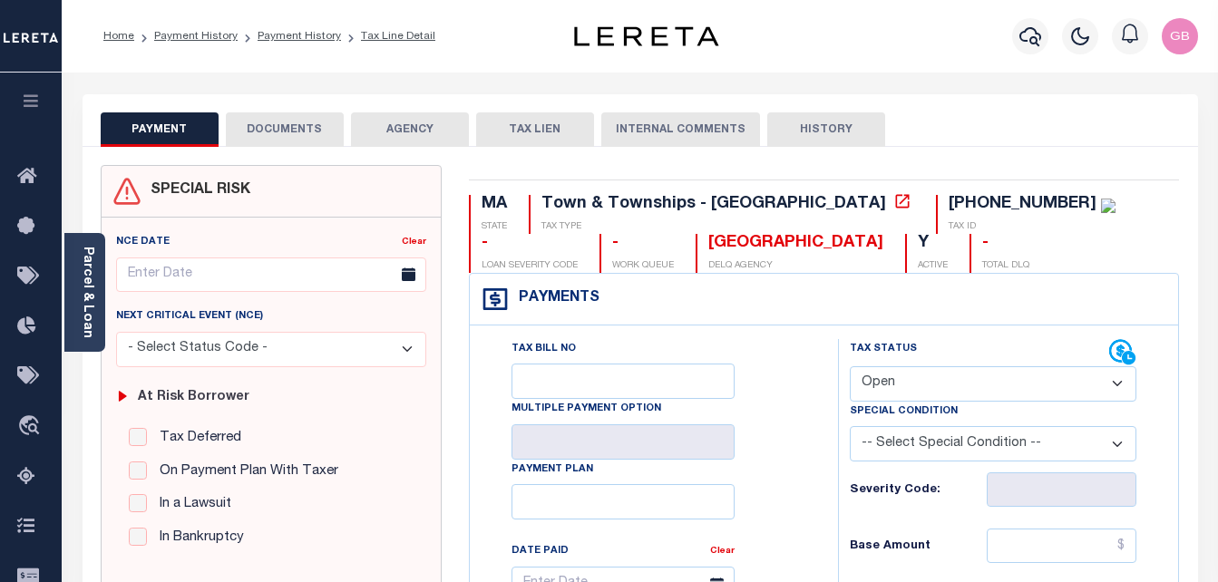
click at [309, 141] on button "DOCUMENTS" at bounding box center [285, 129] width 118 height 34
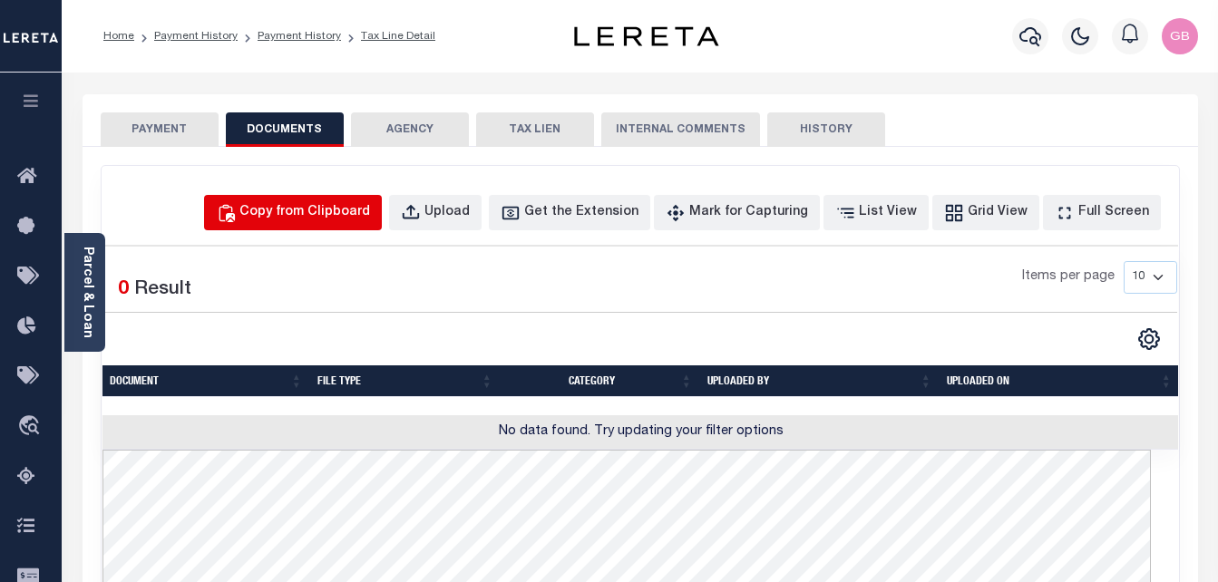
click at [322, 222] on div "Copy from Clipboard" at bounding box center [304, 213] width 131 height 20
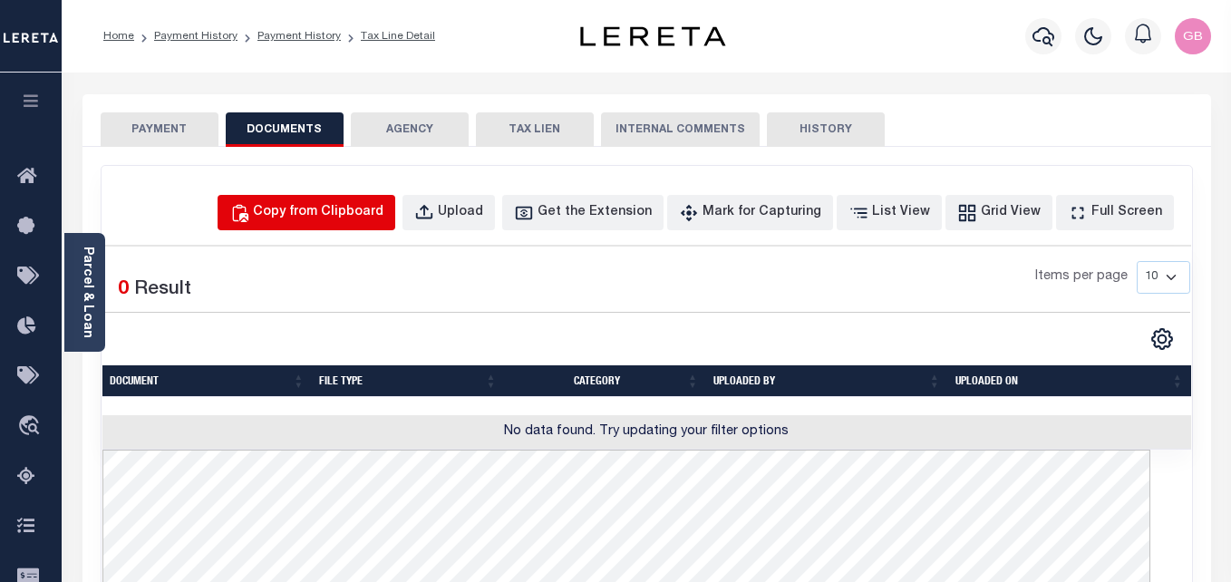
select select "POP"
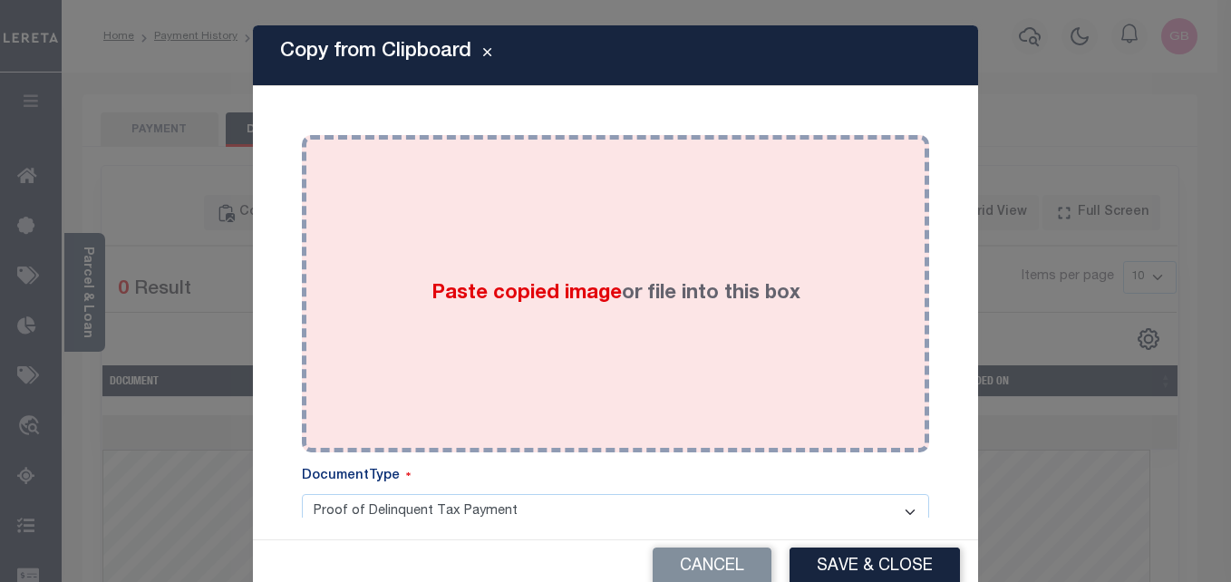
click at [549, 315] on div "Paste copied image or file into this box" at bounding box center [616, 294] width 600 height 290
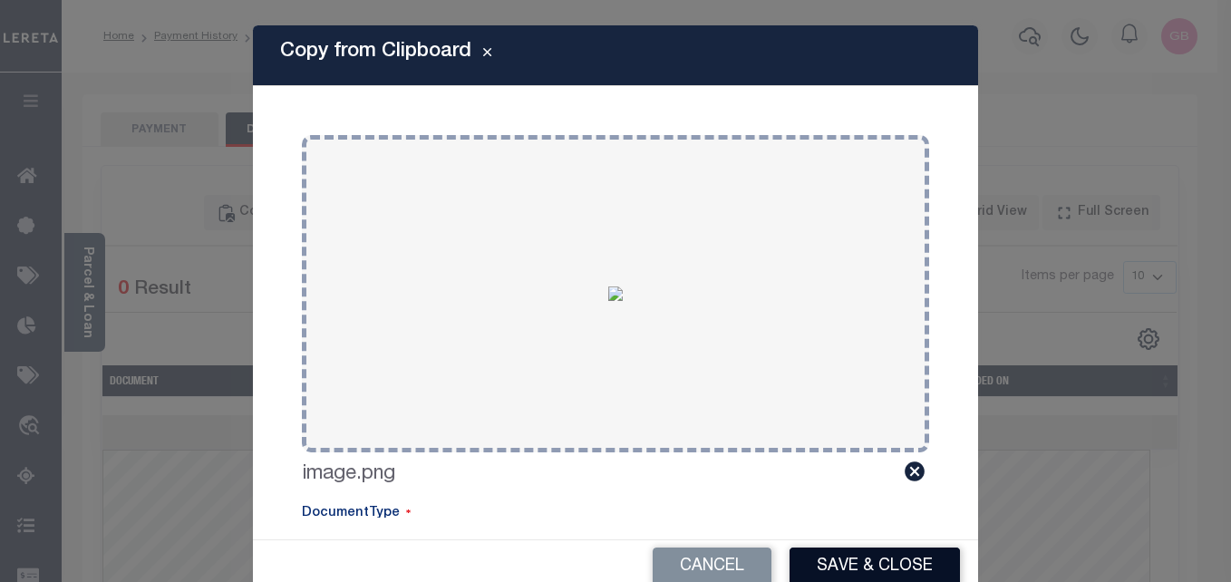
click at [862, 568] on button "Save & Close" at bounding box center [875, 567] width 170 height 39
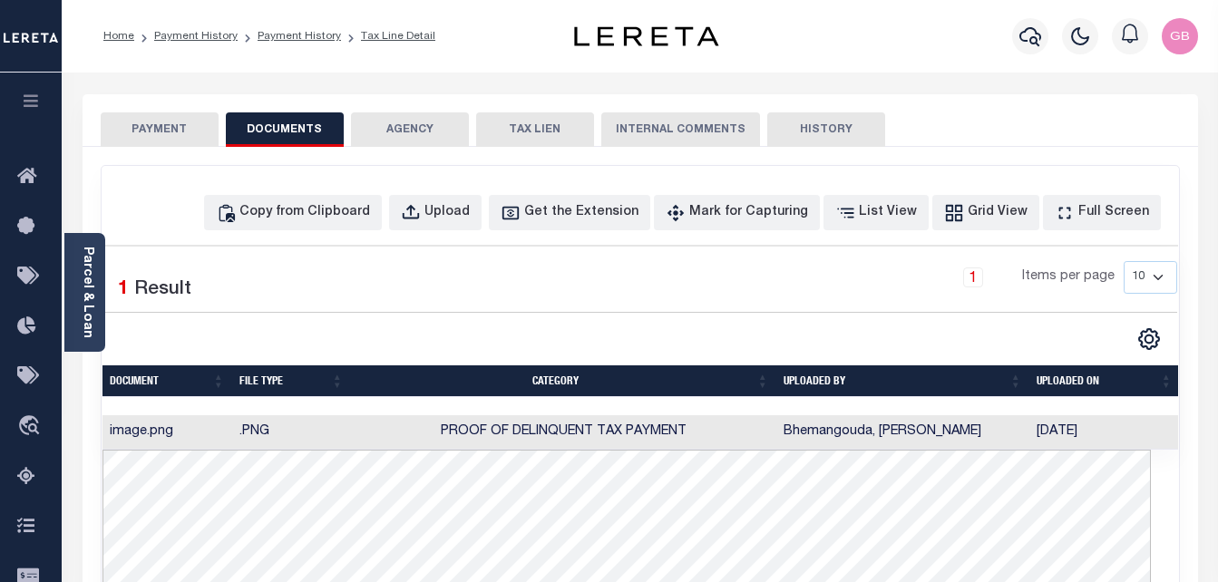
click at [126, 132] on button "PAYMENT" at bounding box center [160, 129] width 118 height 34
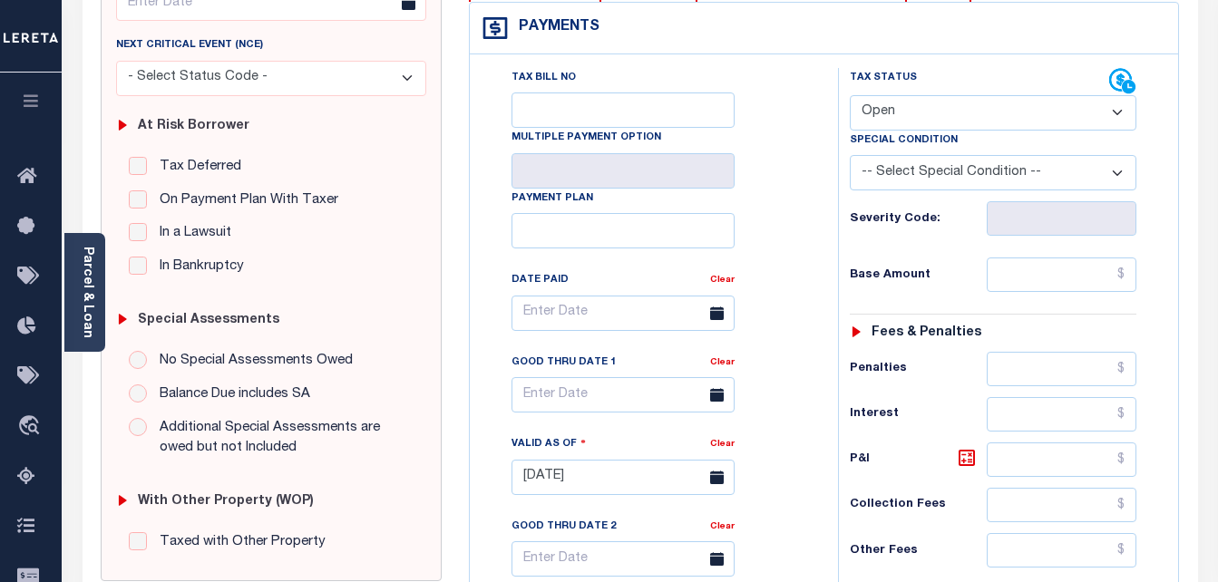
scroll to position [272, 0]
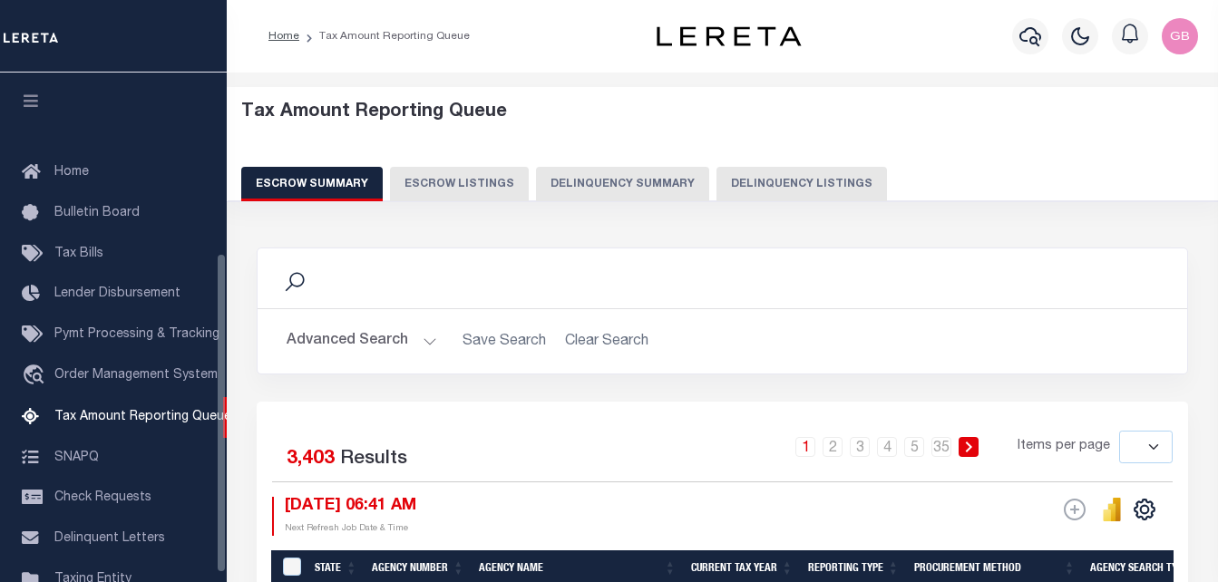
select select
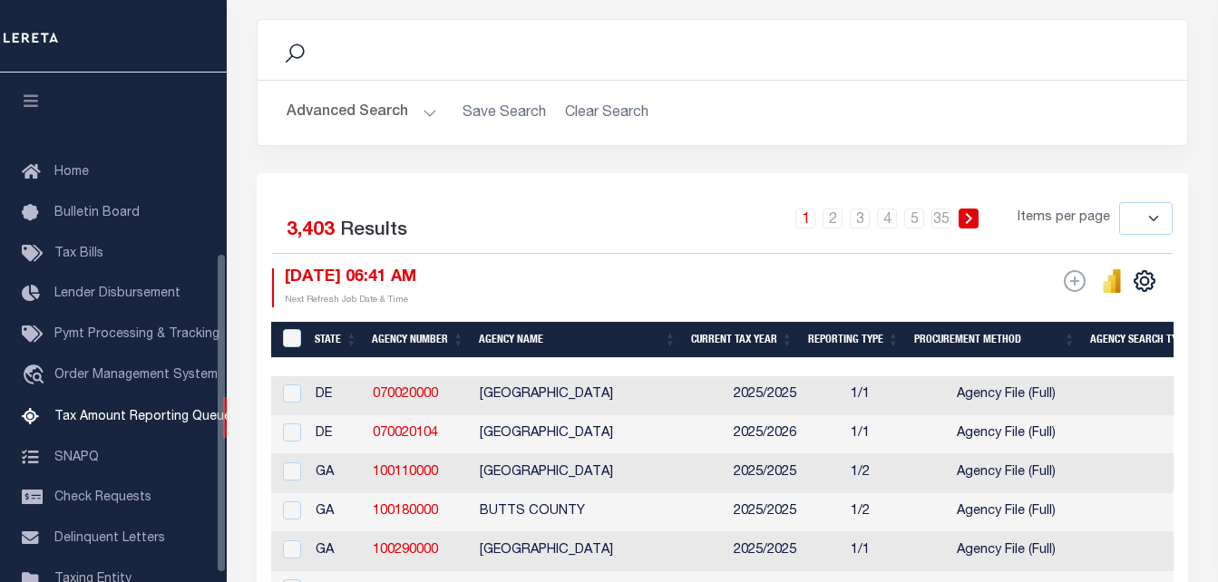
scroll to position [287, 0]
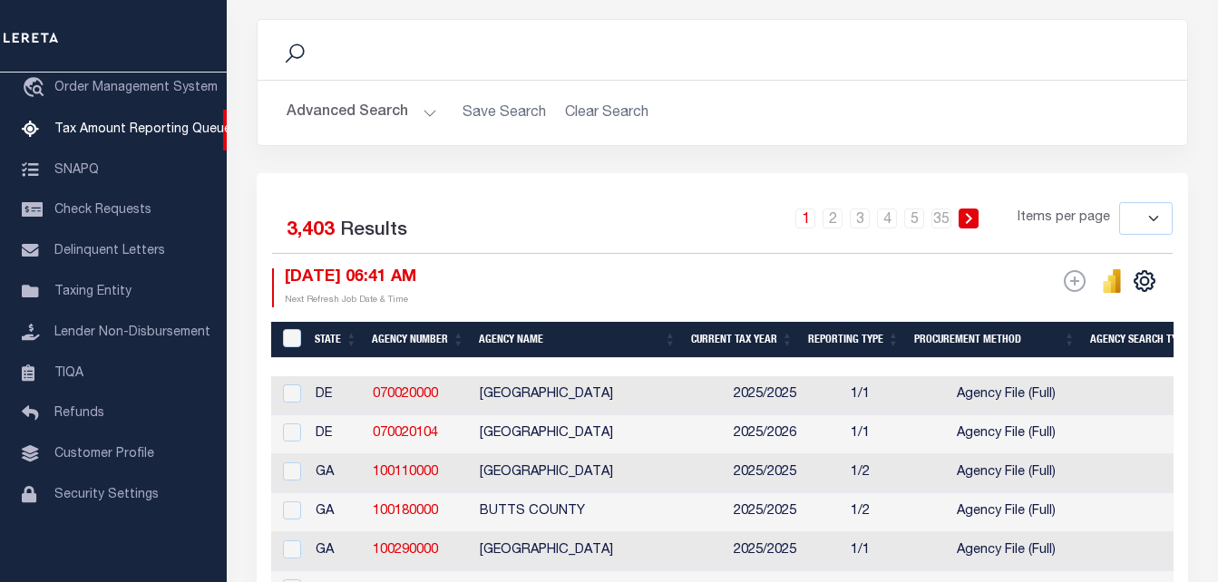
drag, startPoint x: 434, startPoint y: 108, endPoint x: 441, endPoint y: 119, distance: 12.6
click at [434, 107] on h2 "Advanced Search Save Search Clear Search" at bounding box center [722, 112] width 900 height 35
click at [427, 107] on button "Advanced Search" at bounding box center [361, 112] width 151 height 35
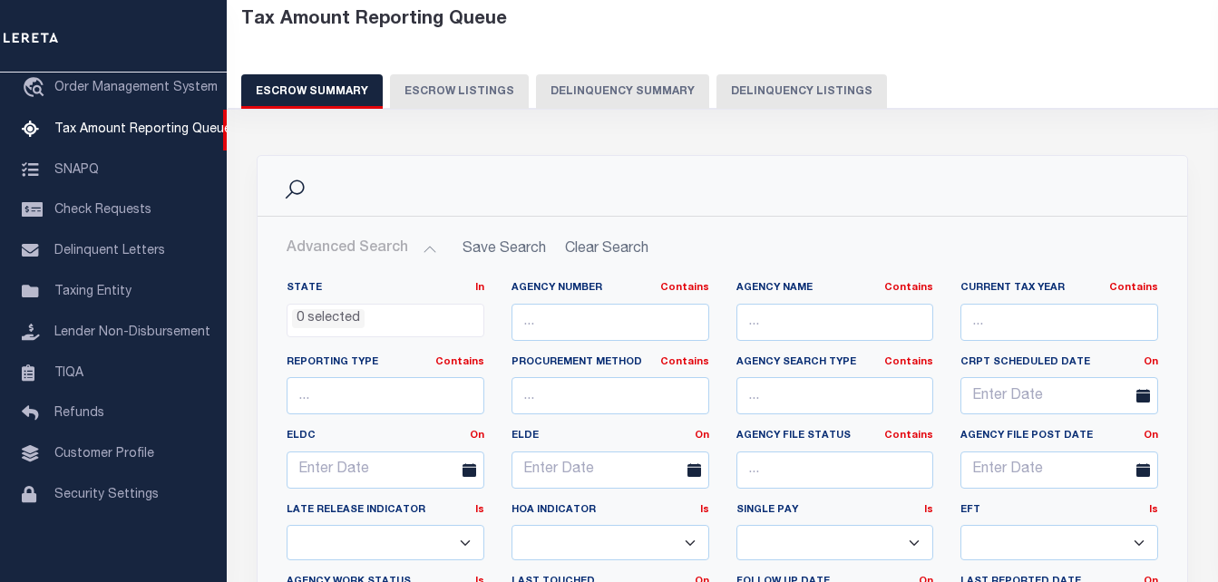
scroll to position [0, 0]
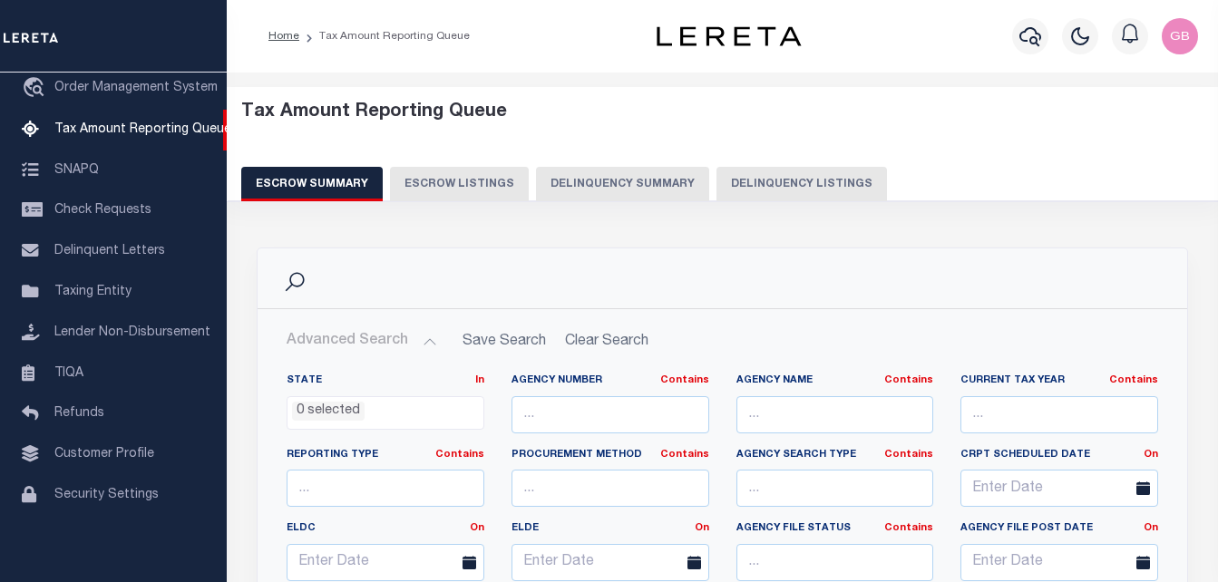
click at [770, 179] on button "Delinquency Listings" at bounding box center [801, 184] width 170 height 34
select select "100"
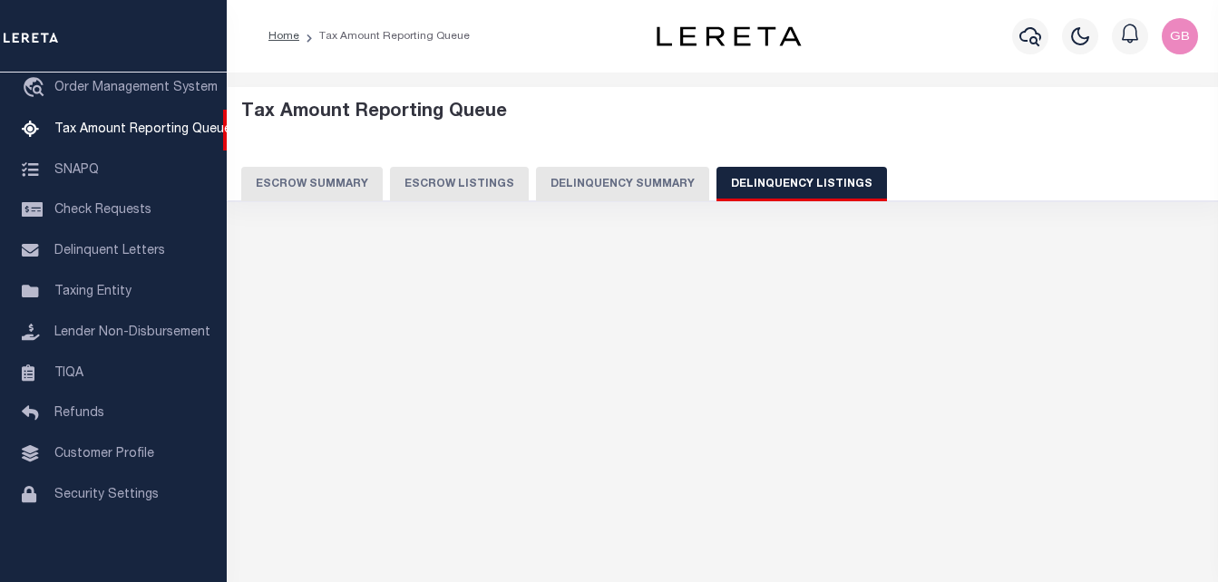
select select "100"
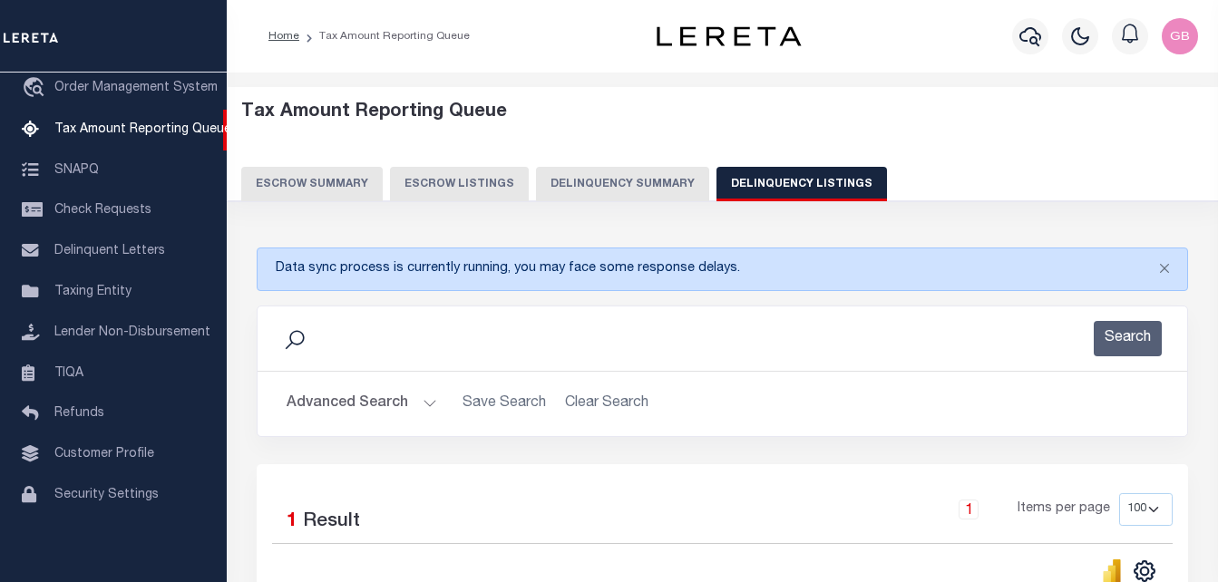
click at [422, 394] on button "Advanced Search" at bounding box center [361, 403] width 151 height 35
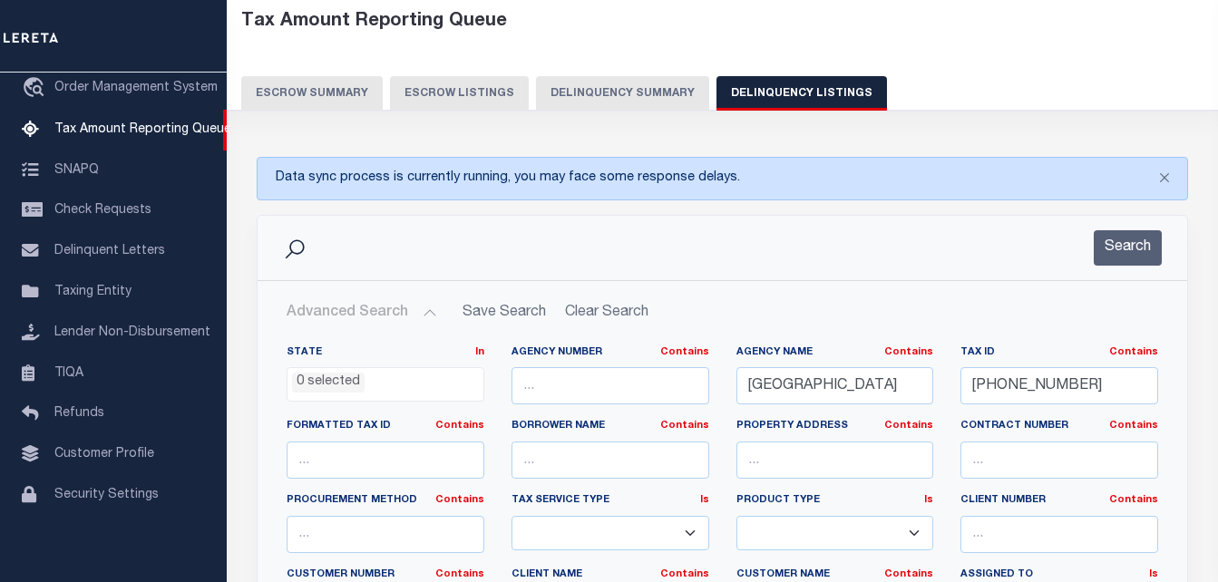
scroll to position [272, 0]
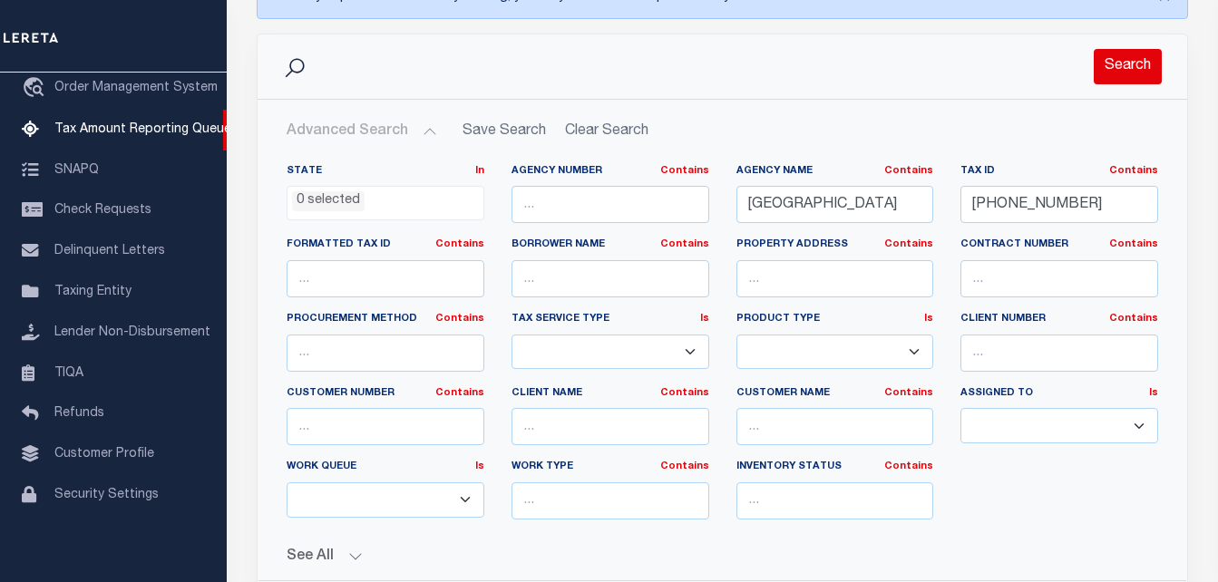
click at [1098, 64] on button "Search" at bounding box center [1127, 66] width 68 height 35
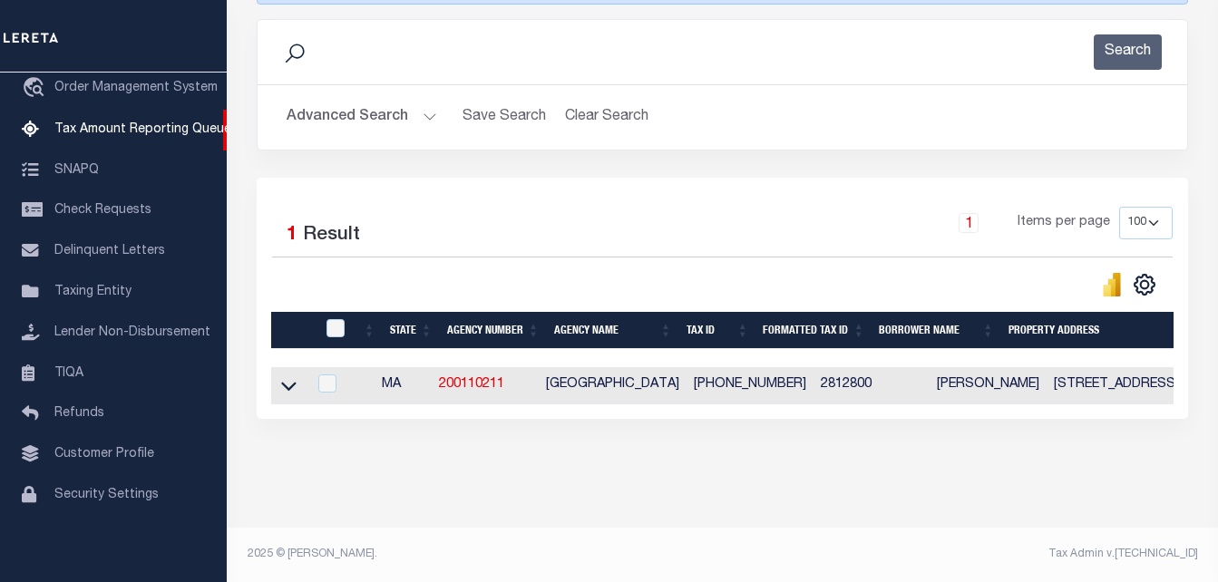
scroll to position [302, 0]
click at [286, 376] on icon at bounding box center [288, 385] width 15 height 19
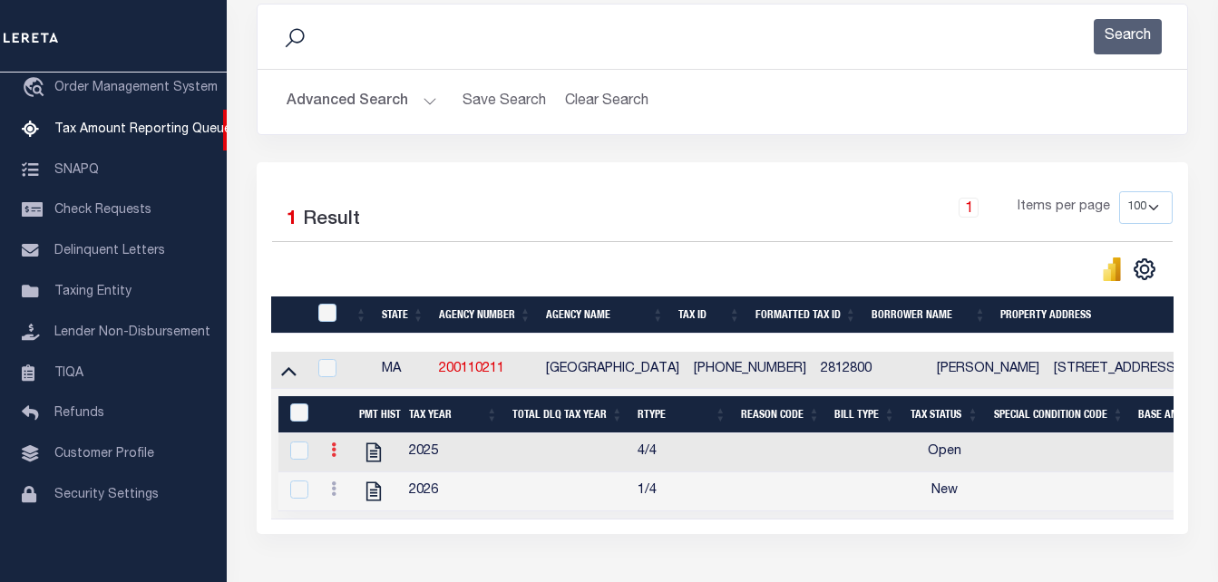
click at [329, 454] on link at bounding box center [334, 452] width 20 height 15
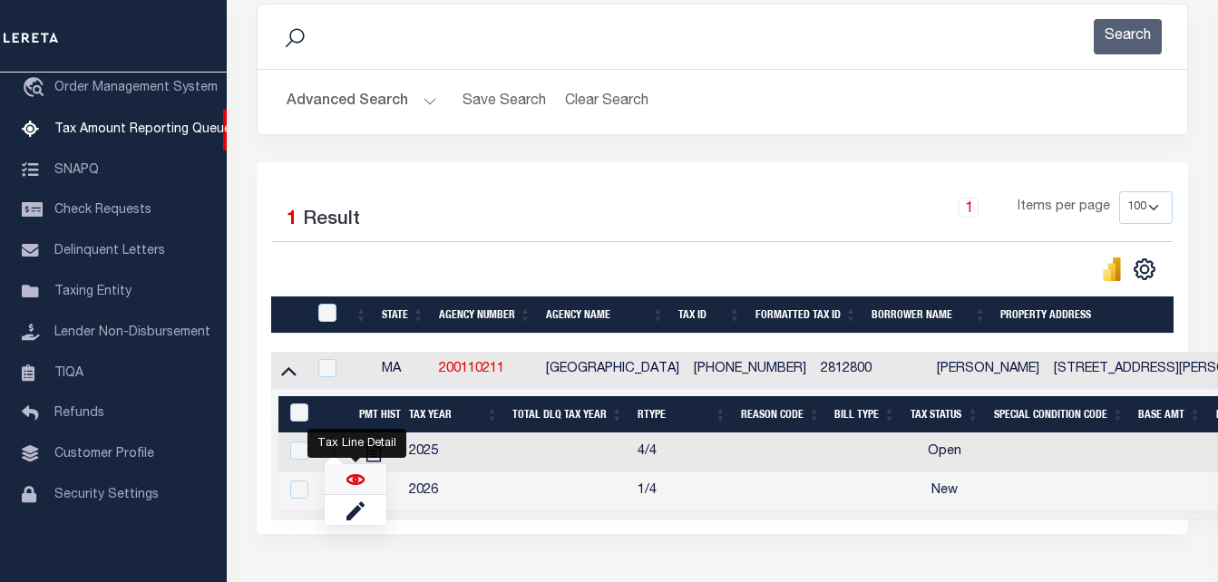
click at [359, 486] on img "" at bounding box center [355, 480] width 18 height 18
checkbox input "true"
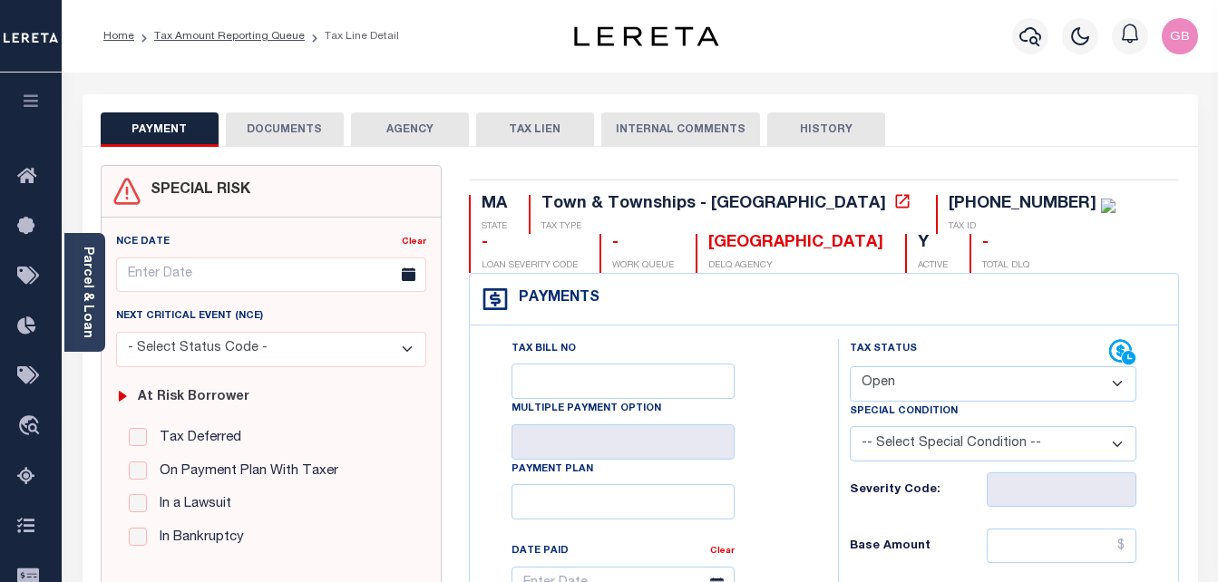
click at [317, 135] on button "DOCUMENTS" at bounding box center [285, 129] width 118 height 34
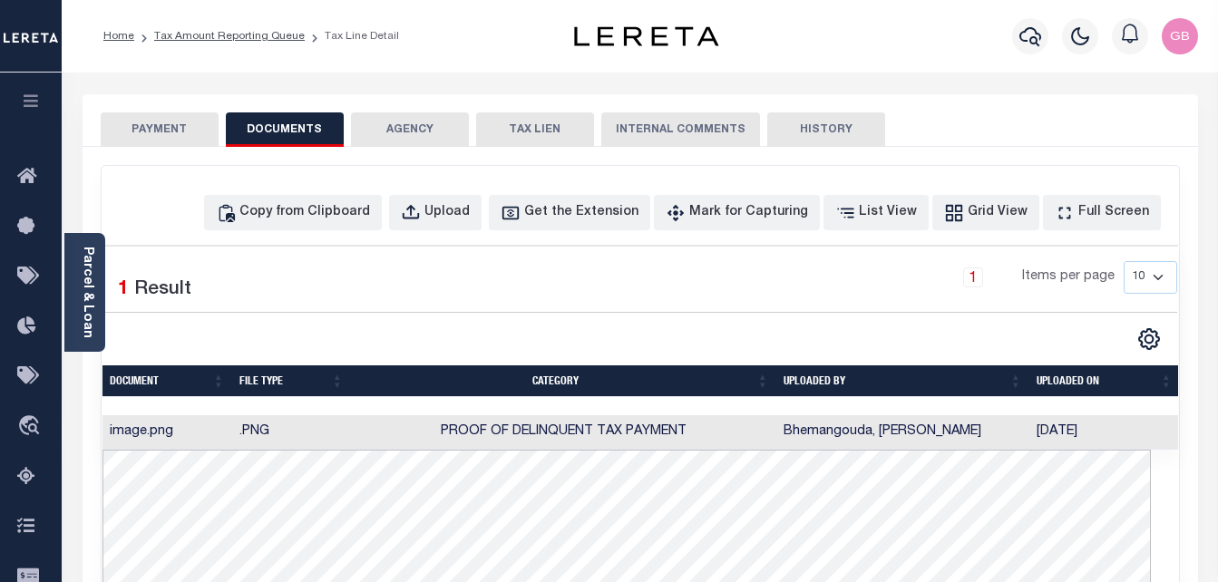
click at [132, 124] on button "PAYMENT" at bounding box center [160, 129] width 118 height 34
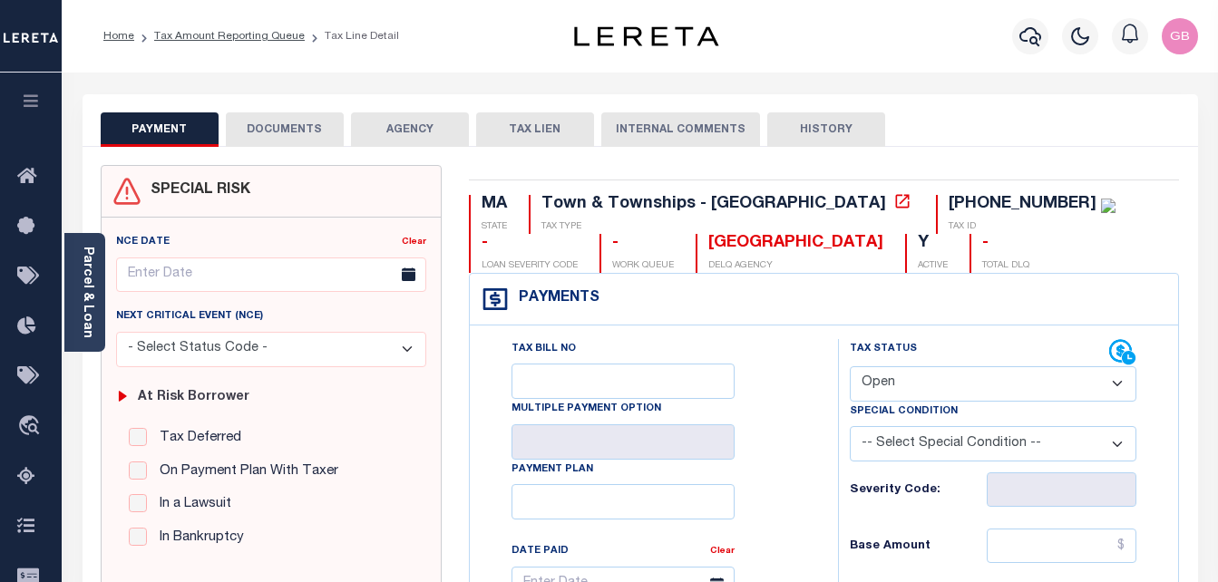
click at [883, 384] on select "- Select Status Code - Open Due/Unpaid Paid Incomplete No Tax Due Internal Refu…" at bounding box center [993, 383] width 287 height 35
select select "PYD"
click at [850, 367] on select "- Select Status Code - Open Due/Unpaid Paid Incomplete No Tax Due Internal Refu…" at bounding box center [993, 383] width 287 height 35
type input "[DATE]"
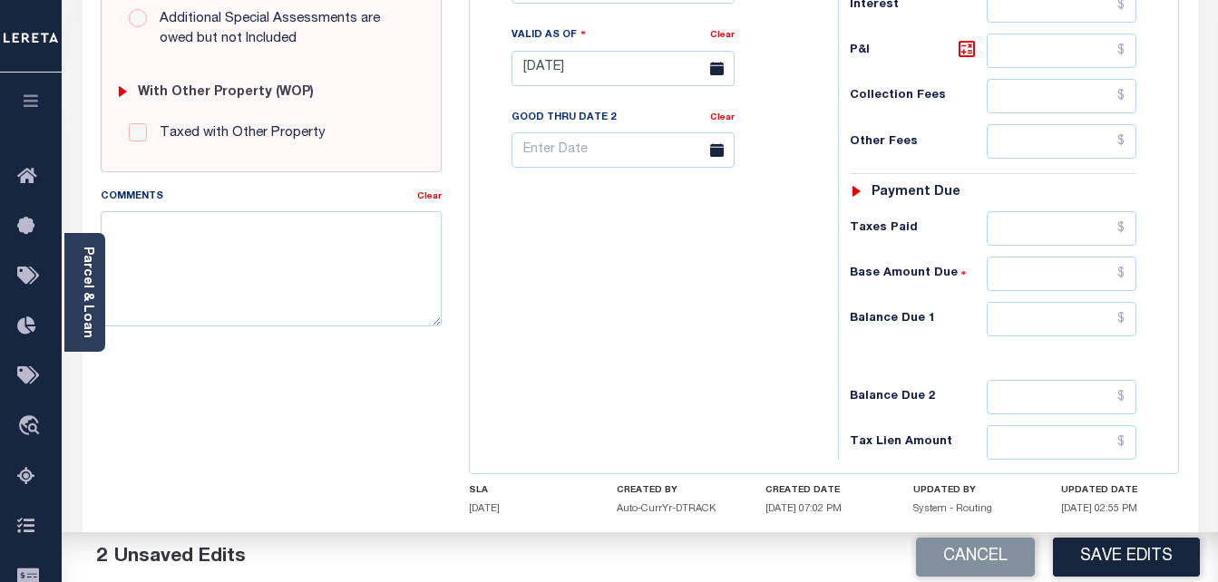
scroll to position [725, 0]
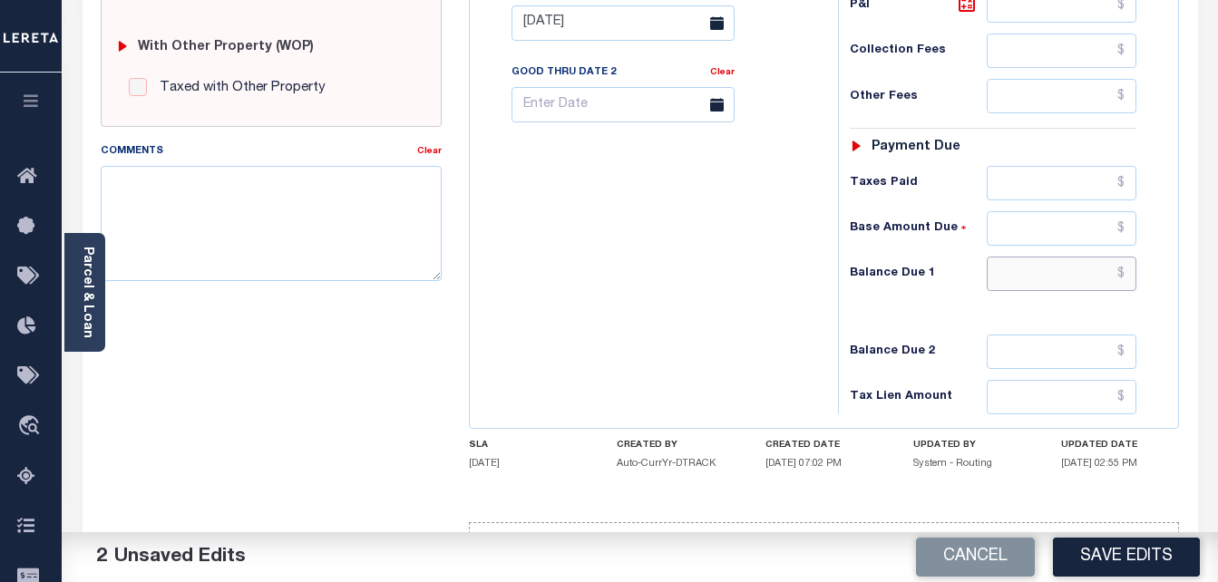
click at [1123, 277] on input "text" at bounding box center [1061, 274] width 150 height 34
type input "$0.00"
click at [764, 338] on div "Tax Bill No Multiple Payment Option Payment Plan Clear" at bounding box center [649, 14] width 350 height 801
click at [1112, 564] on button "Save Edits" at bounding box center [1126, 557] width 147 height 39
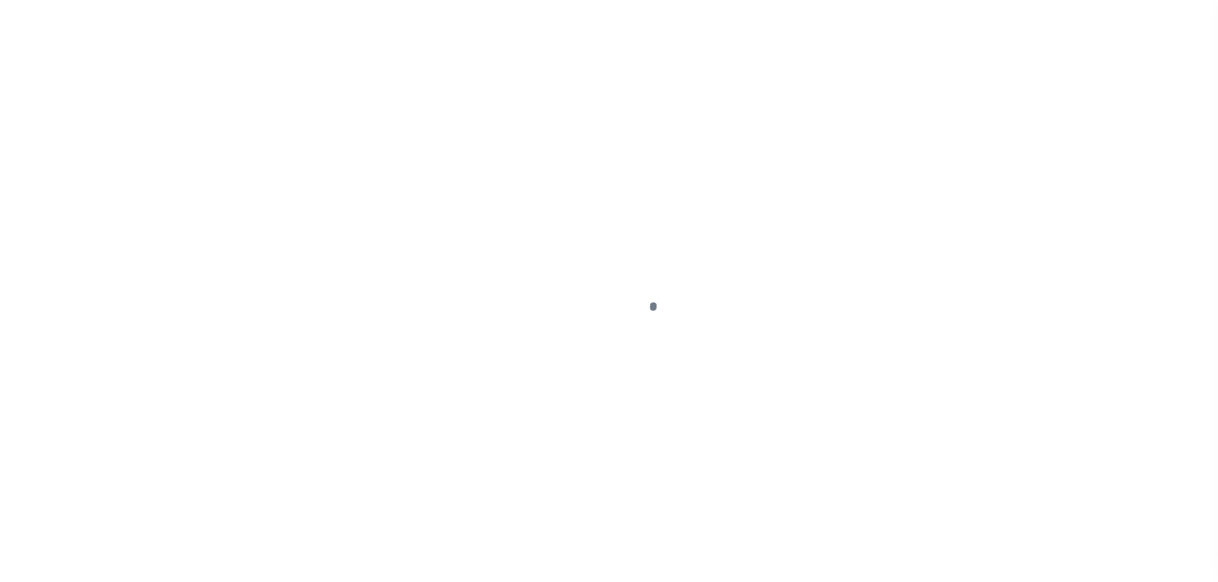
select select "PYD"
